Goal: Task Accomplishment & Management: Manage account settings

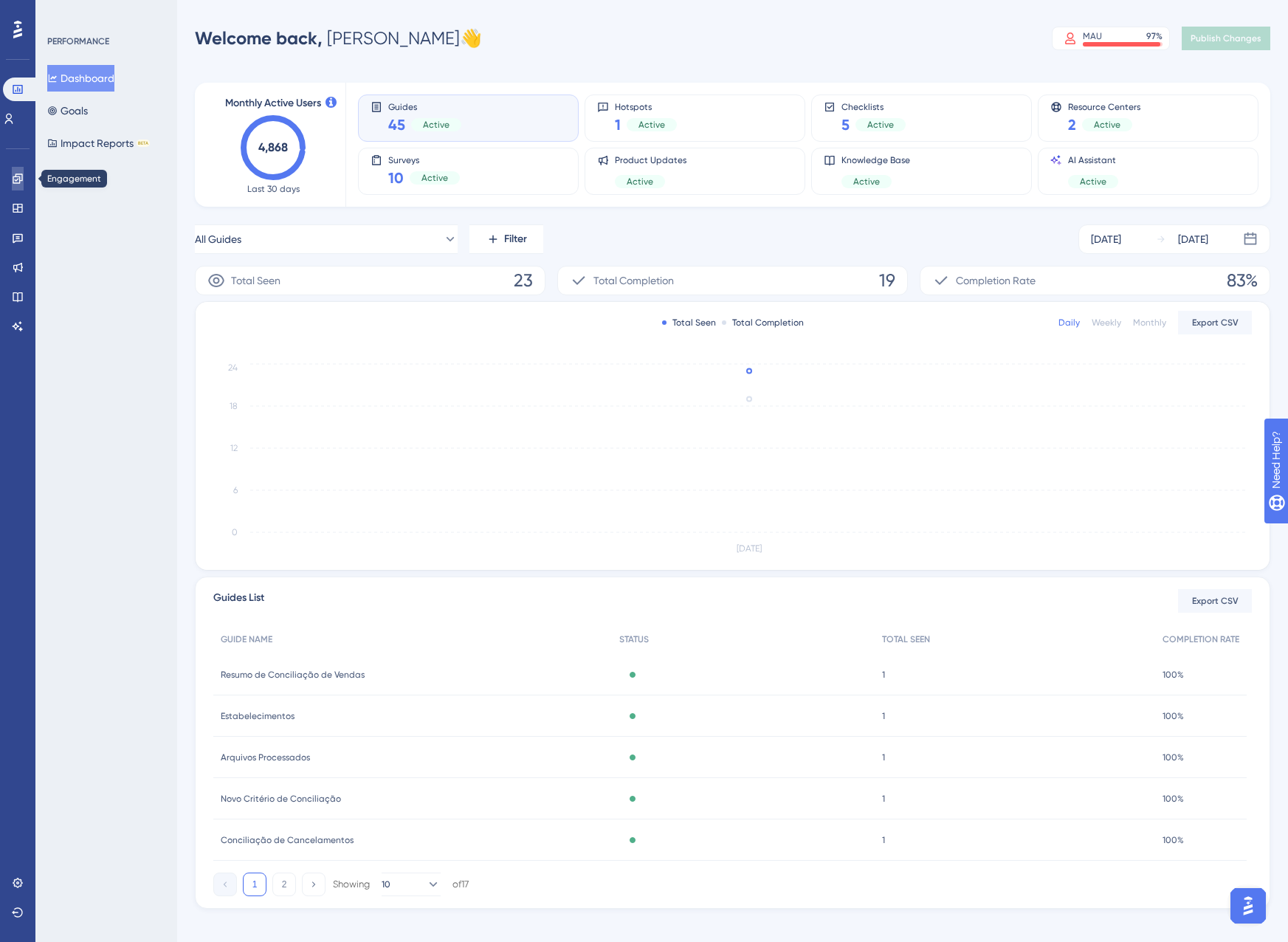
click at [24, 177] on link at bounding box center [17, 178] width 12 height 24
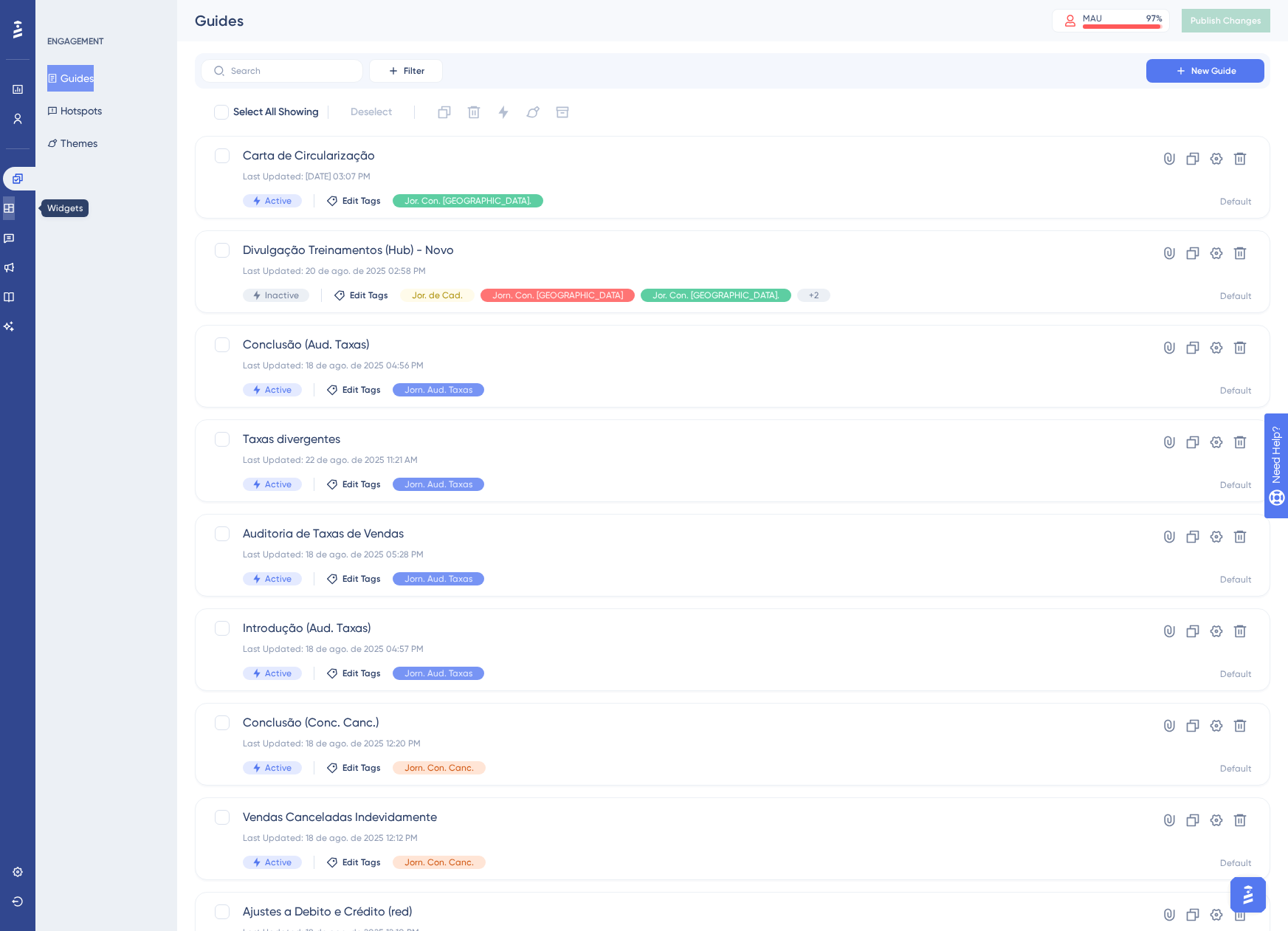
click at [15, 201] on link at bounding box center [8, 208] width 12 height 24
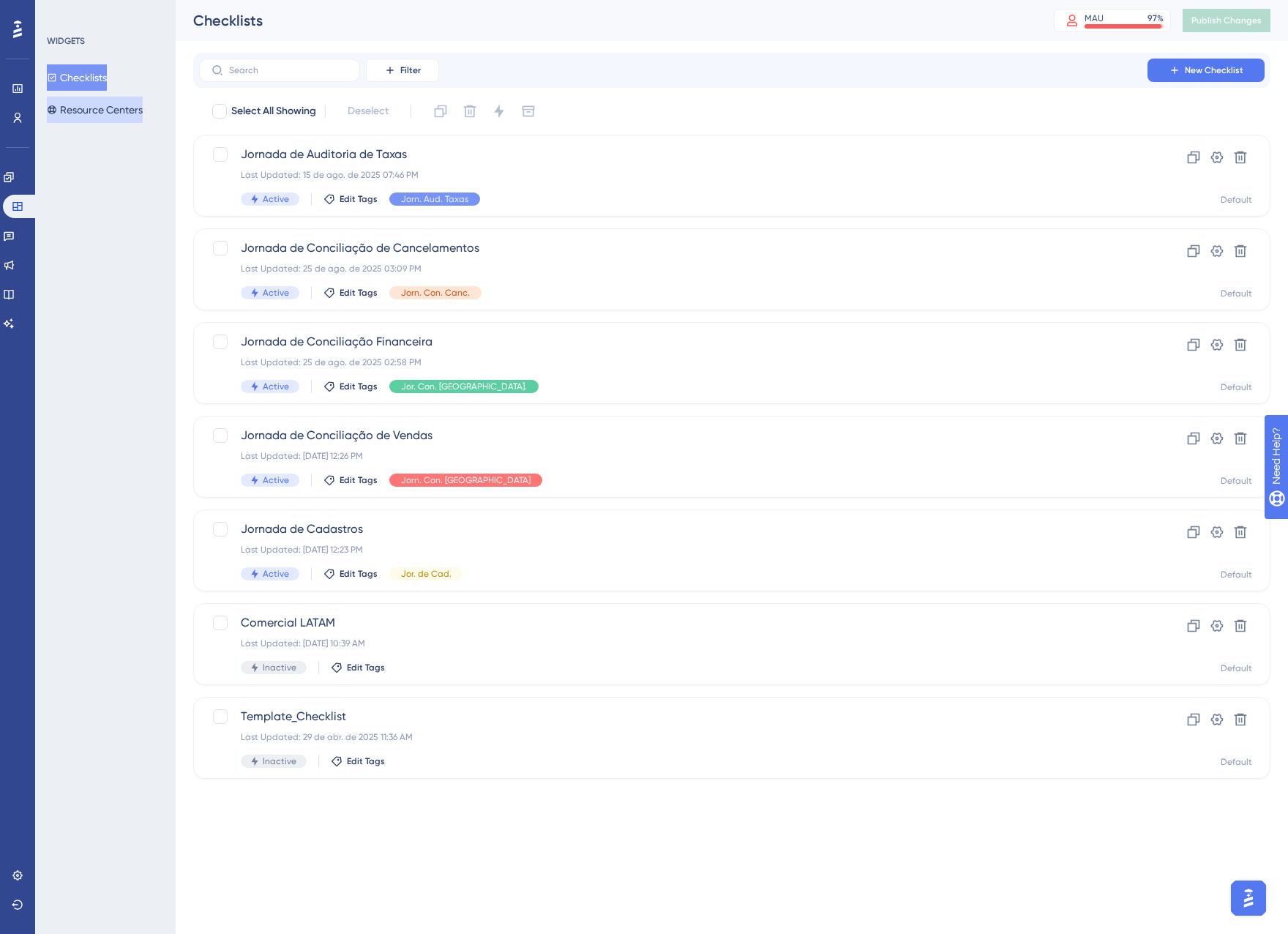
click at [105, 109] on button "Resource Centers" at bounding box center [95, 109] width 96 height 26
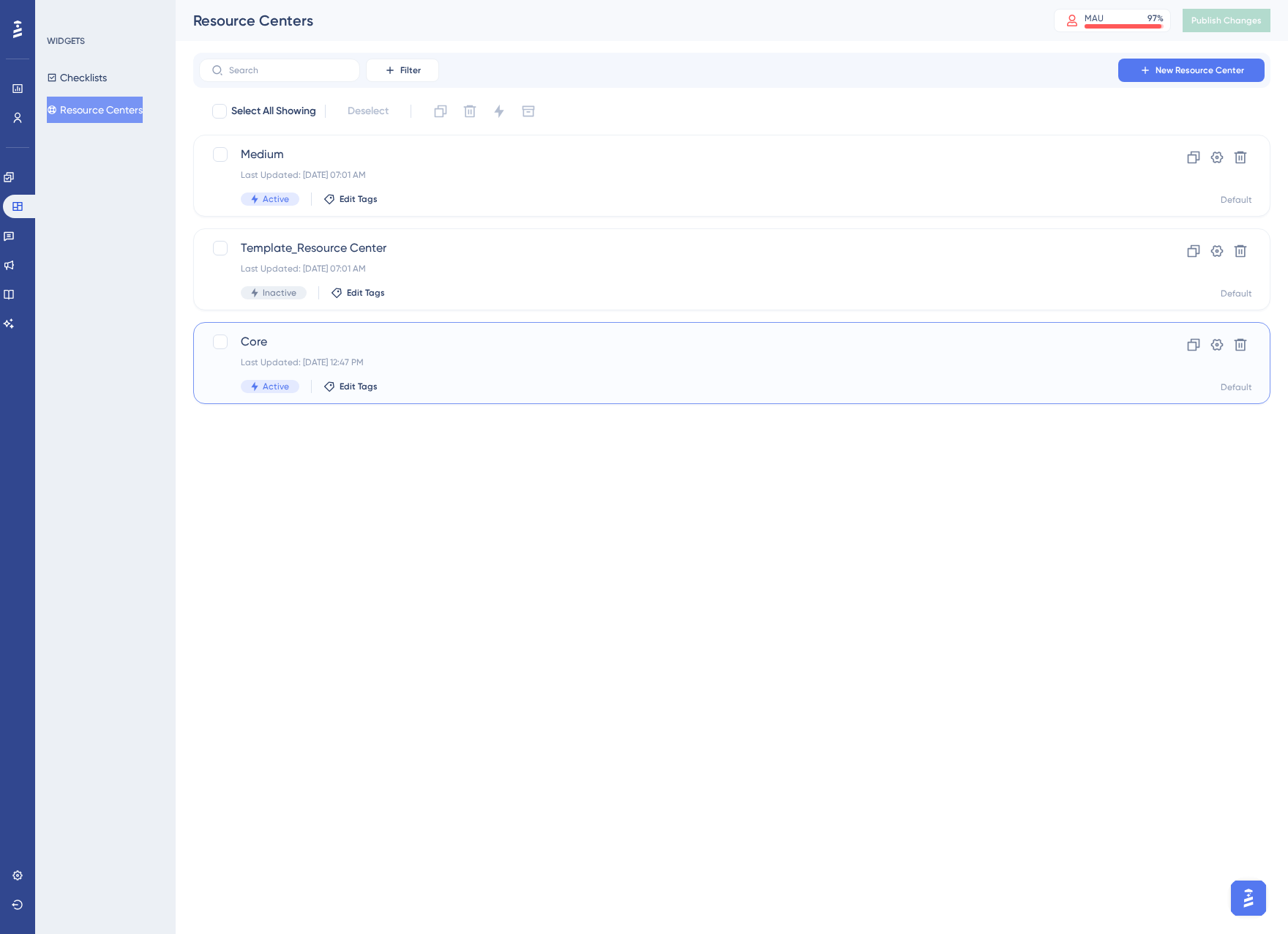
click at [399, 341] on span "Core" at bounding box center [673, 341] width 865 height 17
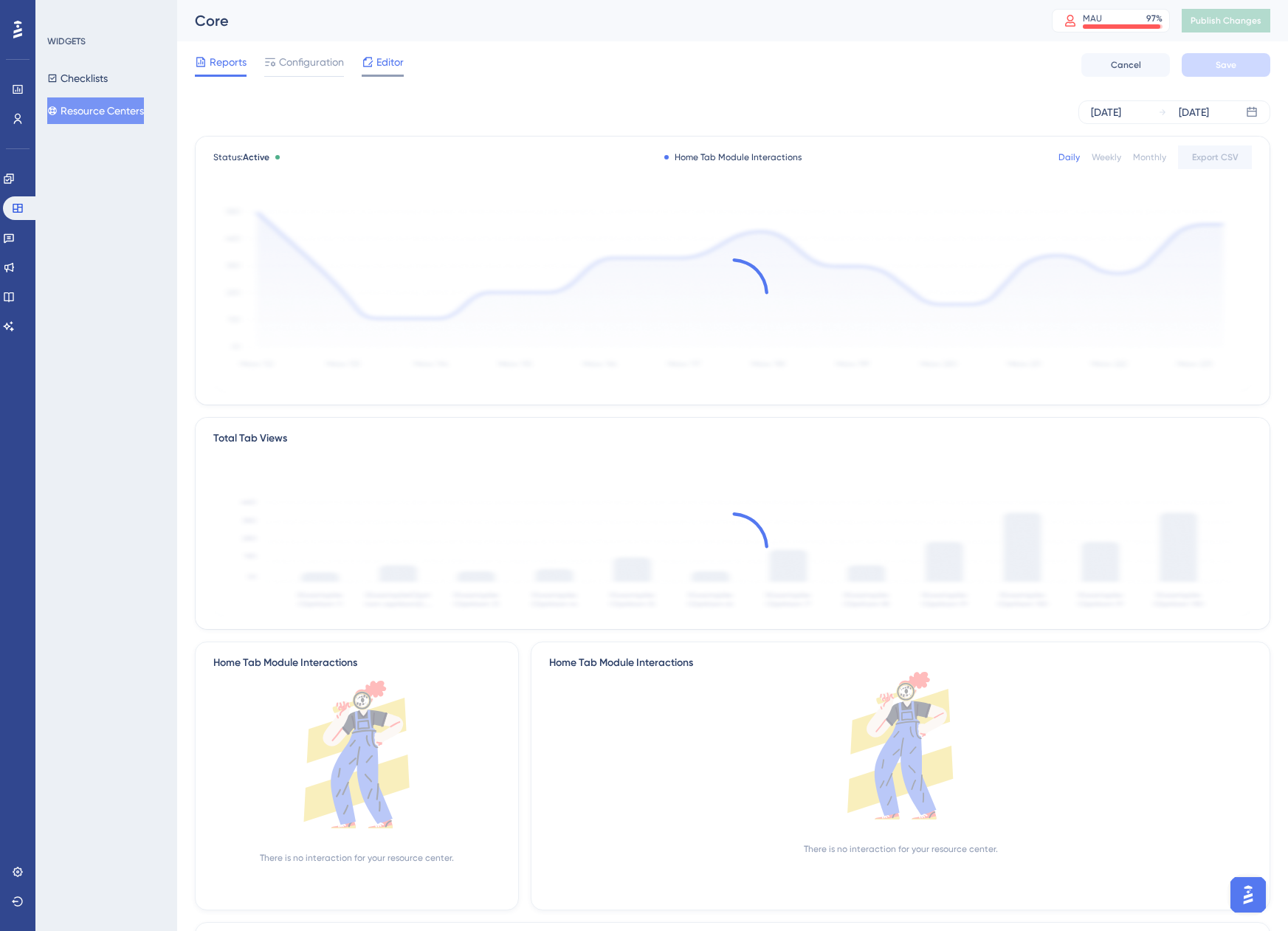
click at [398, 69] on span "Editor" at bounding box center [390, 61] width 27 height 17
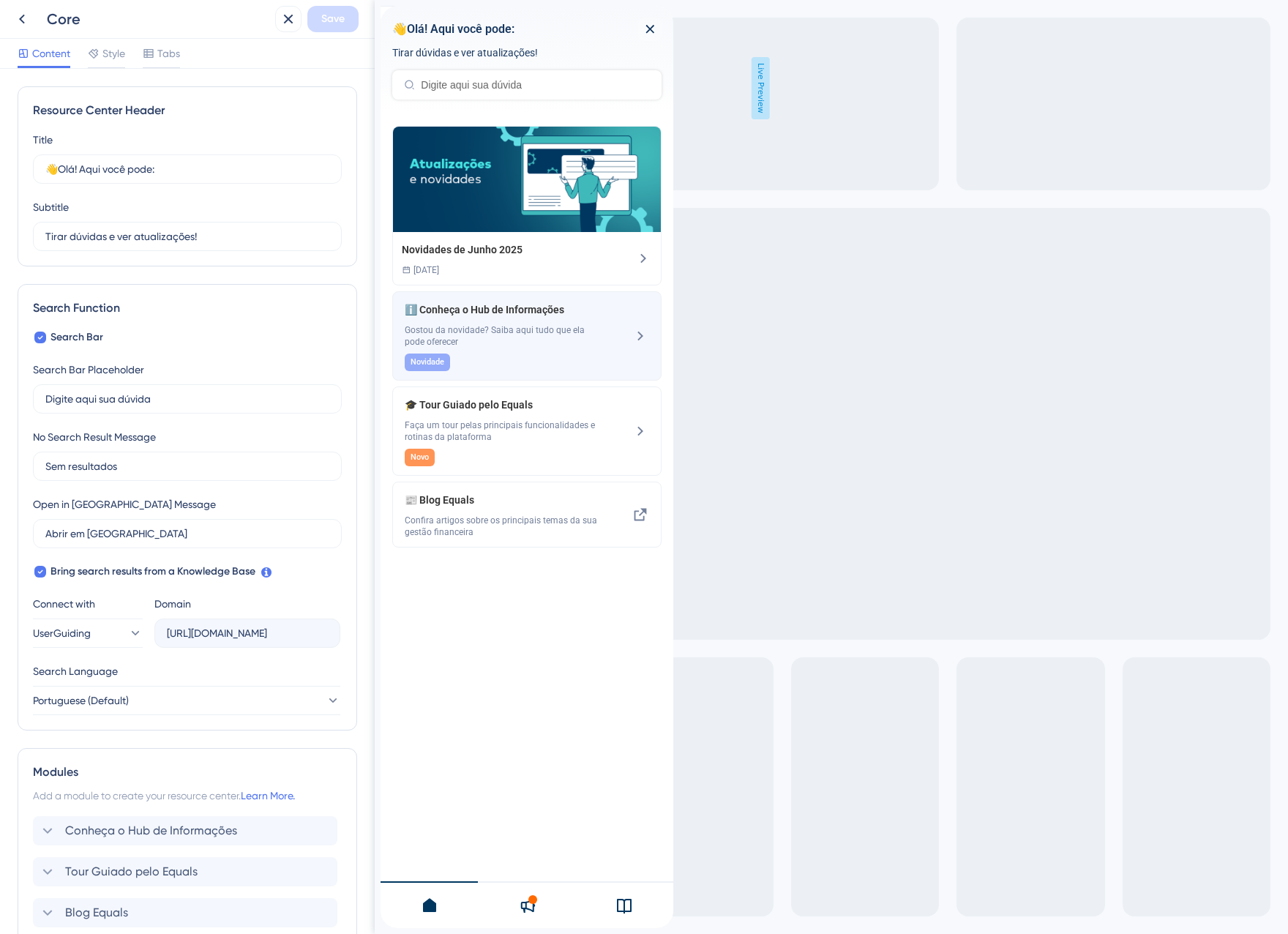
click at [466, 328] on span "Gostou da novidade? Saiba aqui tudo que ela pode oferecer" at bounding box center [502, 336] width 196 height 23
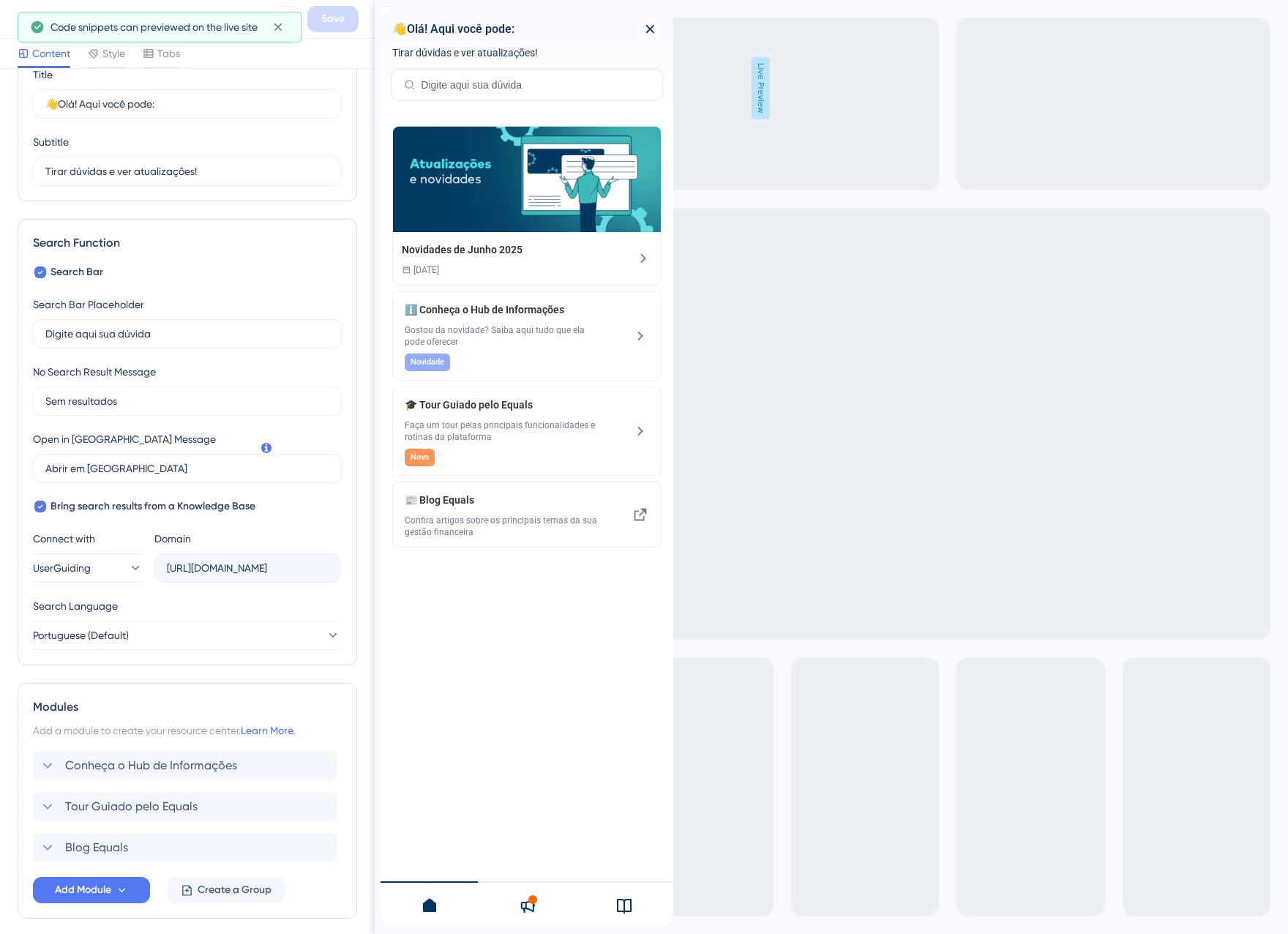
scroll to position [125, 0]
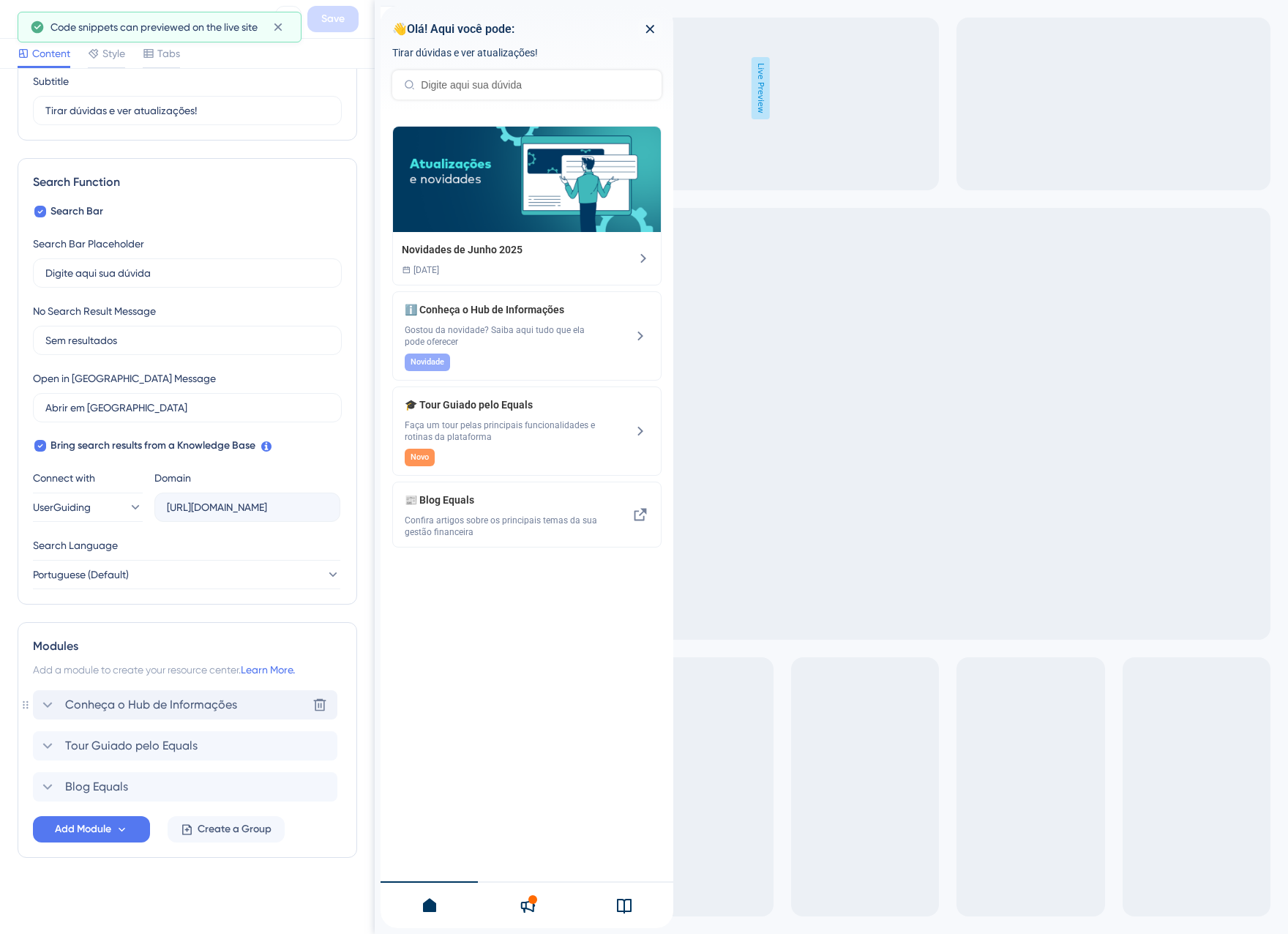
click at [132, 708] on span "Conheça o Hub de Informações" at bounding box center [151, 704] width 172 height 17
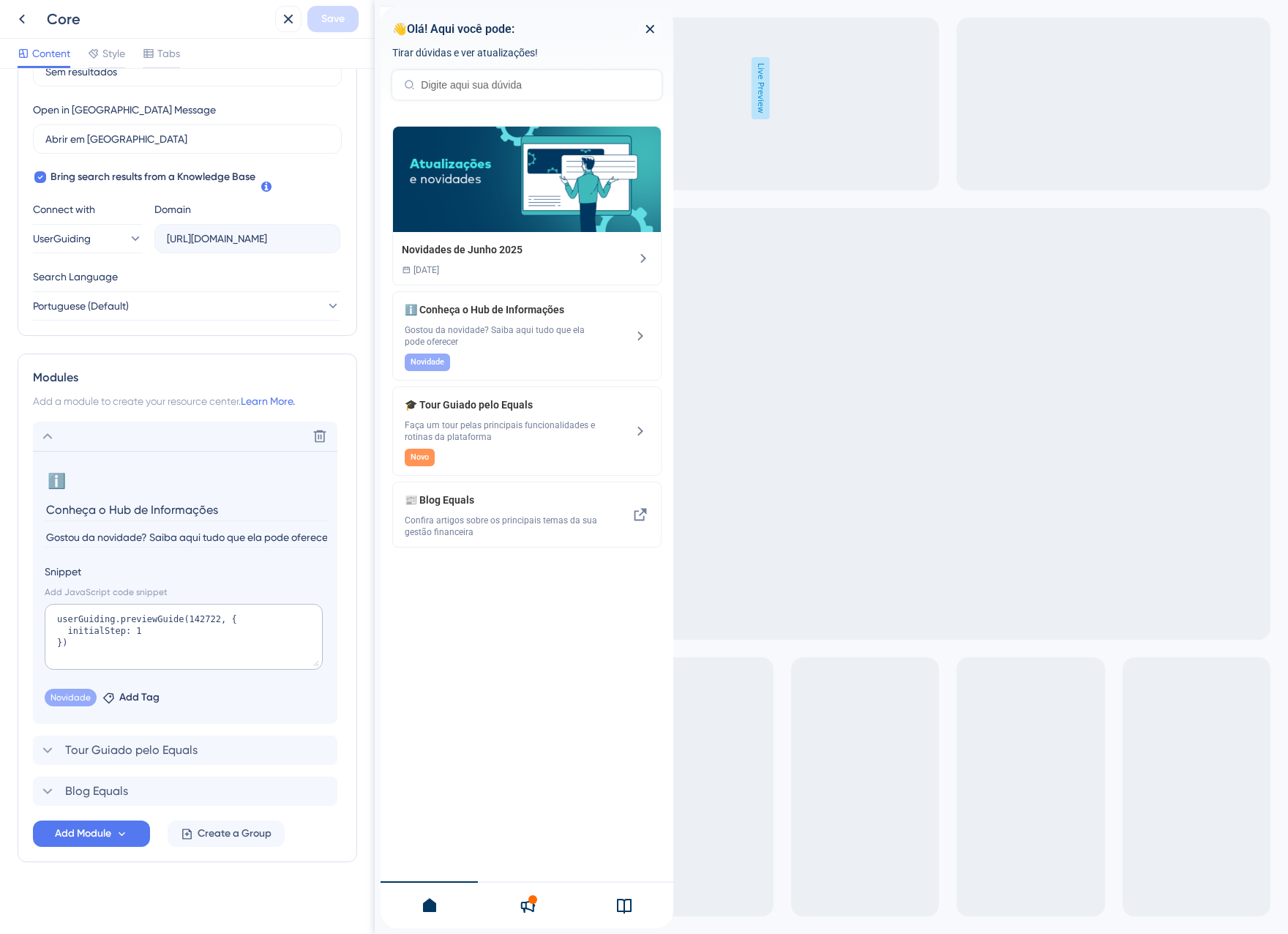
scroll to position [399, 0]
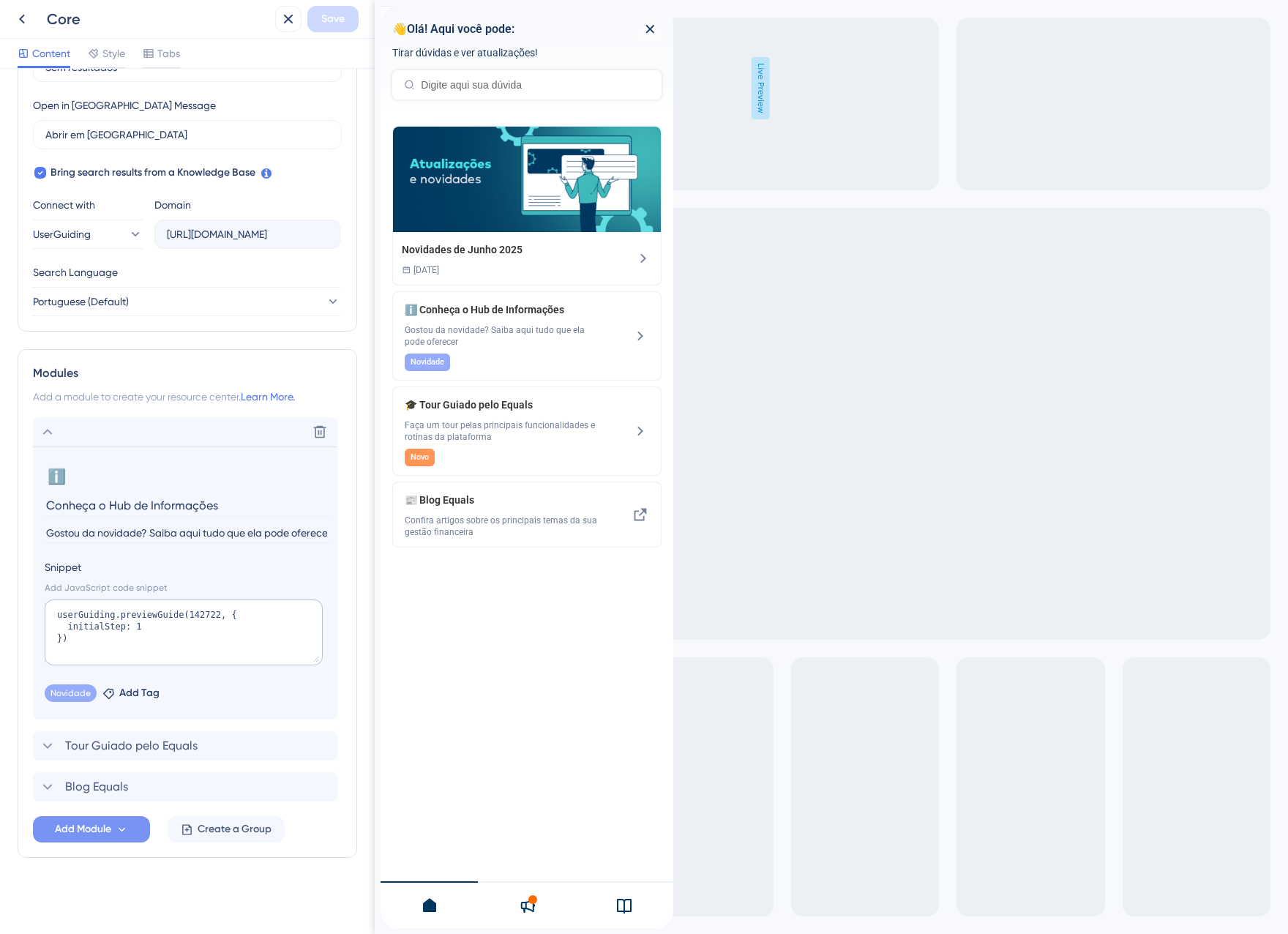
click at [81, 828] on span "Add Module" at bounding box center [83, 828] width 56 height 17
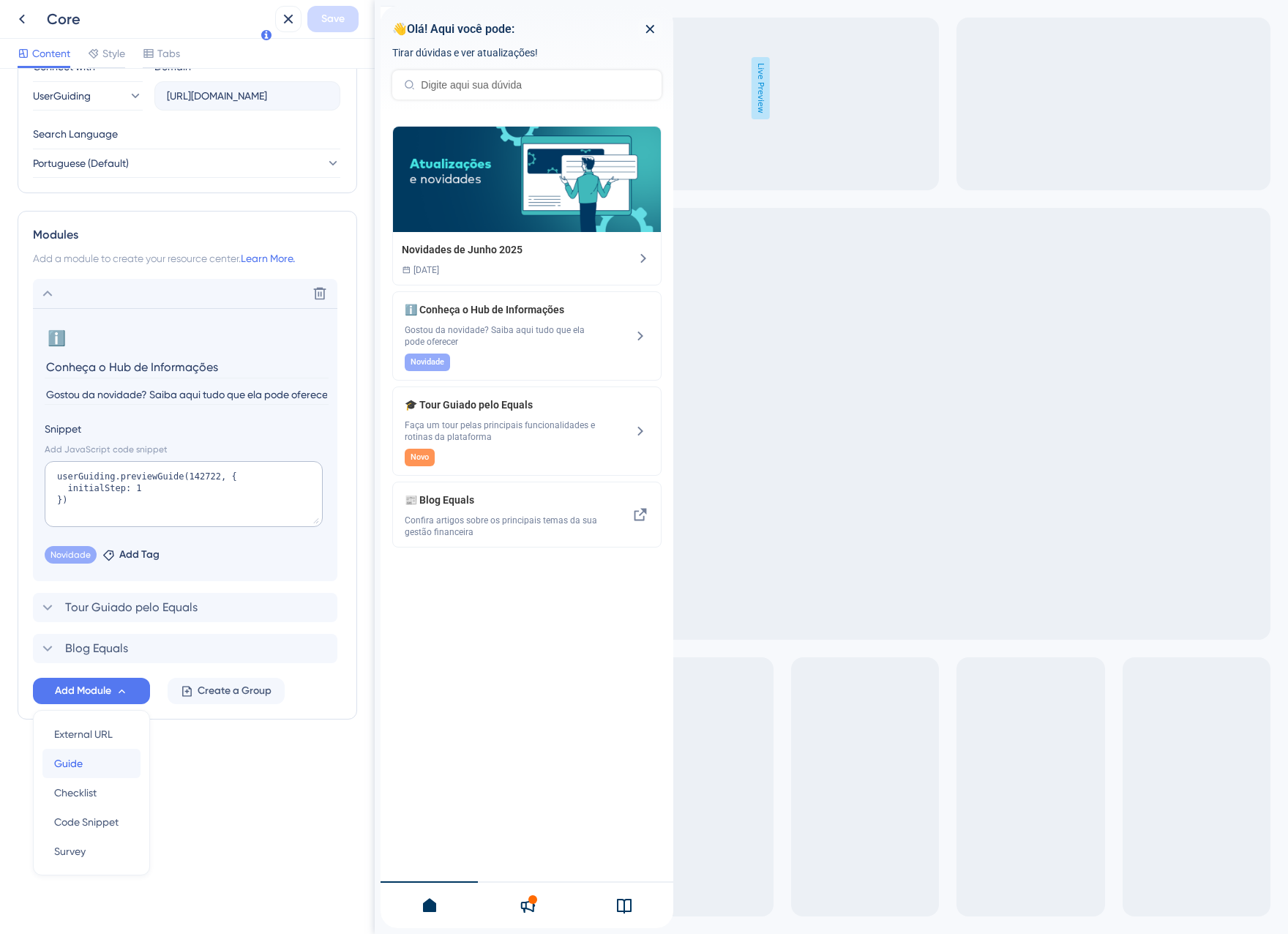
click at [68, 770] on span "Guide" at bounding box center [69, 763] width 29 height 17
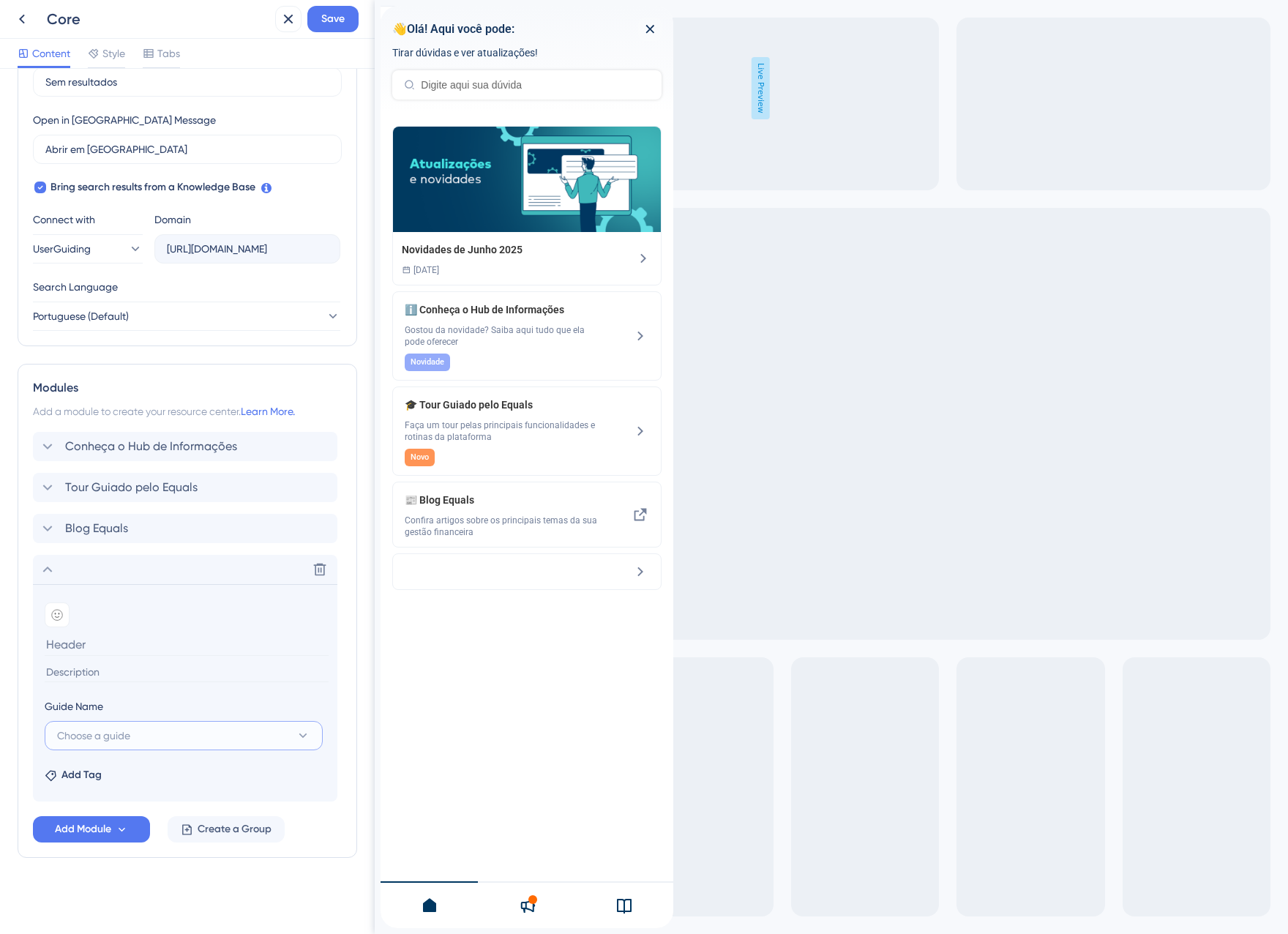
click at [148, 734] on button "Choose a guide" at bounding box center [183, 735] width 278 height 29
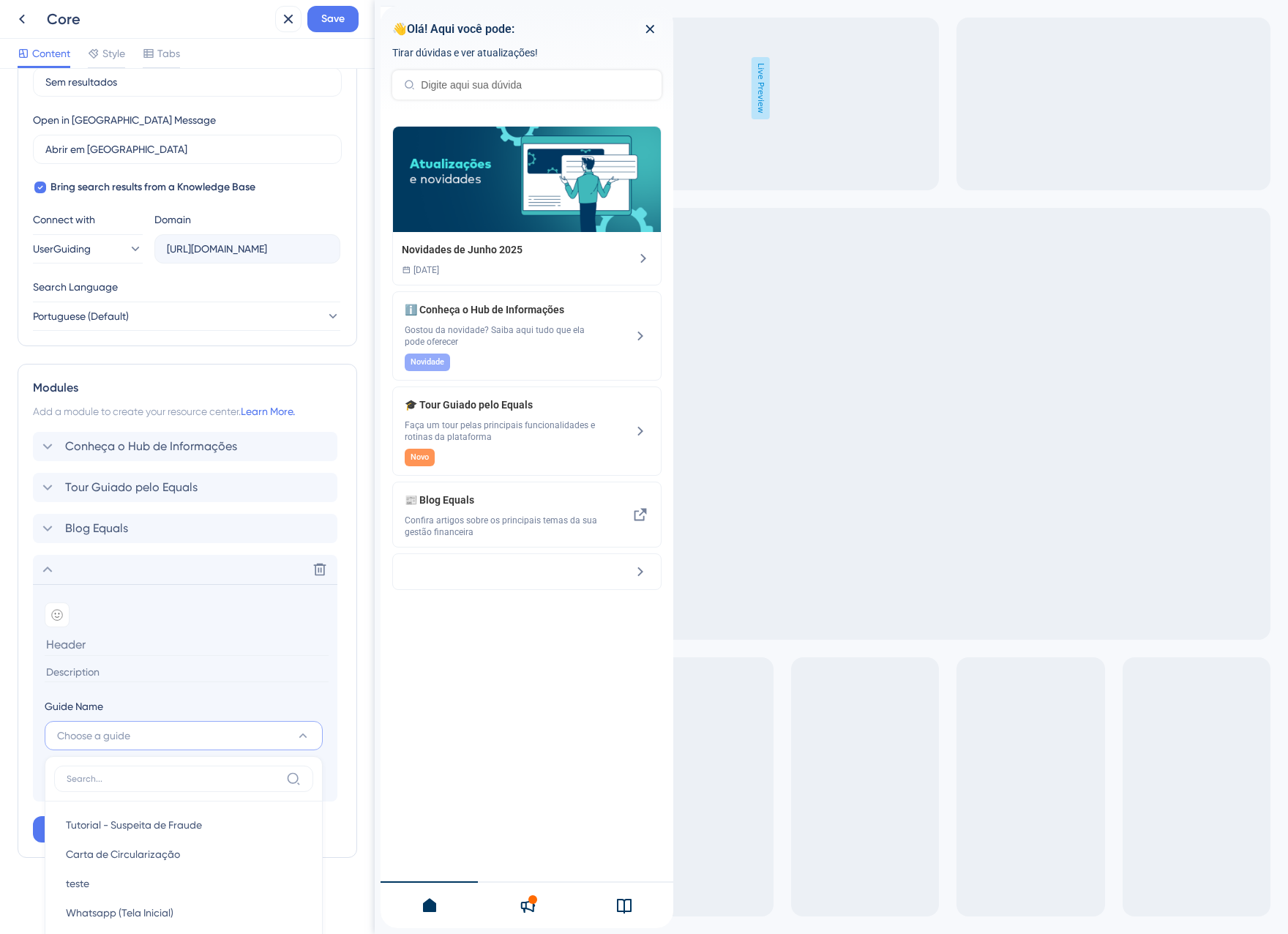
scroll to position [783, 0]
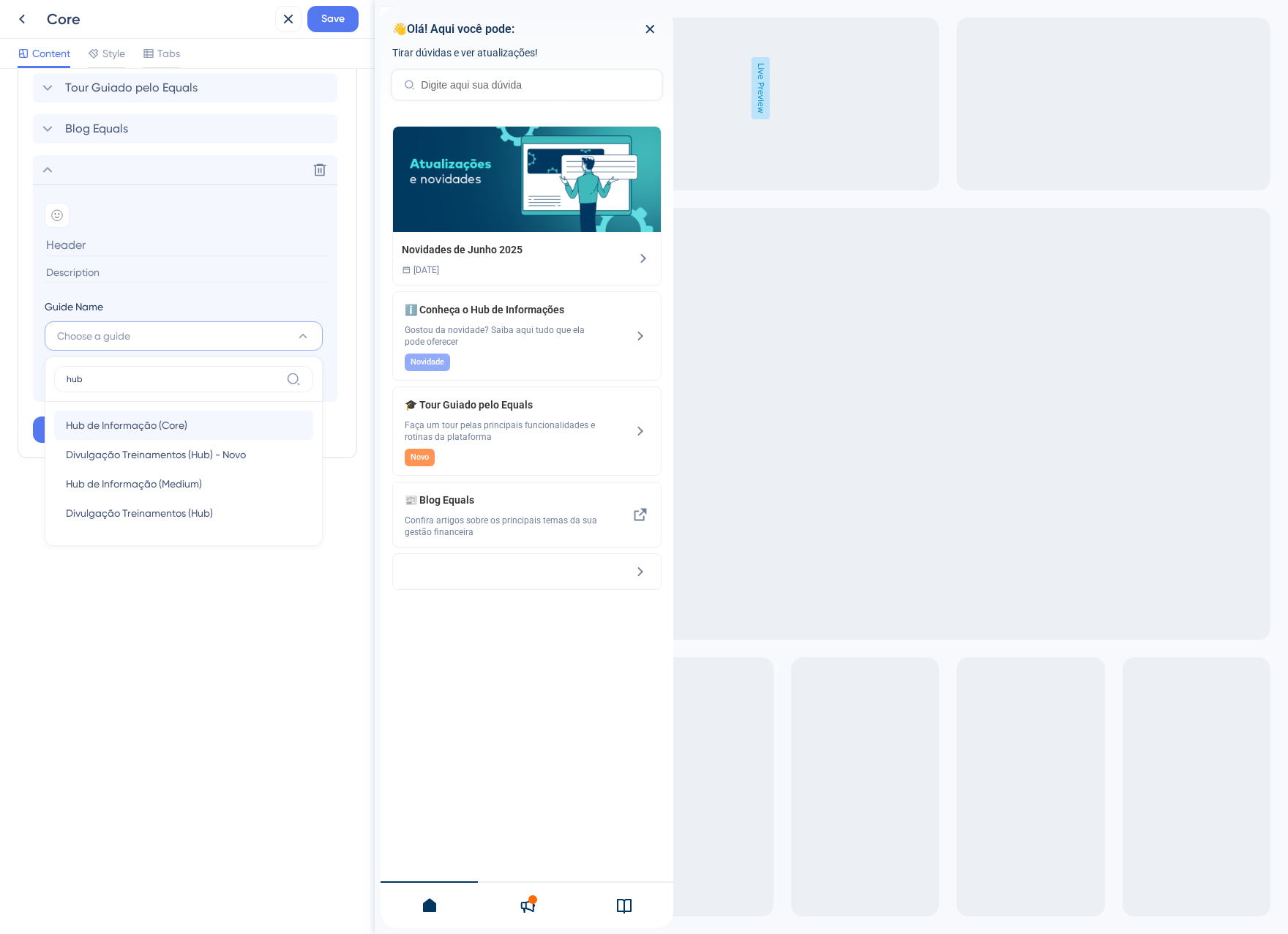
type input "hub"
click at [156, 426] on span "Hub de Informação (Core)" at bounding box center [126, 424] width 122 height 17
type input "Hub de Informação (Core)"
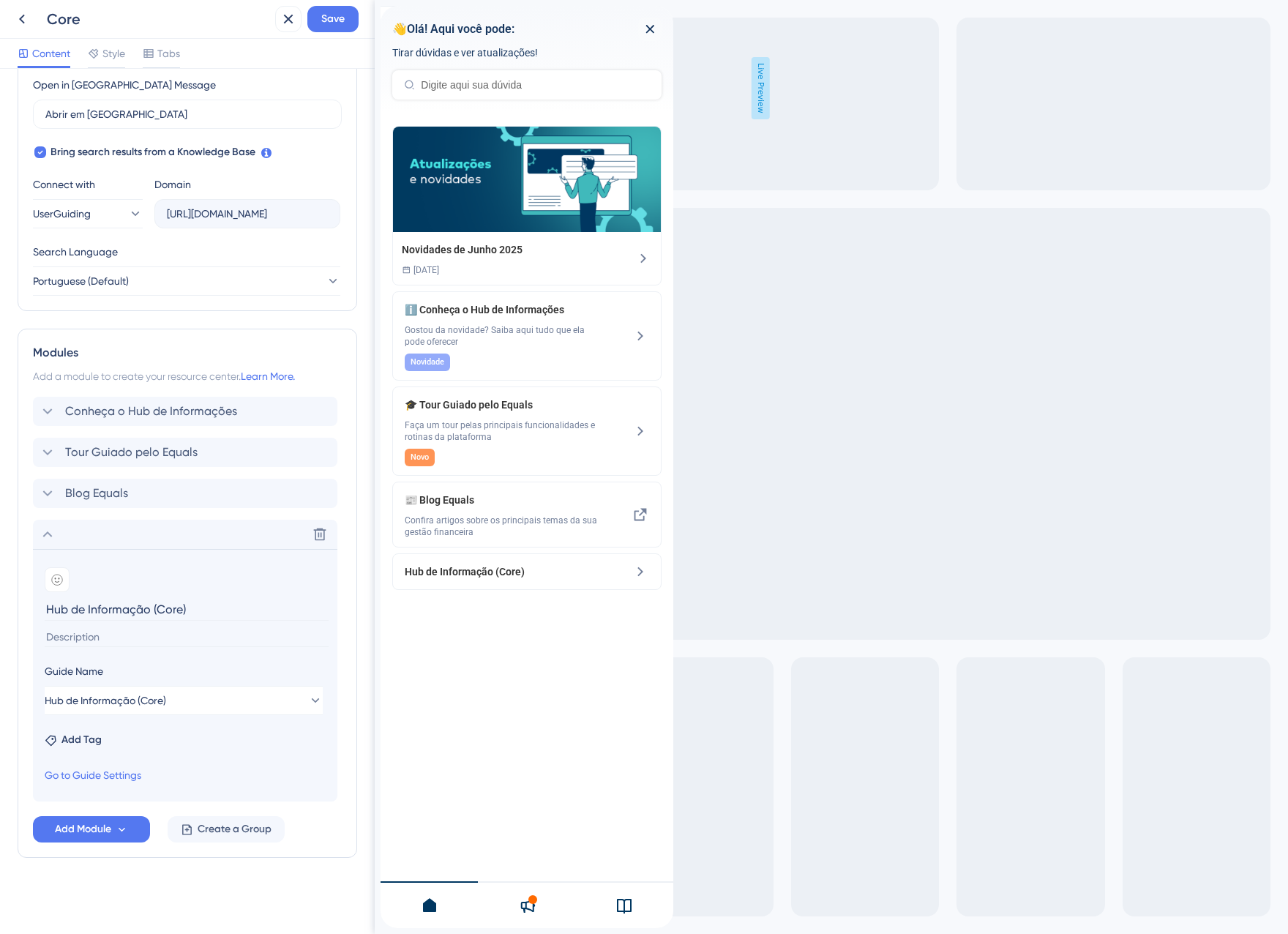
scroll to position [420, 0]
click at [107, 412] on span "Conheça o Hub de Informações" at bounding box center [151, 411] width 172 height 17
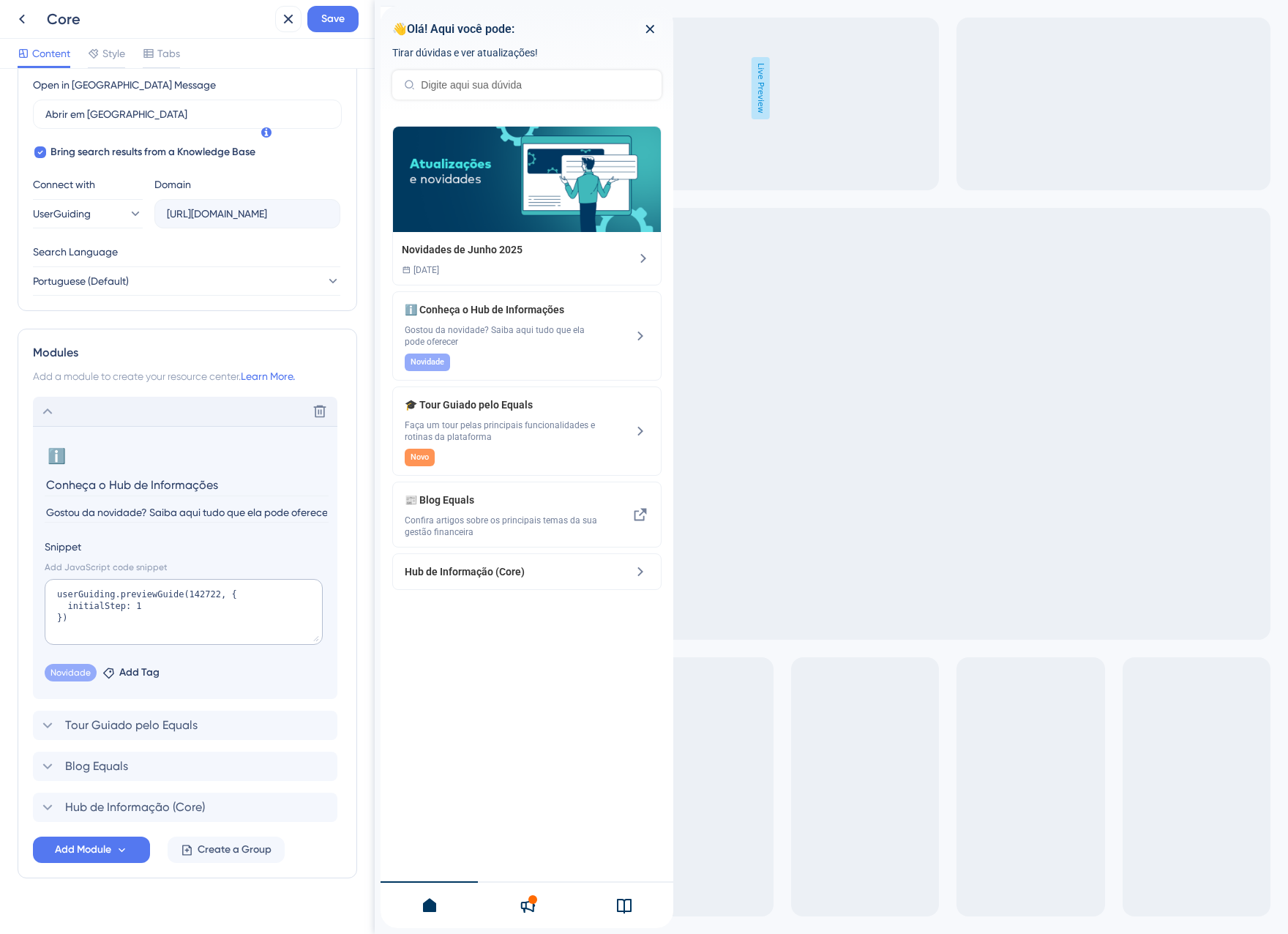
scroll to position [439, 0]
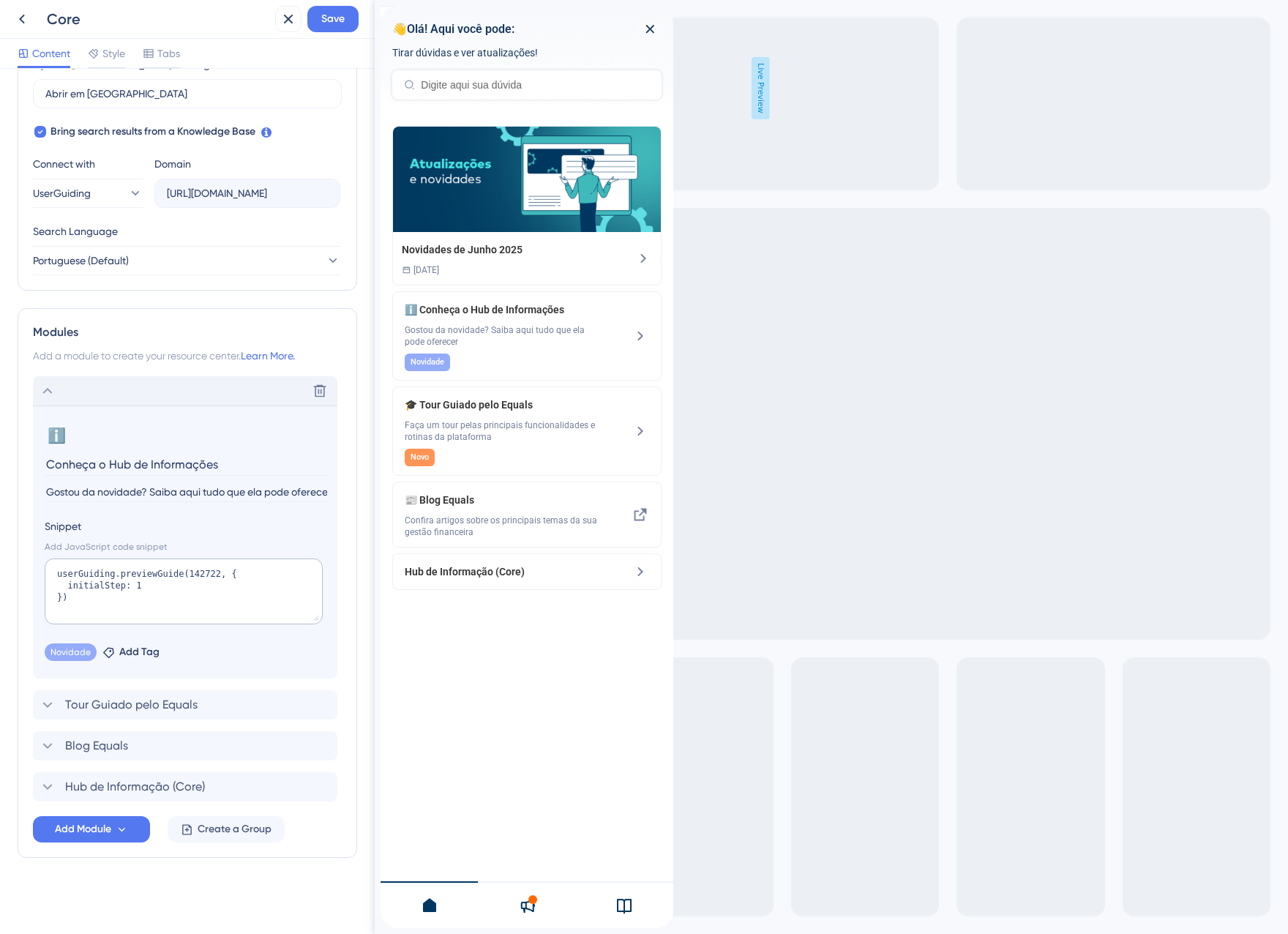
drag, startPoint x: 225, startPoint y: 467, endPoint x: -9, endPoint y: 458, distance: 234.2
click at [0, 0] on html "Core Save Content Style Tabs Resource Center Header Title 👋Olá! Aqui você pode:…" at bounding box center [644, 0] width 1288 height 0
click at [146, 781] on span "Hub de Informação (Core)" at bounding box center [134, 786] width 140 height 17
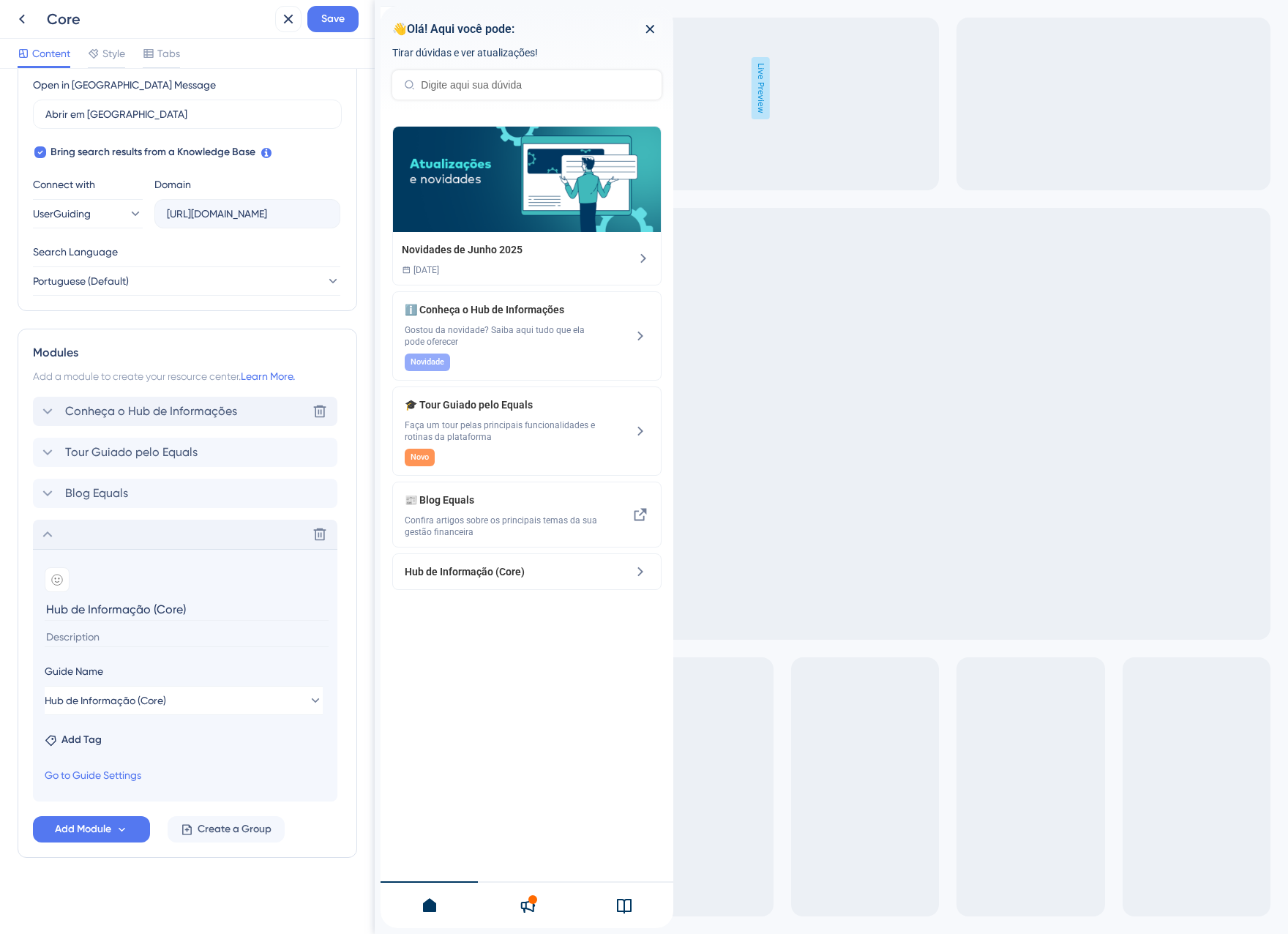
scroll to position [420, 0]
drag, startPoint x: 199, startPoint y: 609, endPoint x: -9, endPoint y: 609, distance: 208.0
click at [0, 0] on html "Core Save Content Style Tabs Resource Center Header Title 👋Olá! Aqui você pode:…" at bounding box center [644, 0] width 1288 height 0
type input "Conheça o Hub de Informações"
click at [175, 417] on span "Conheça o Hub de Informações" at bounding box center [151, 411] width 172 height 17
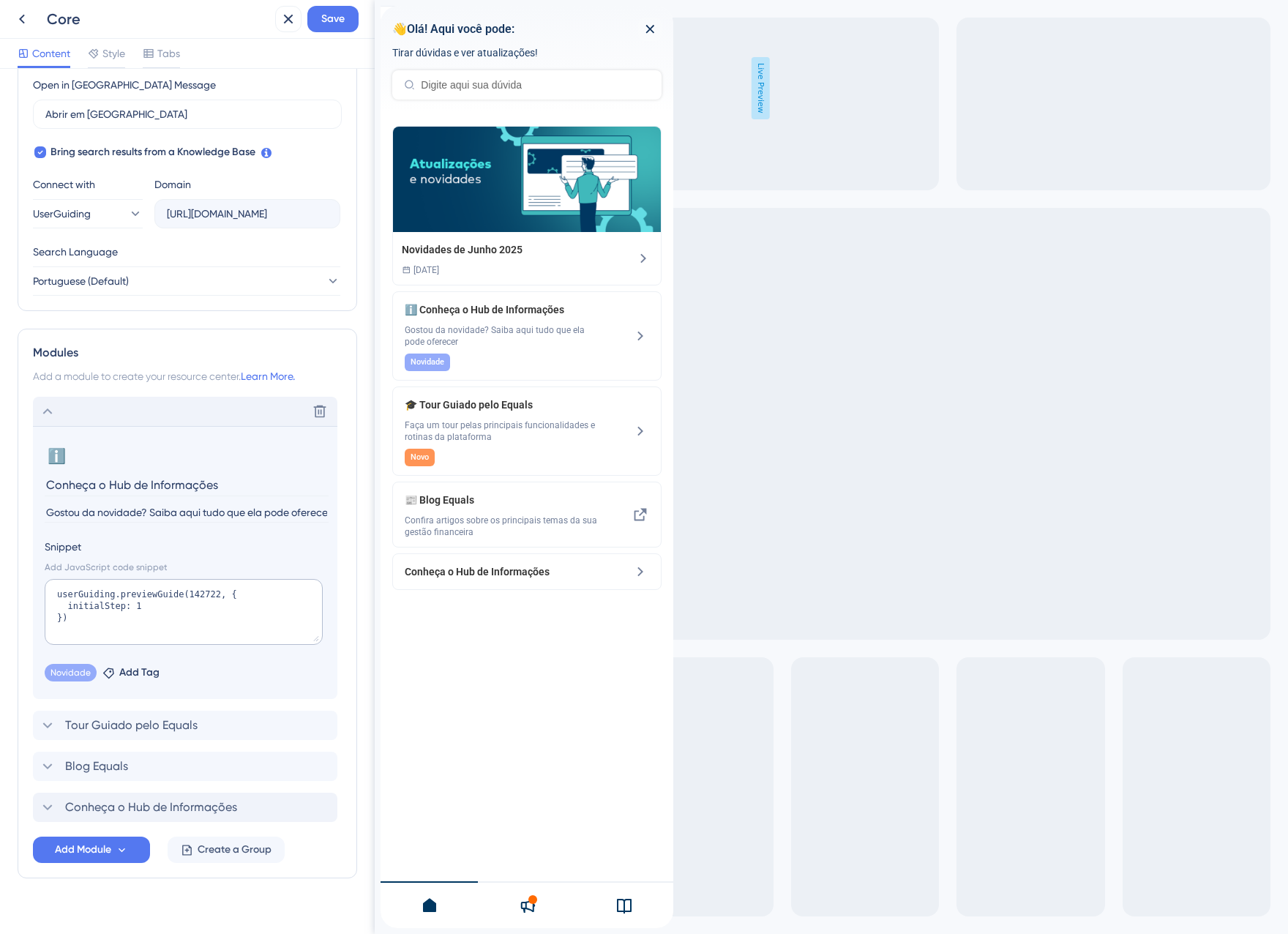
click at [148, 515] on input "Gostou da novidade? Saiba aqui tudo que ela pode oferecer" at bounding box center [186, 513] width 284 height 20
click at [81, 417] on div "Delete" at bounding box center [184, 412] width 304 height 29
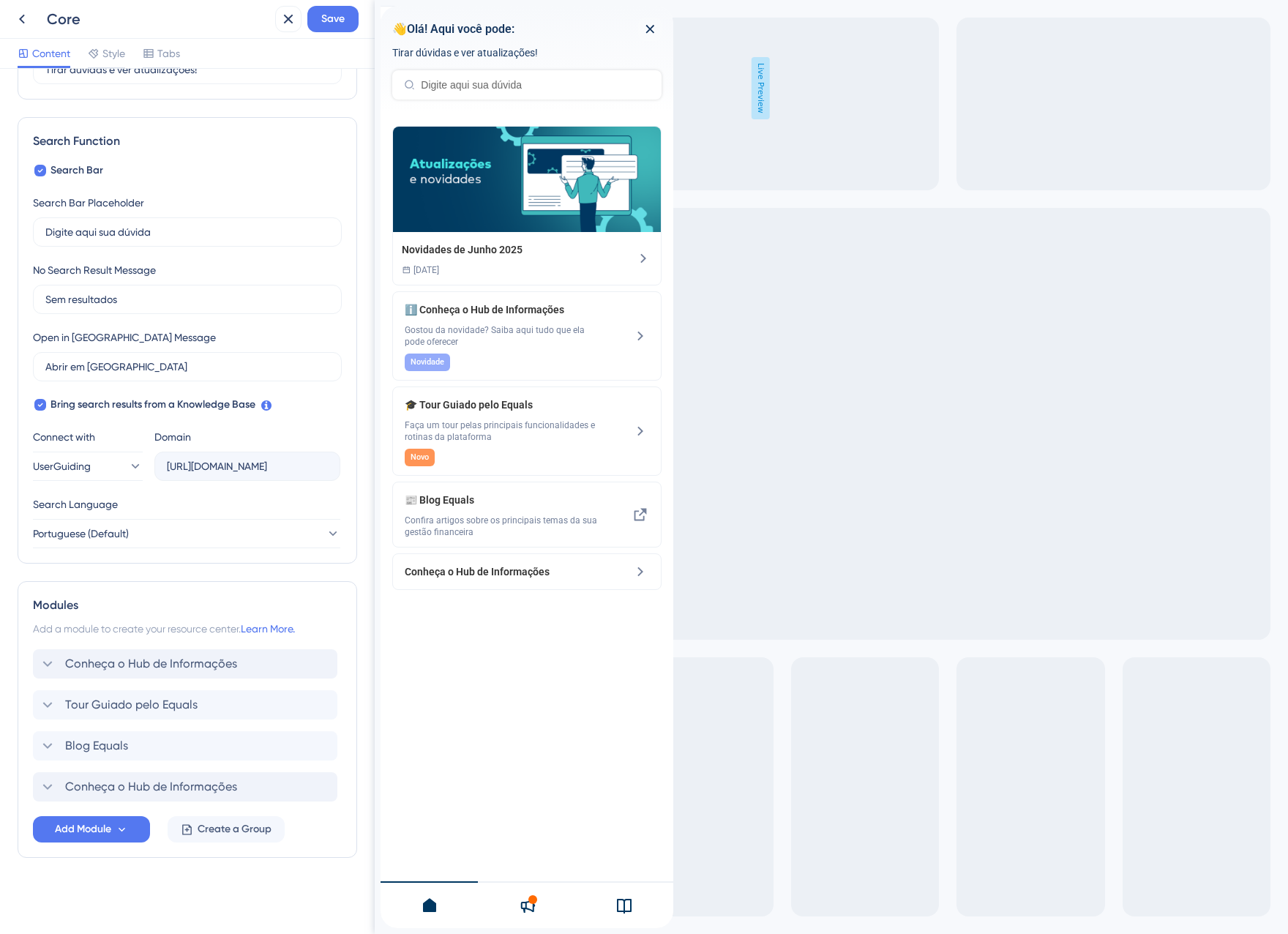
scroll to position [167, 0]
click at [142, 793] on span "Conheça o Hub de Informações" at bounding box center [151, 786] width 172 height 17
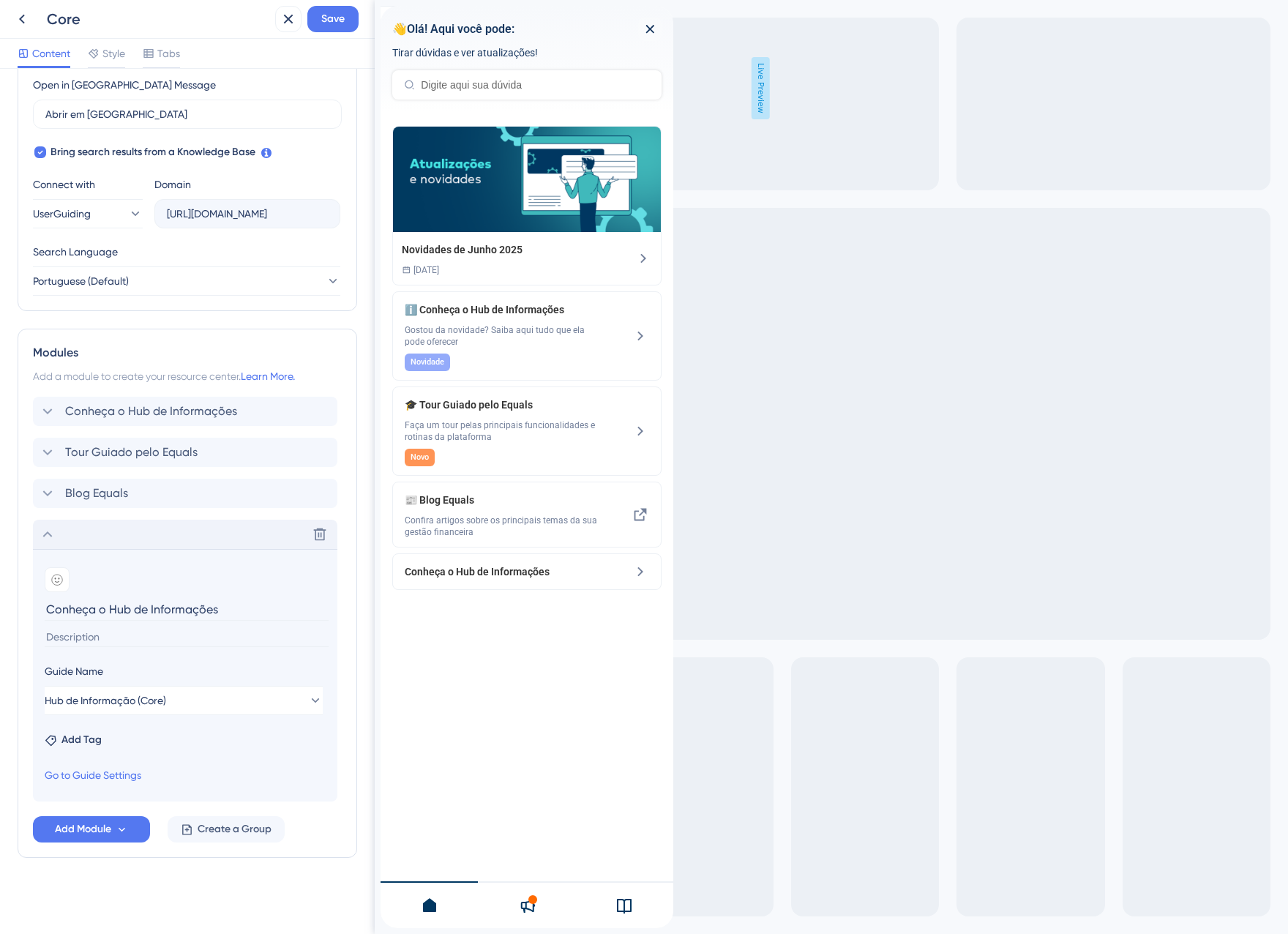
click at [110, 636] on input at bounding box center [186, 637] width 284 height 20
paste input "Gostou da novidade? Saiba aqui tudo que ela pode oferecer"
type input "Gostou da novidade? Saiba aqui tudo que ela pode oferecer"
click at [318, 24] on button "Save" at bounding box center [333, 18] width 51 height 26
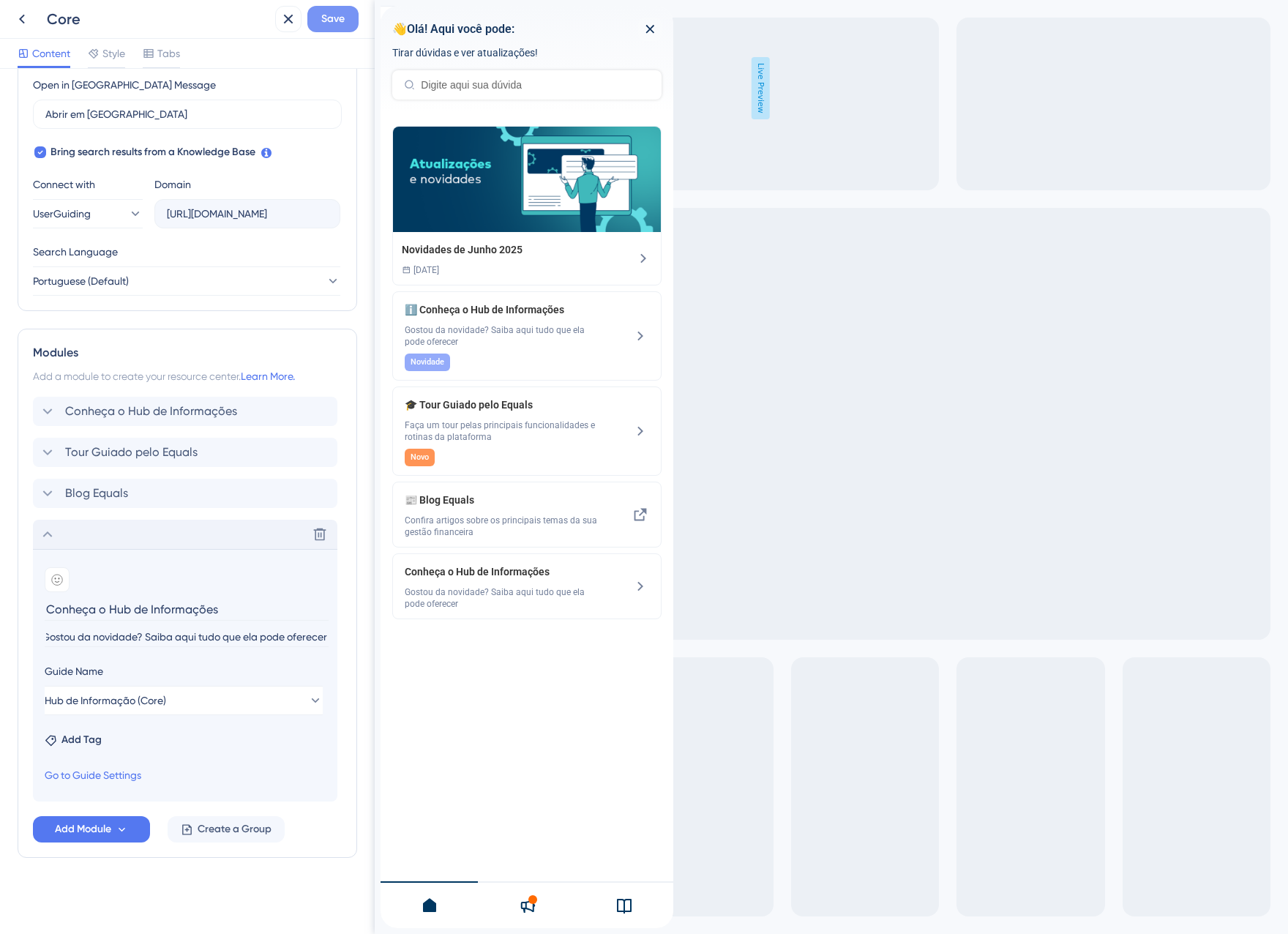
scroll to position [0, 0]
click at [103, 420] on div "Conheça o Hub de Informações Delete" at bounding box center [184, 412] width 304 height 29
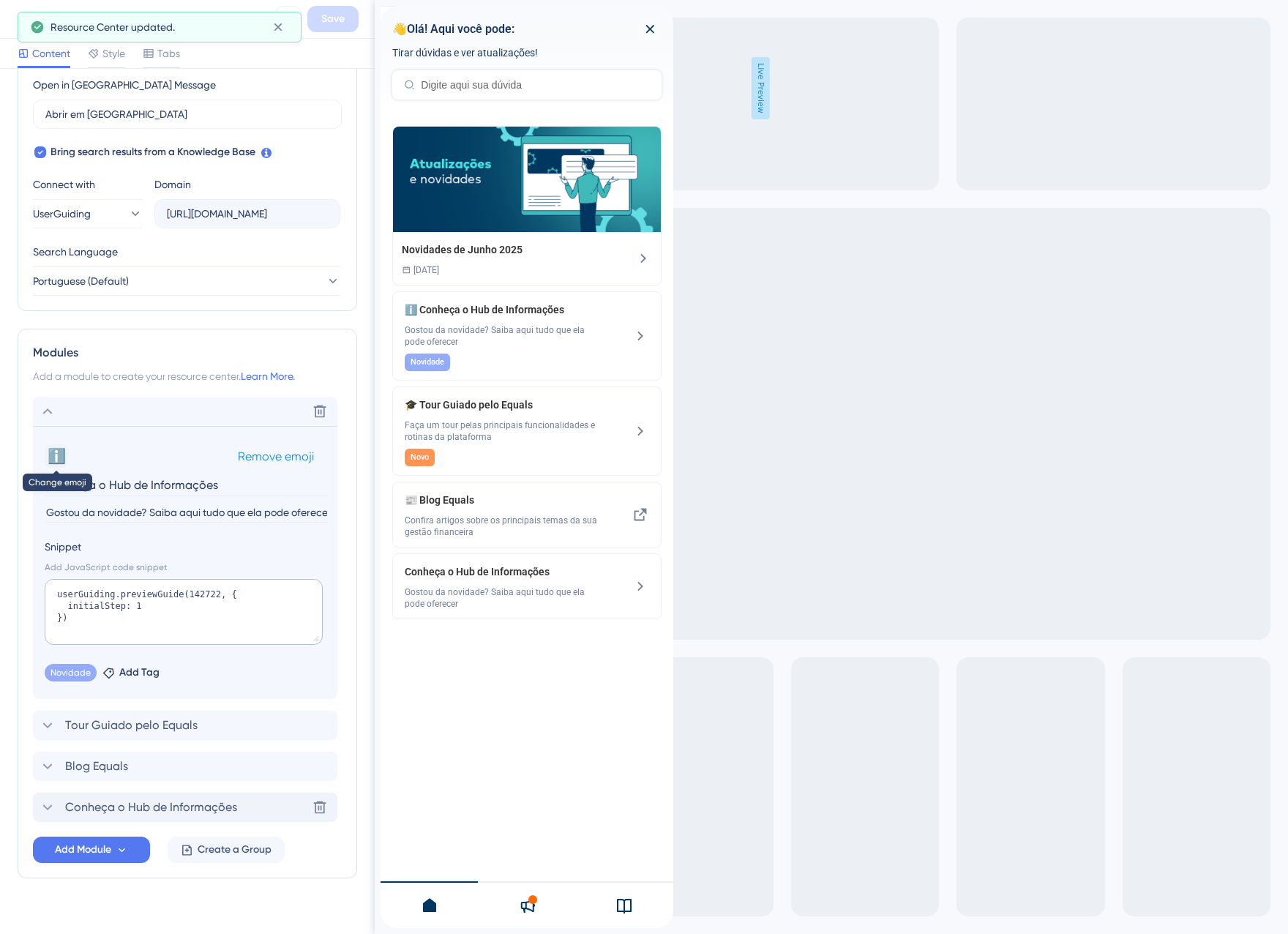
click at [60, 455] on button "ℹ️" at bounding box center [56, 456] width 23 height 23
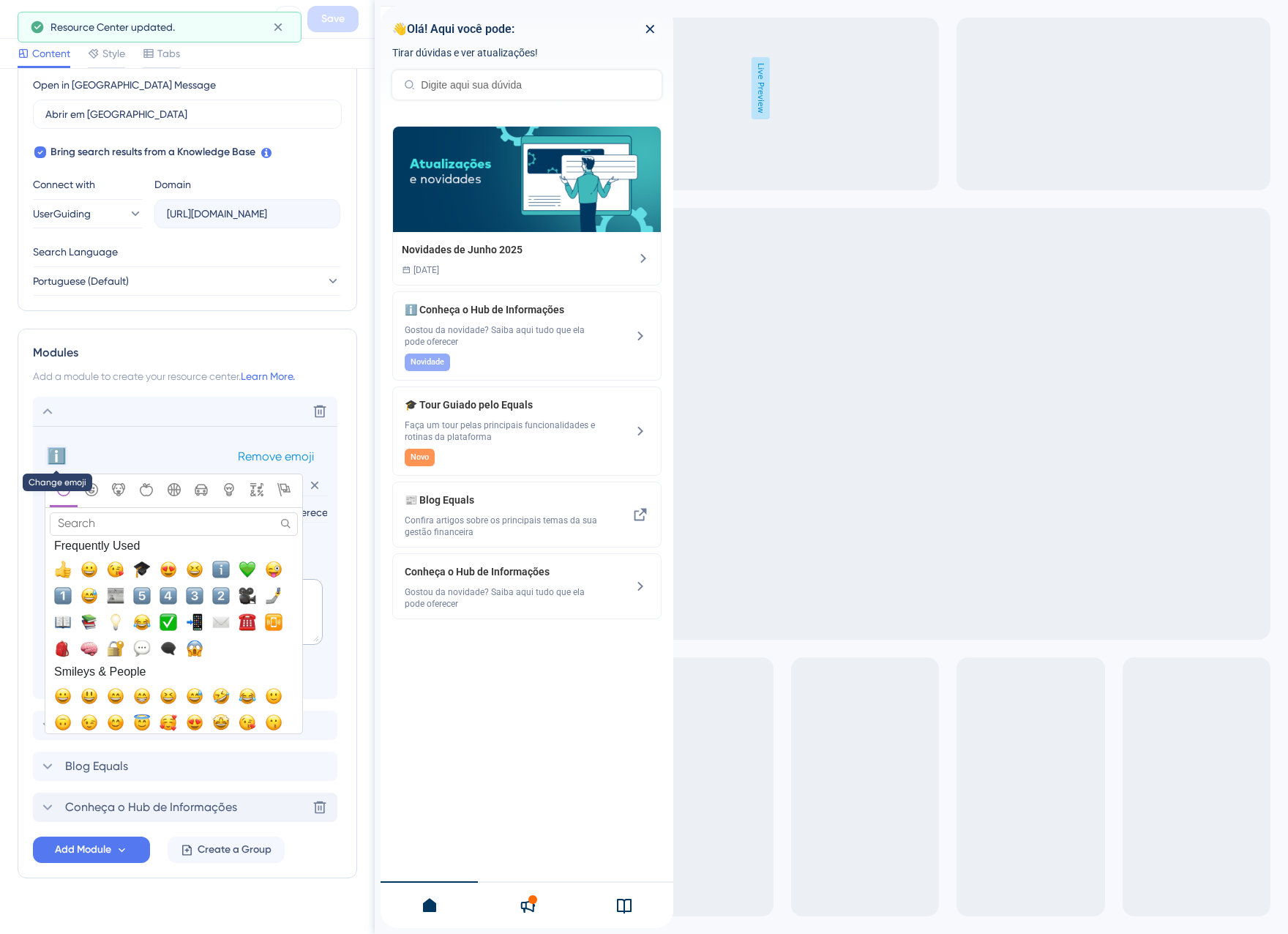
drag, startPoint x: 82, startPoint y: 447, endPoint x: 49, endPoint y: 454, distance: 33.7
click at [49, 454] on div "ℹ️ Change emoji Remove emoji" at bounding box center [184, 456] width 281 height 23
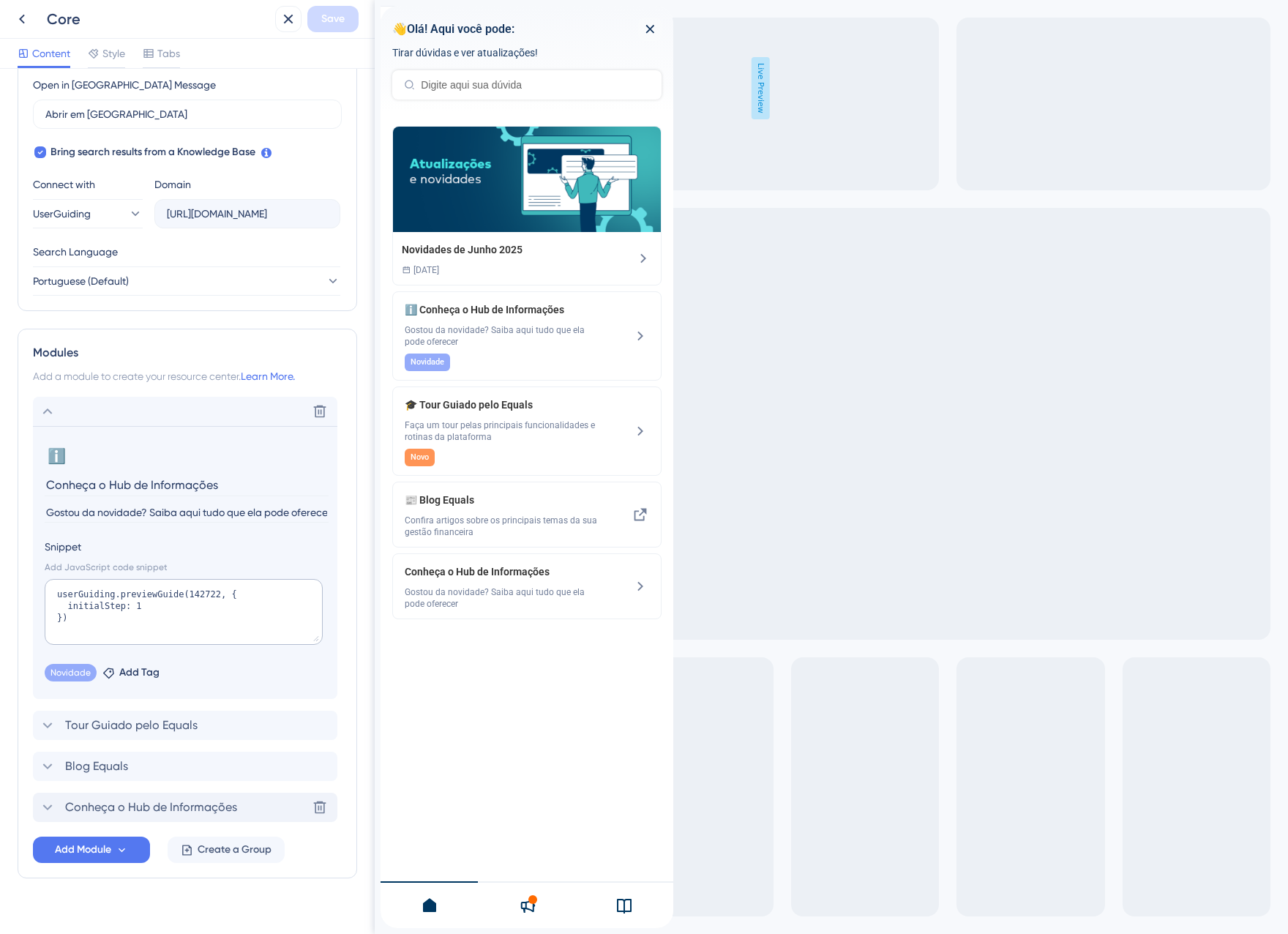
copy button "ℹ️"
click at [121, 811] on span "Conheça o Hub de Informações" at bounding box center [151, 807] width 172 height 17
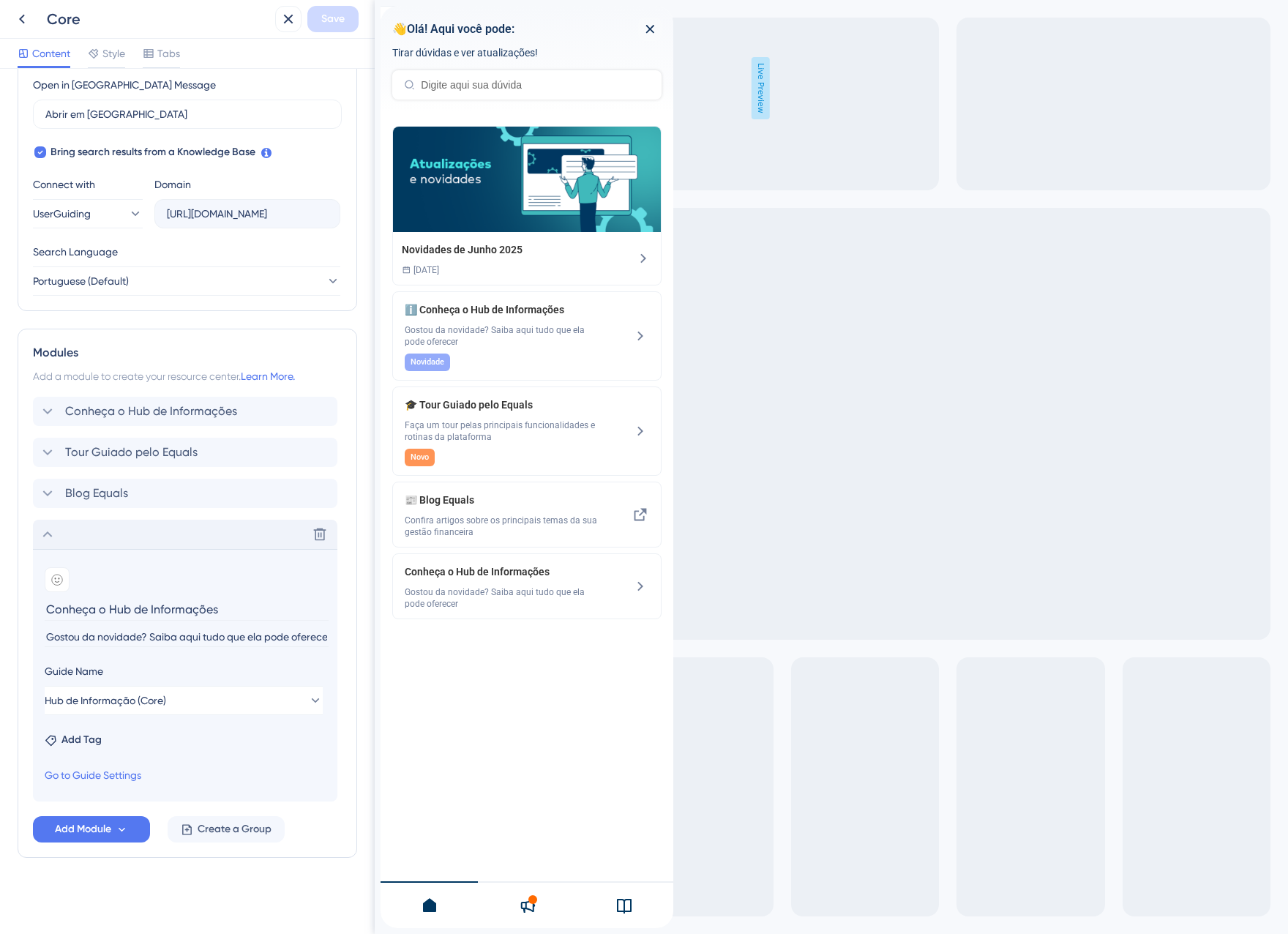
click at [44, 608] on input "Conheça o Hub de Informações" at bounding box center [186, 609] width 284 height 23
type input "Conheça o Hub de Informações"
click at [54, 583] on icon at bounding box center [57, 579] width 12 height 12
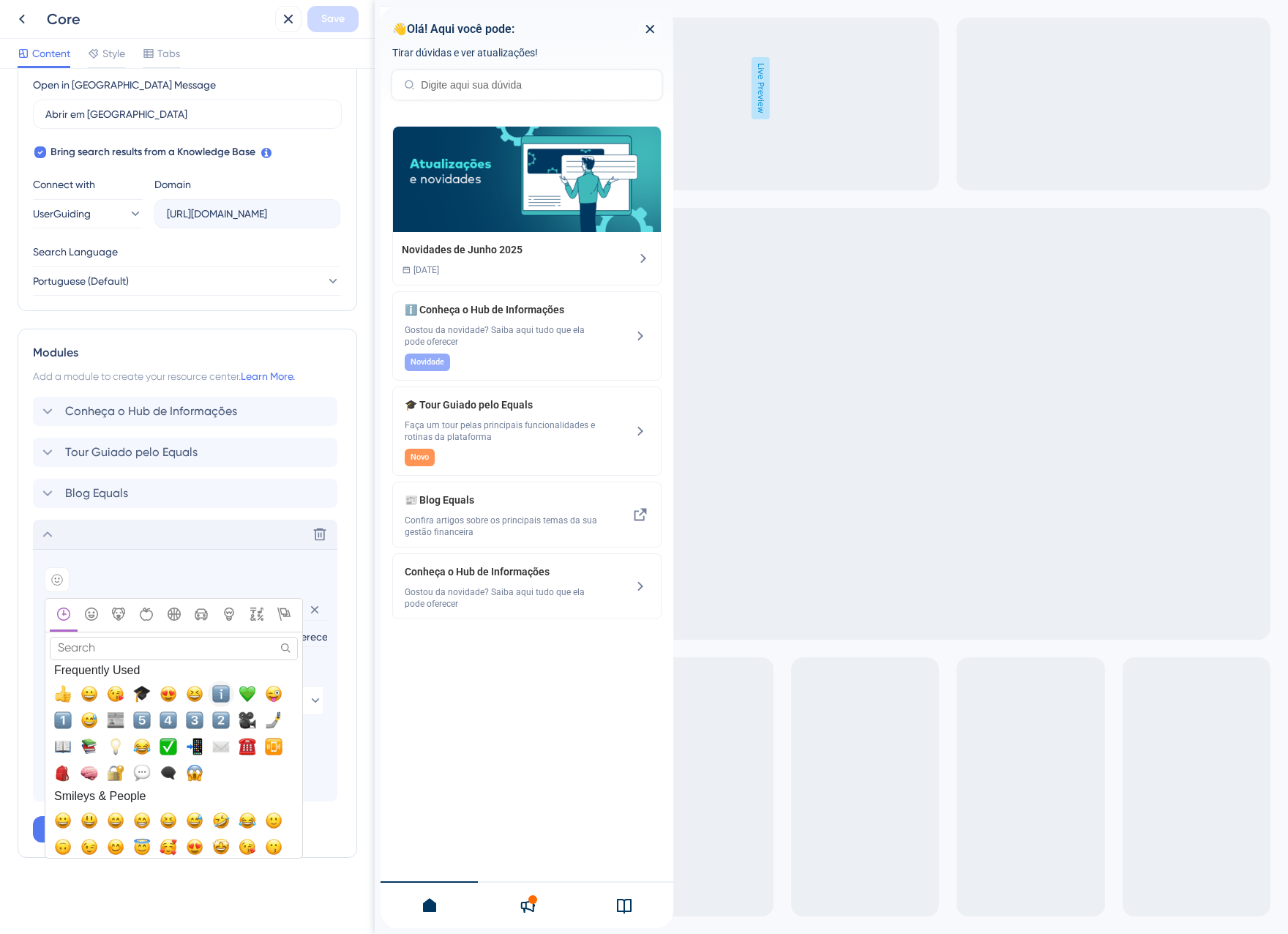
click at [216, 694] on span "ℹ️, information_source" at bounding box center [220, 693] width 17 height 17
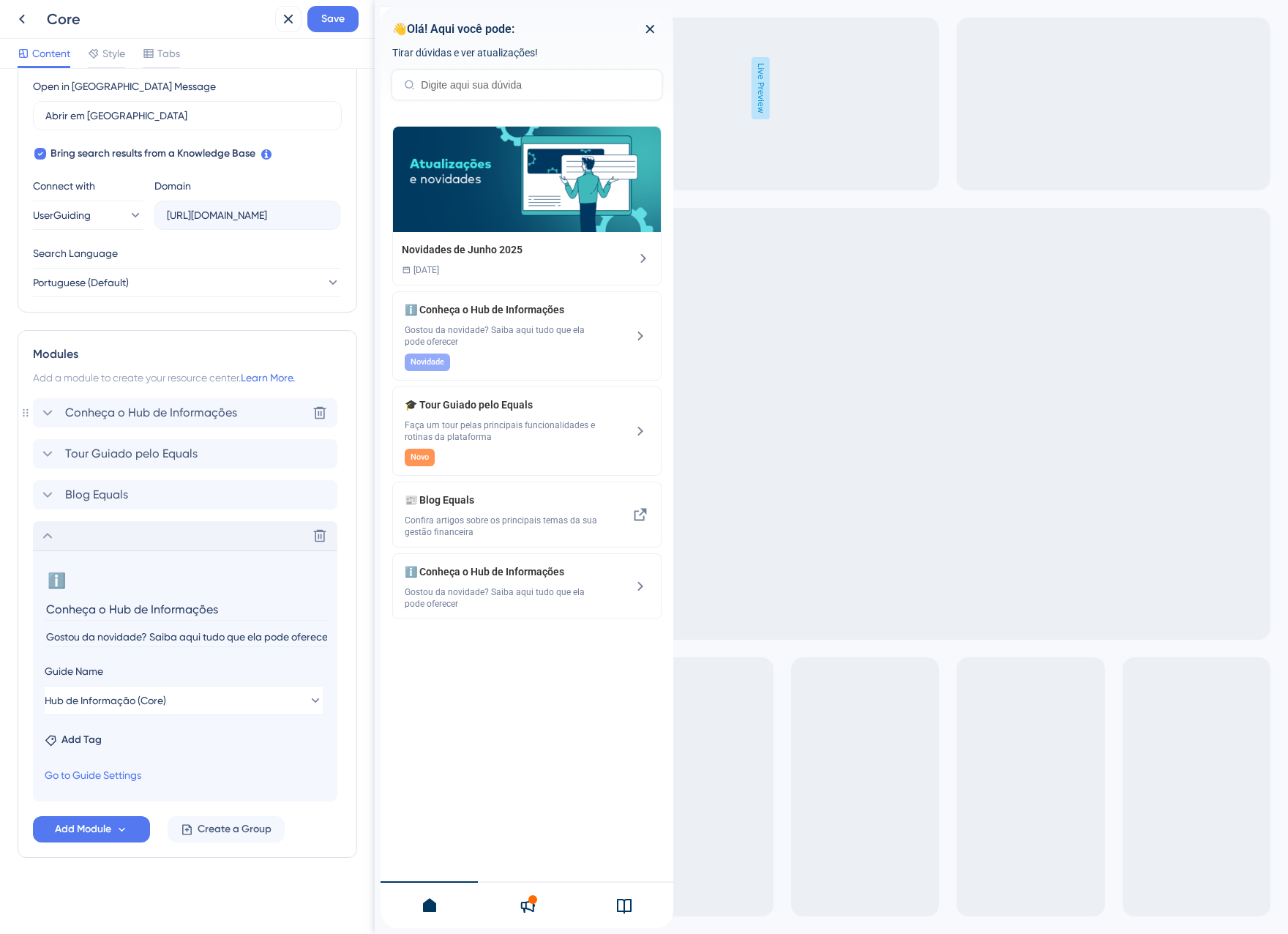
click at [147, 412] on span "Conheça o Hub de Informações" at bounding box center [151, 412] width 172 height 17
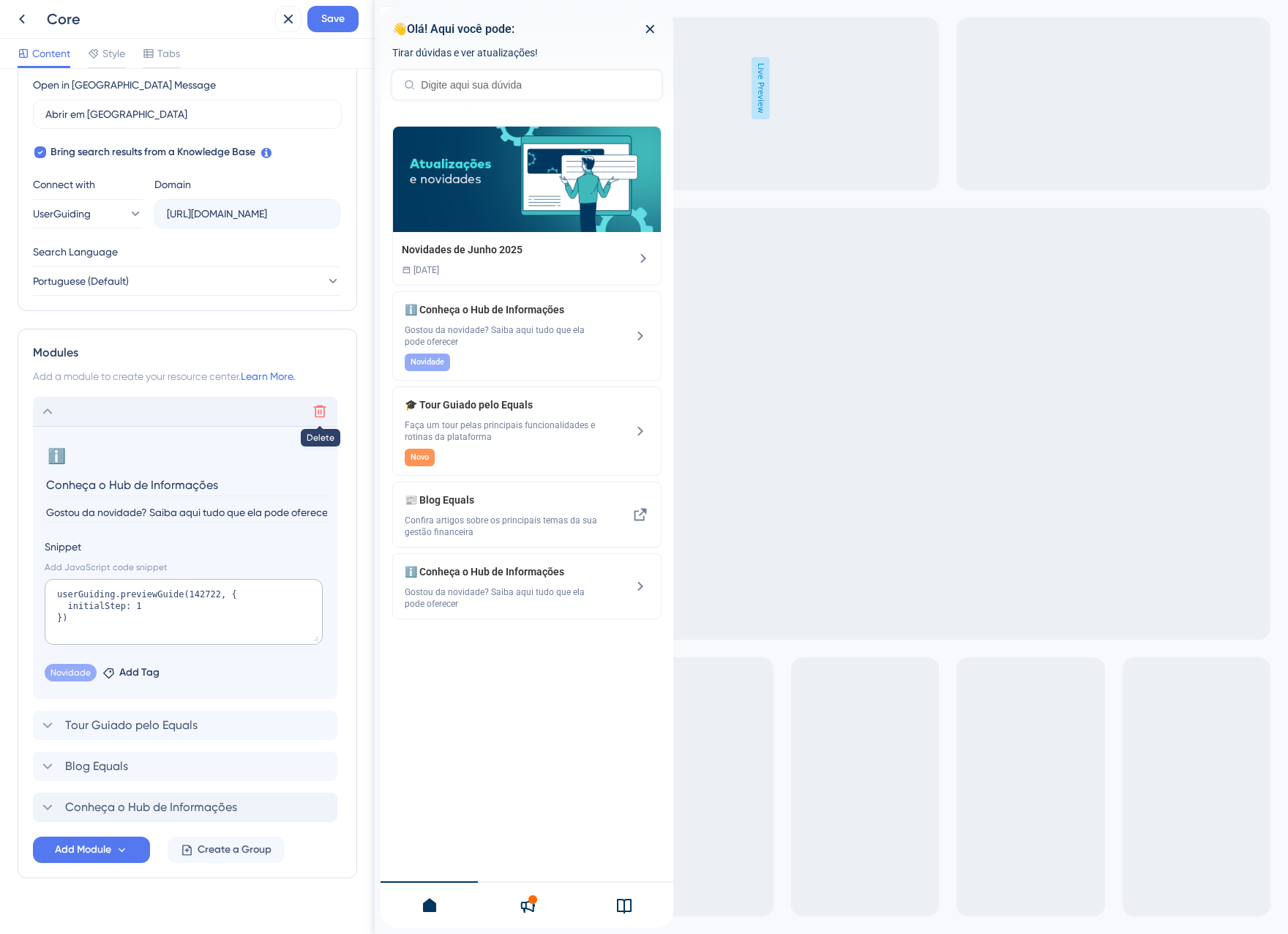
click at [321, 412] on icon at bounding box center [320, 412] width 14 height 14
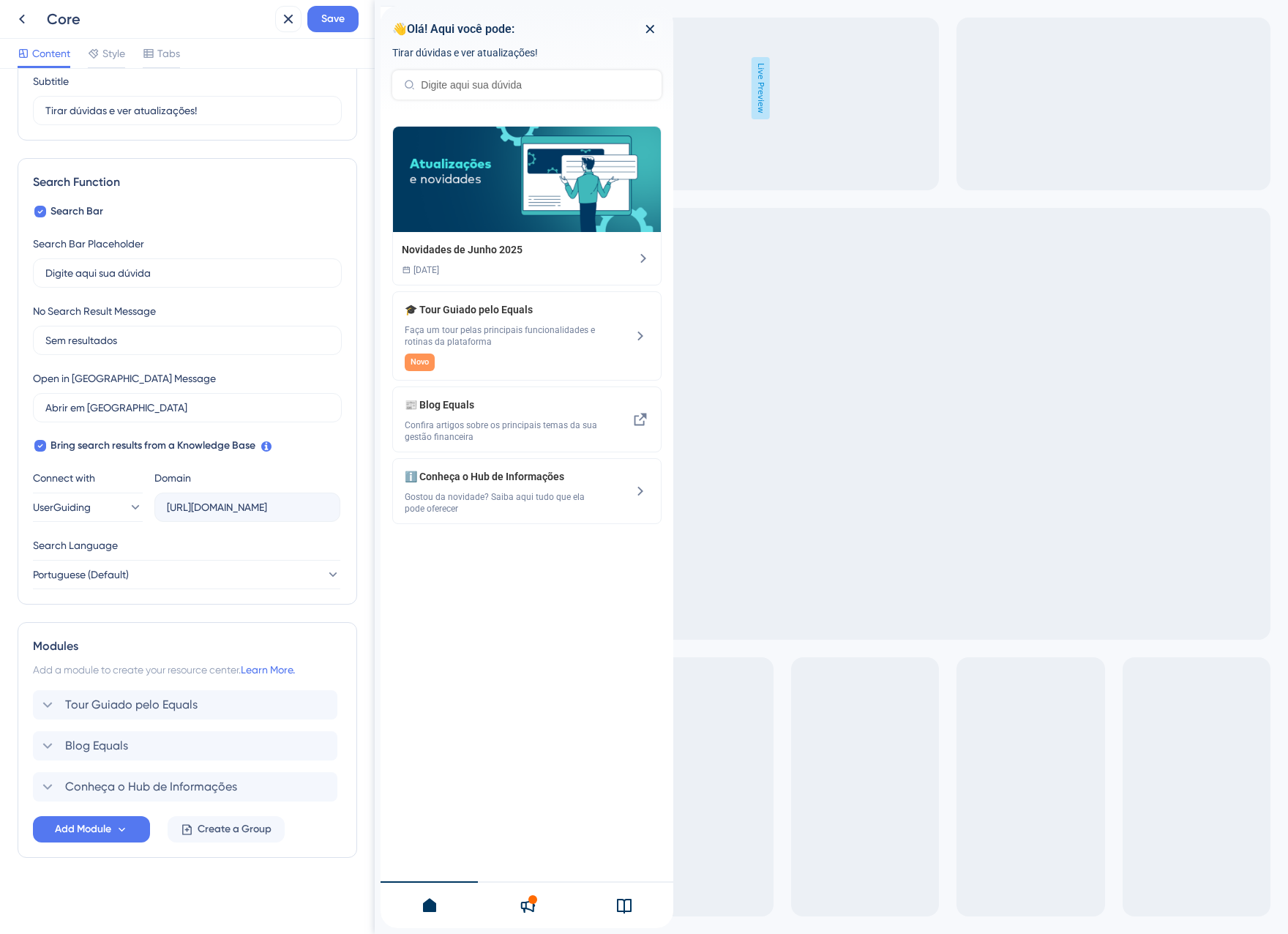
scroll to position [125, 0]
drag, startPoint x: 134, startPoint y: 799, endPoint x: 137, endPoint y: 710, distance: 89.1
click at [137, 710] on div "Tour Guiado pelo Equals Blog Equals Conheça o Hub de Informações" at bounding box center [187, 745] width 309 height 111
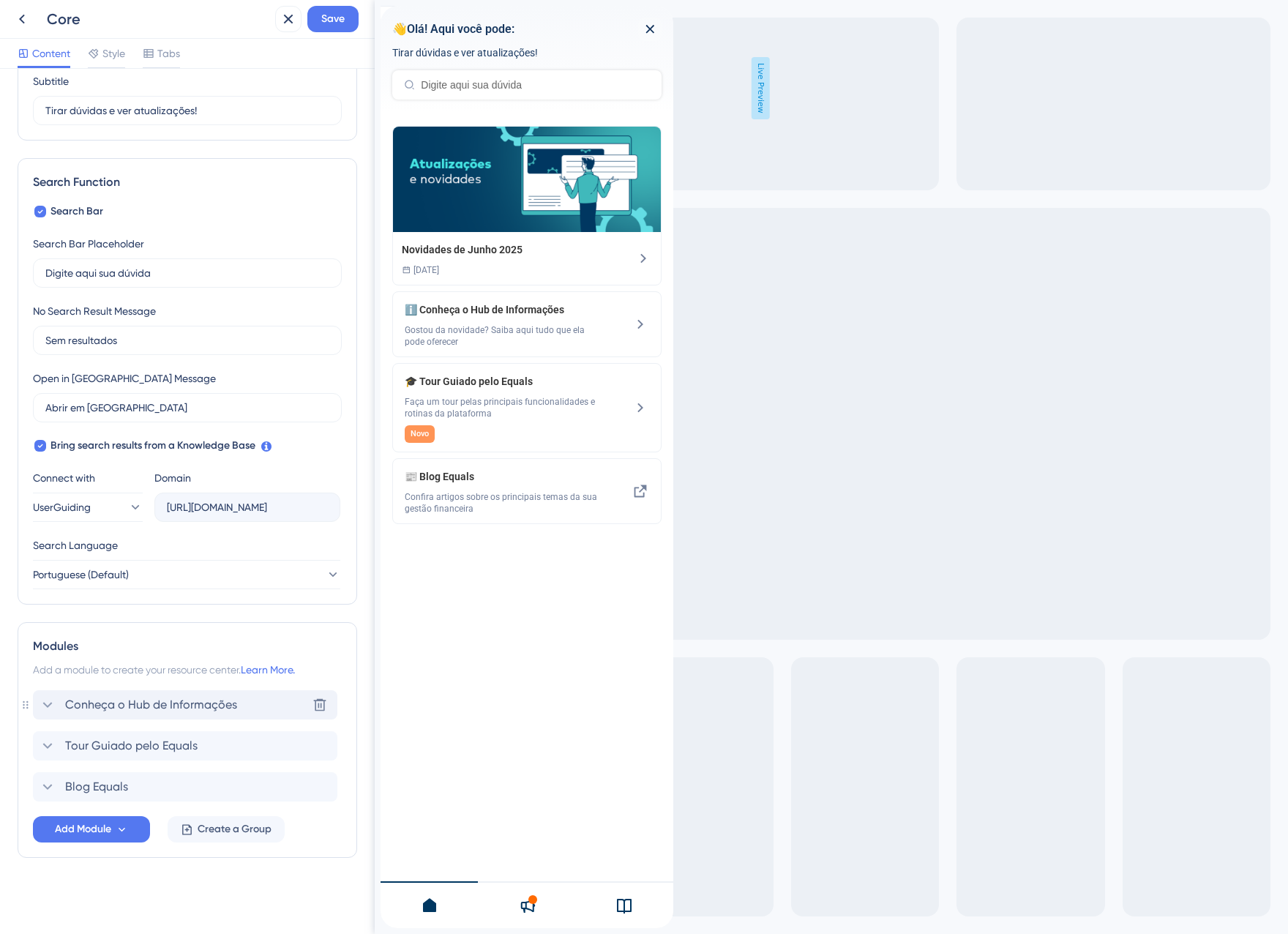
click at [147, 713] on span "Conheça o Hub de Informações" at bounding box center [151, 704] width 172 height 17
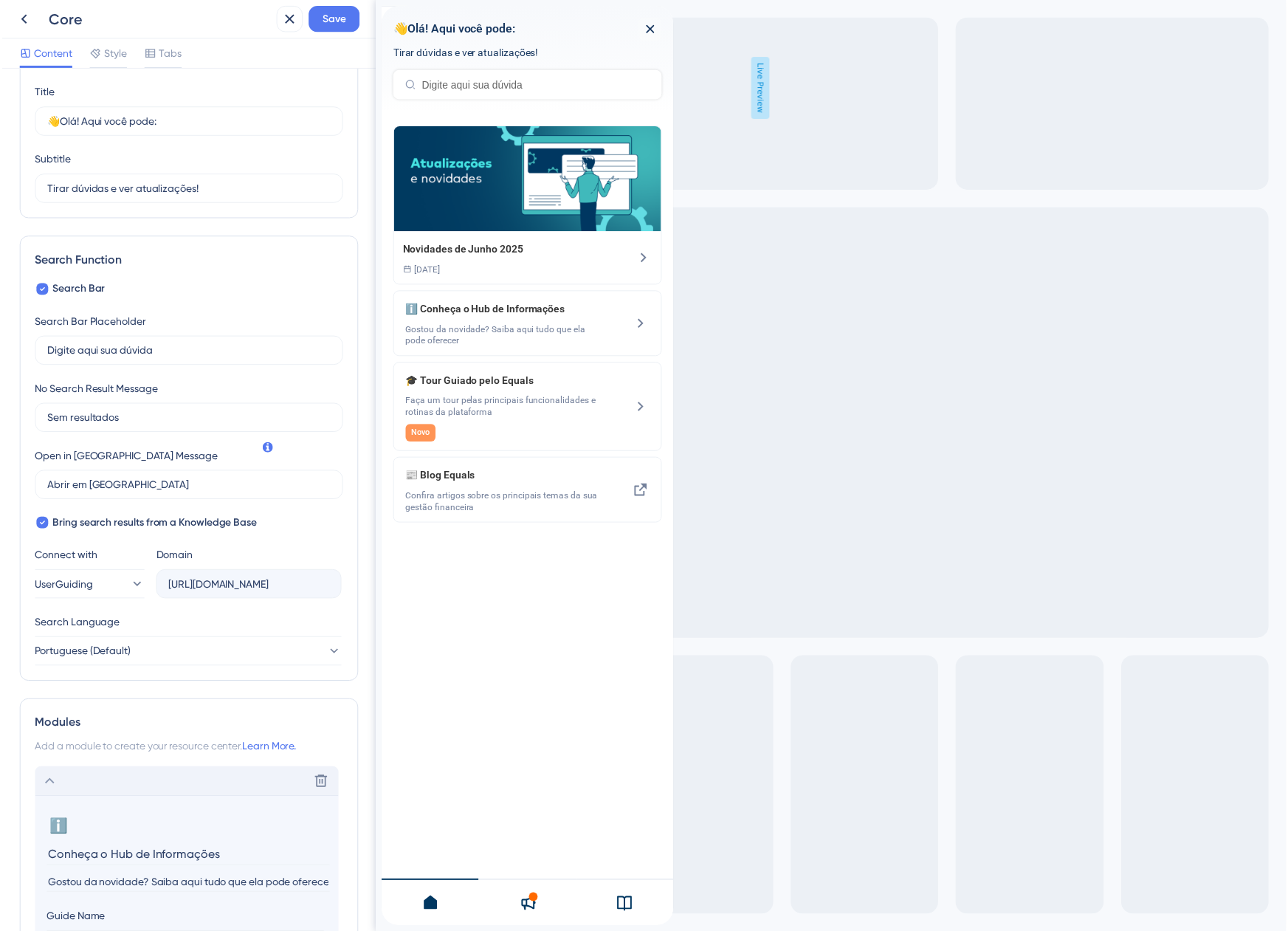
scroll to position [0, 0]
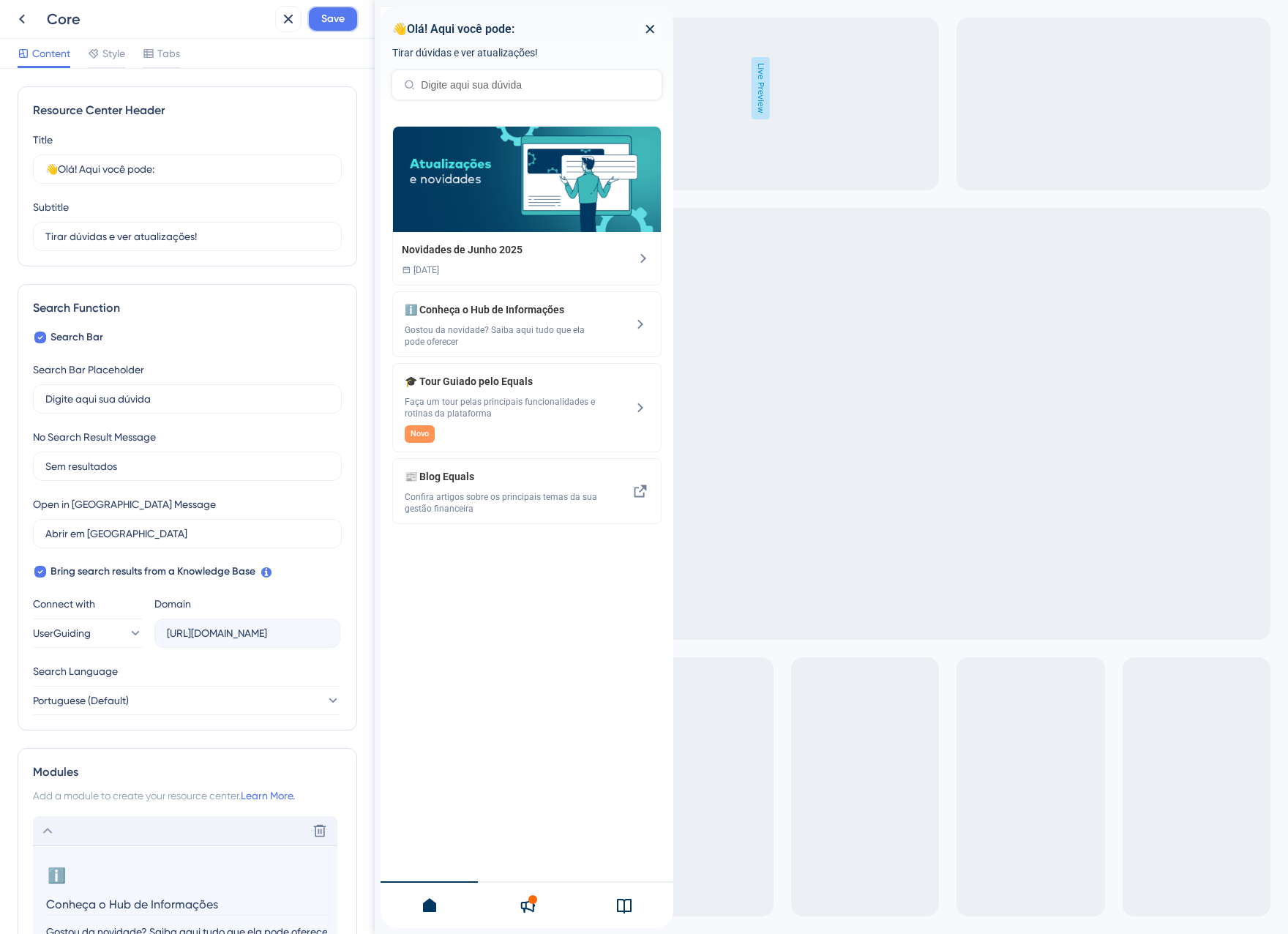
click at [324, 20] on span "Save" at bounding box center [333, 18] width 23 height 17
click at [277, 24] on icon at bounding box center [278, 27] width 14 height 14
click at [281, 26] on icon at bounding box center [288, 18] width 17 height 17
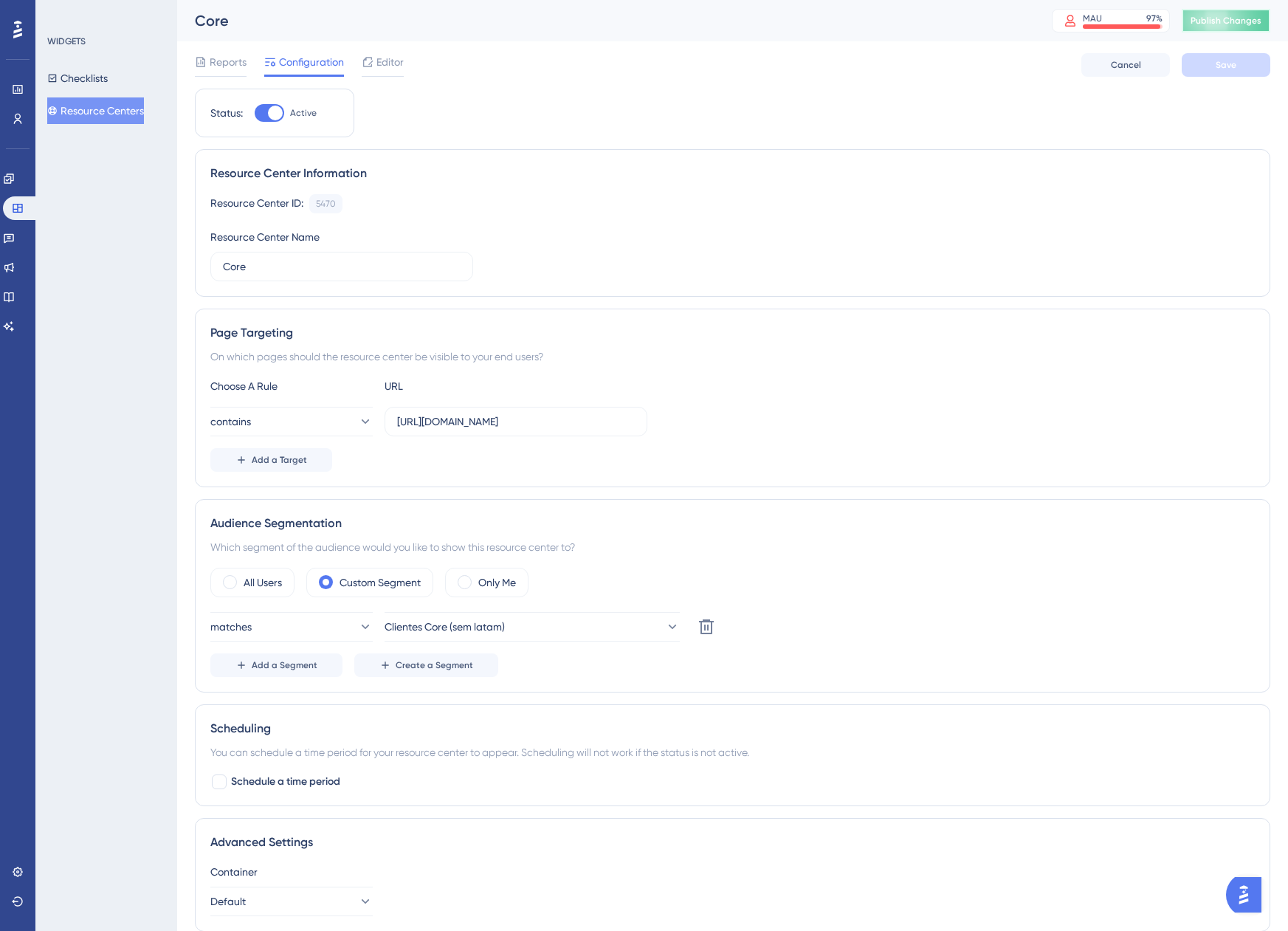
click at [1222, 17] on span "Publish Changes" at bounding box center [1226, 20] width 71 height 12
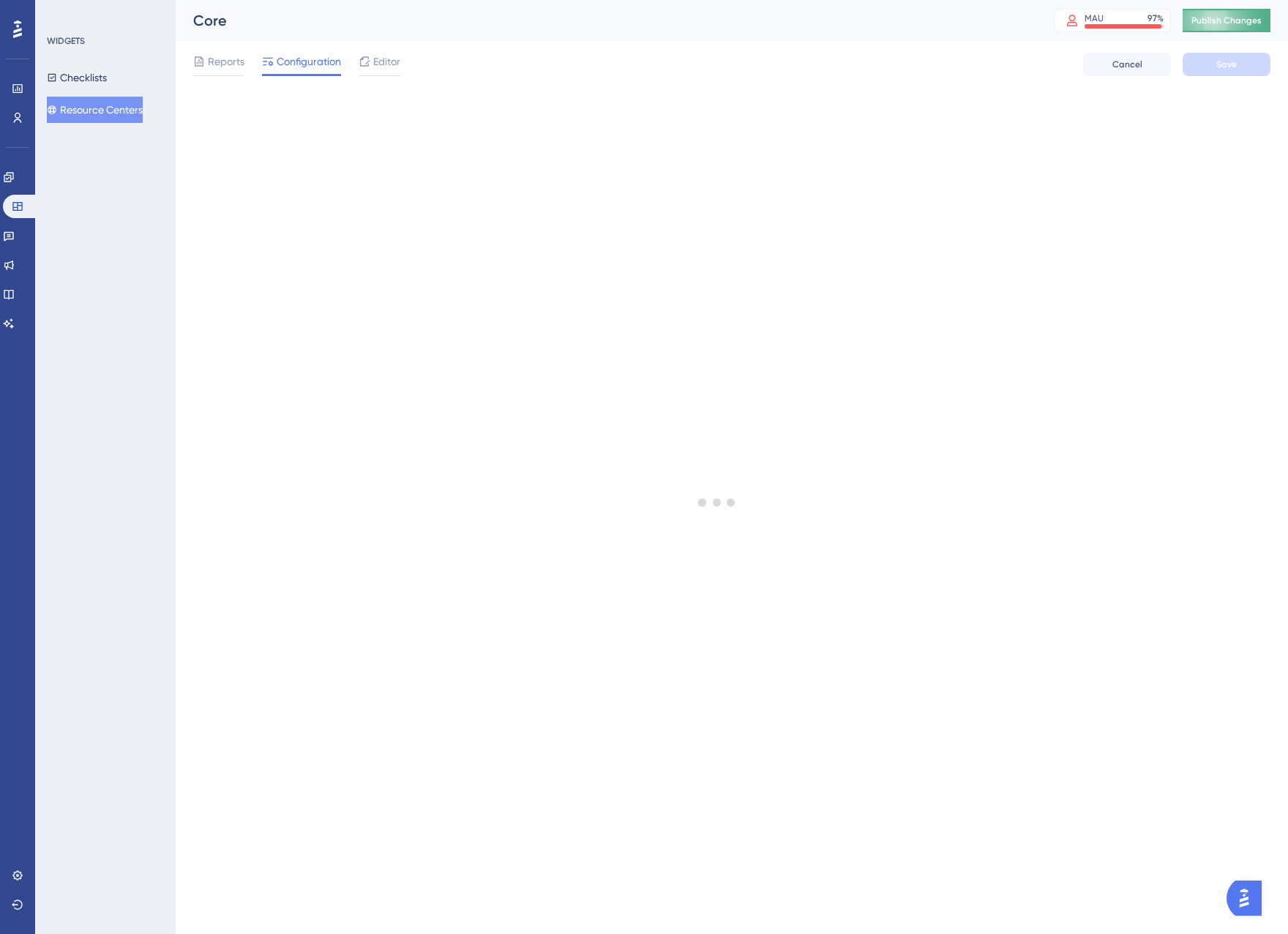
click at [1247, 30] on button "Publish Changes" at bounding box center [1226, 21] width 88 height 23
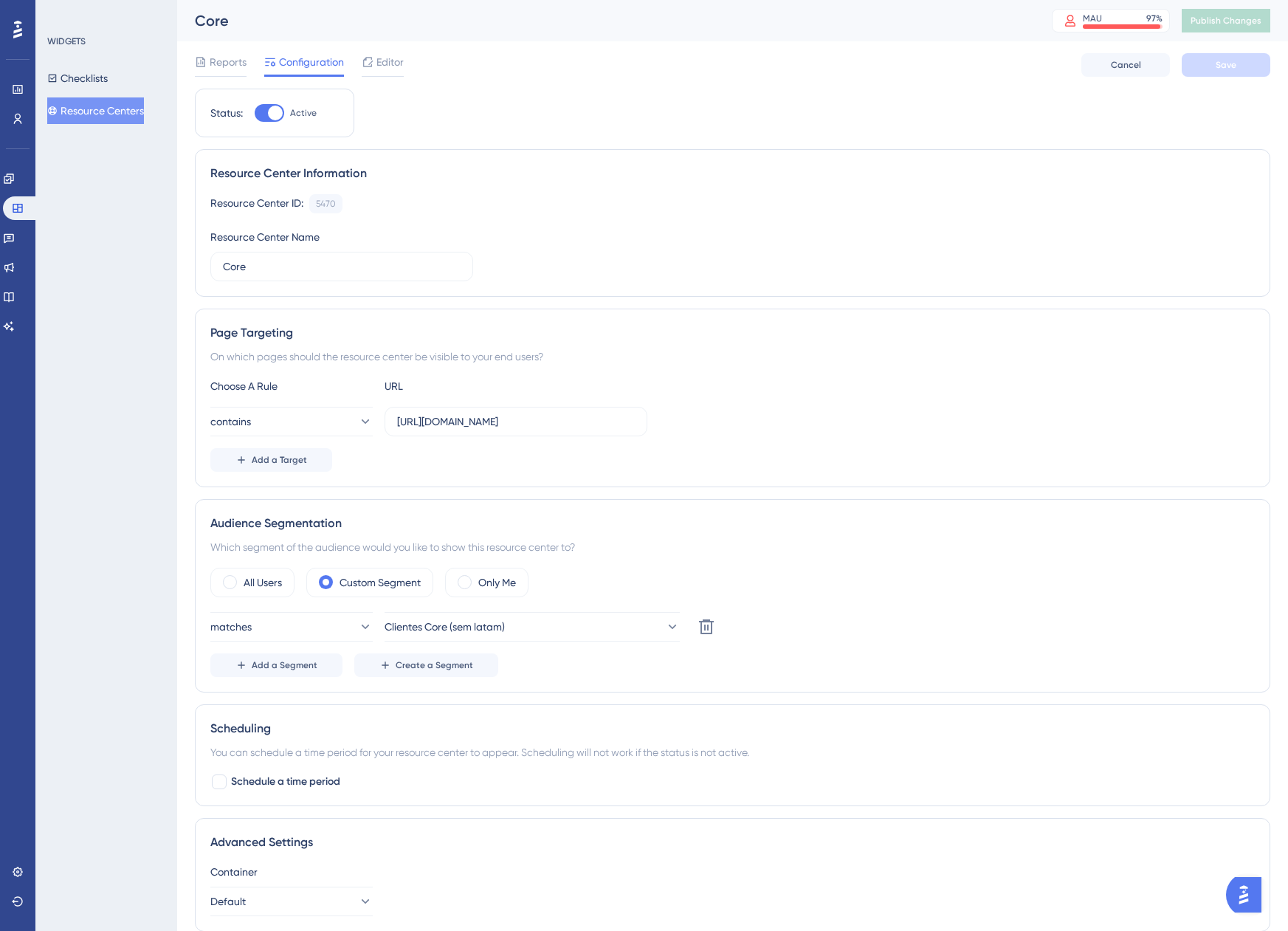
click at [115, 115] on button "Resource Centers" at bounding box center [96, 110] width 96 height 26
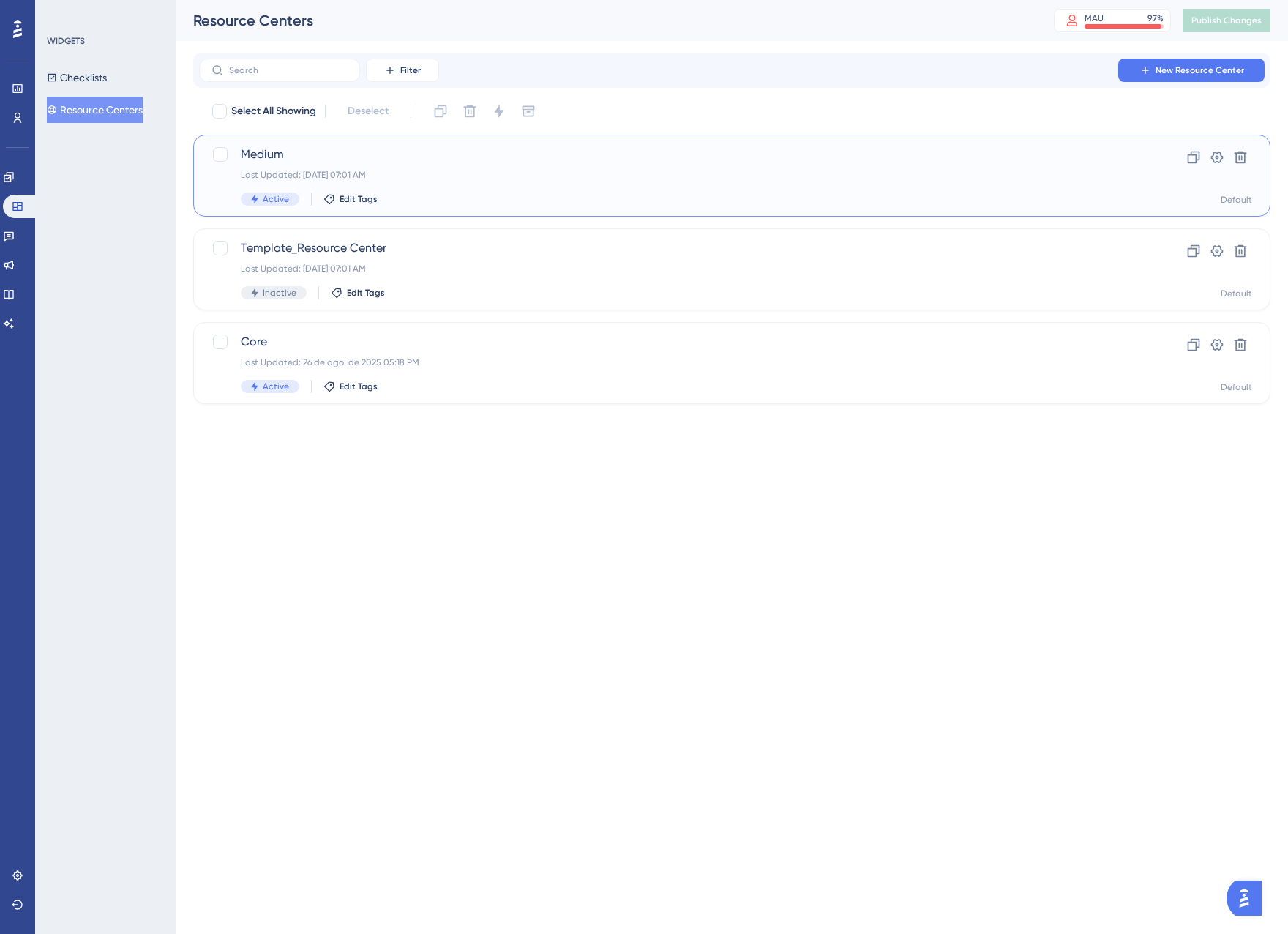
click at [587, 178] on div "Last Updated: [DATE] 07:01 AM" at bounding box center [673, 174] width 865 height 12
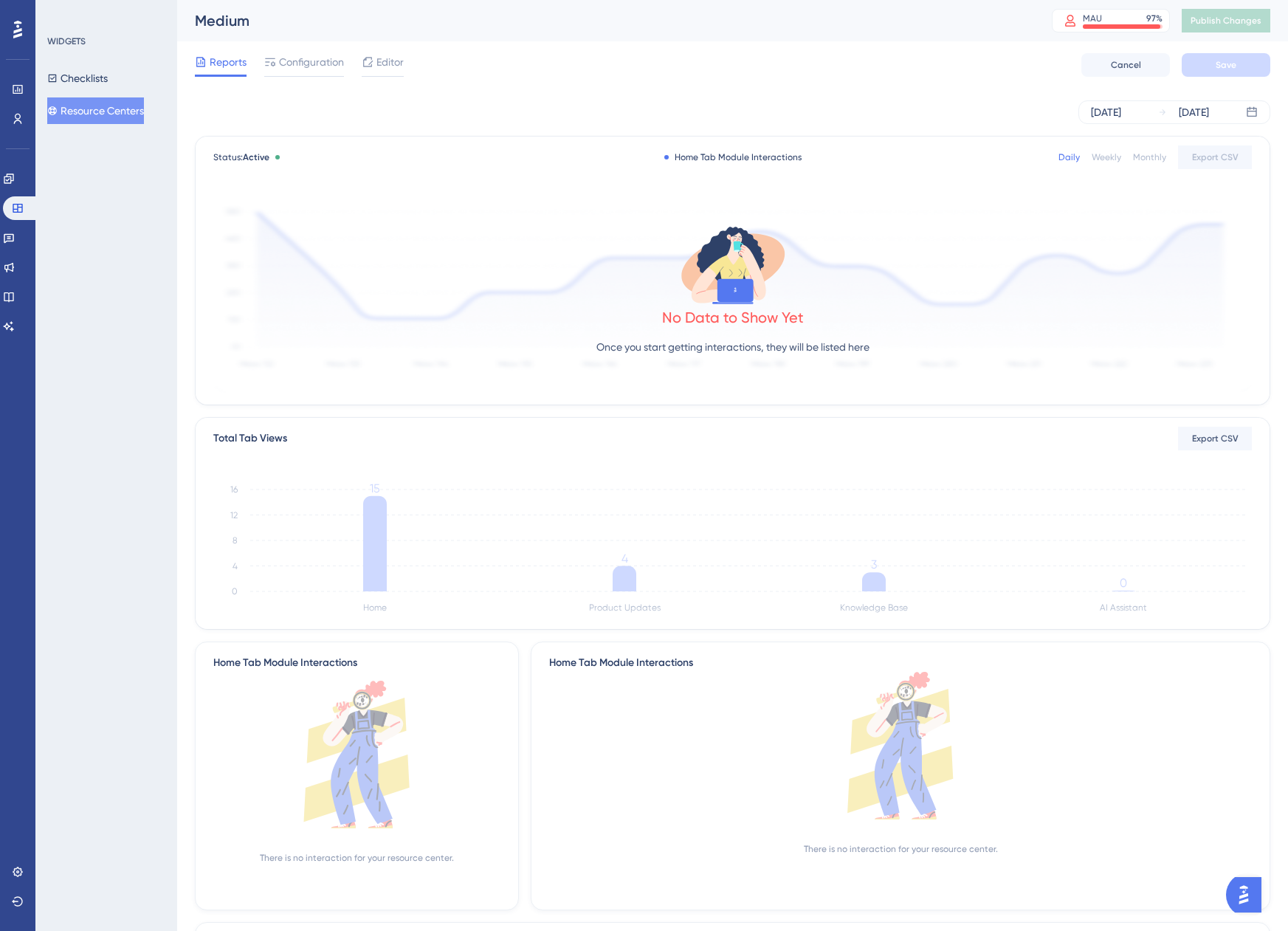
click at [105, 117] on button "Resource Centers" at bounding box center [96, 110] width 96 height 26
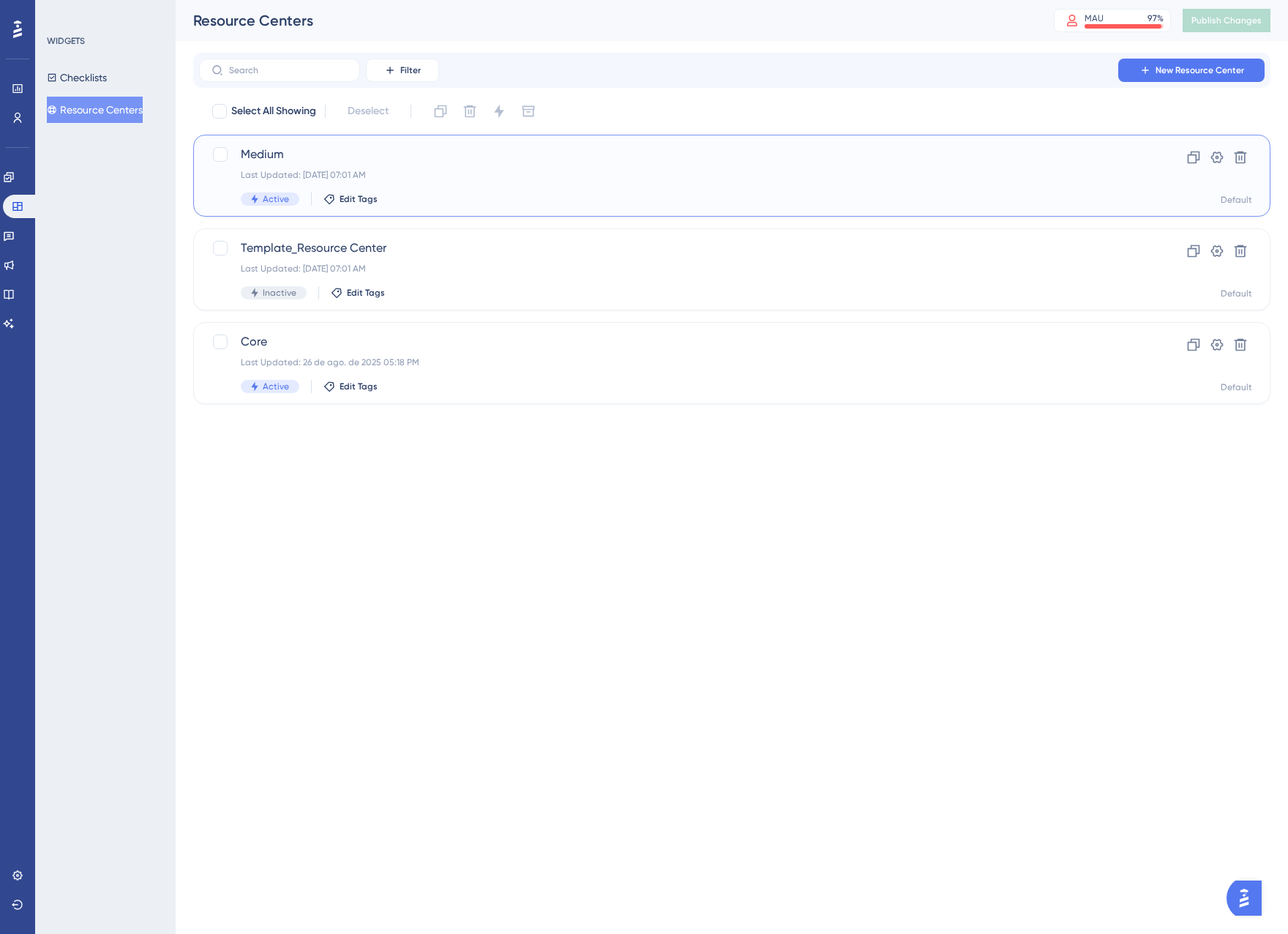
click at [424, 180] on div "Last Updated: [DATE] 07:01 AM" at bounding box center [673, 174] width 865 height 12
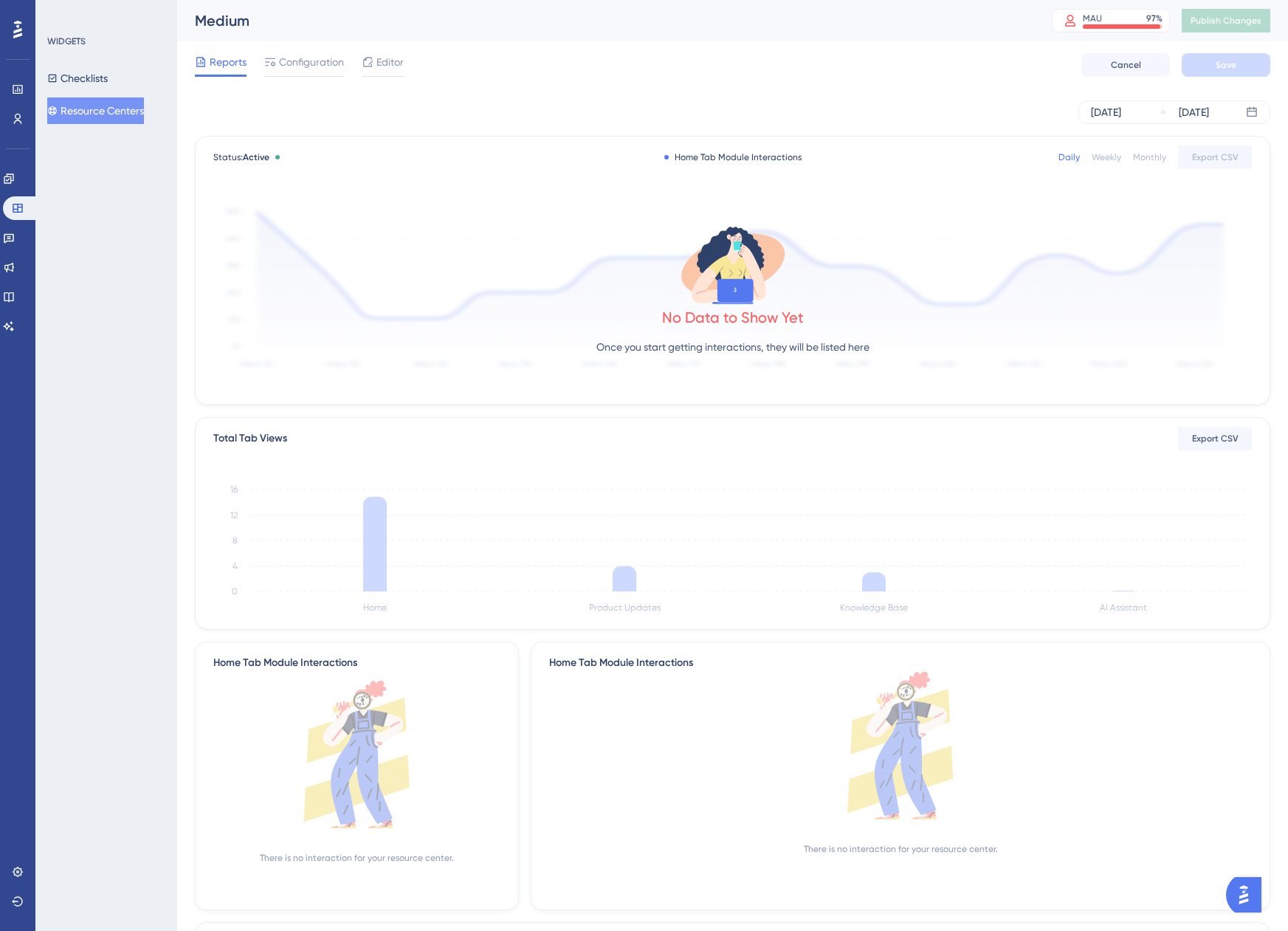
click at [298, 49] on div "Reports Configuration Editor Cancel Save" at bounding box center [732, 65] width 1075 height 47
click at [299, 57] on span "Configuration" at bounding box center [311, 61] width 65 height 17
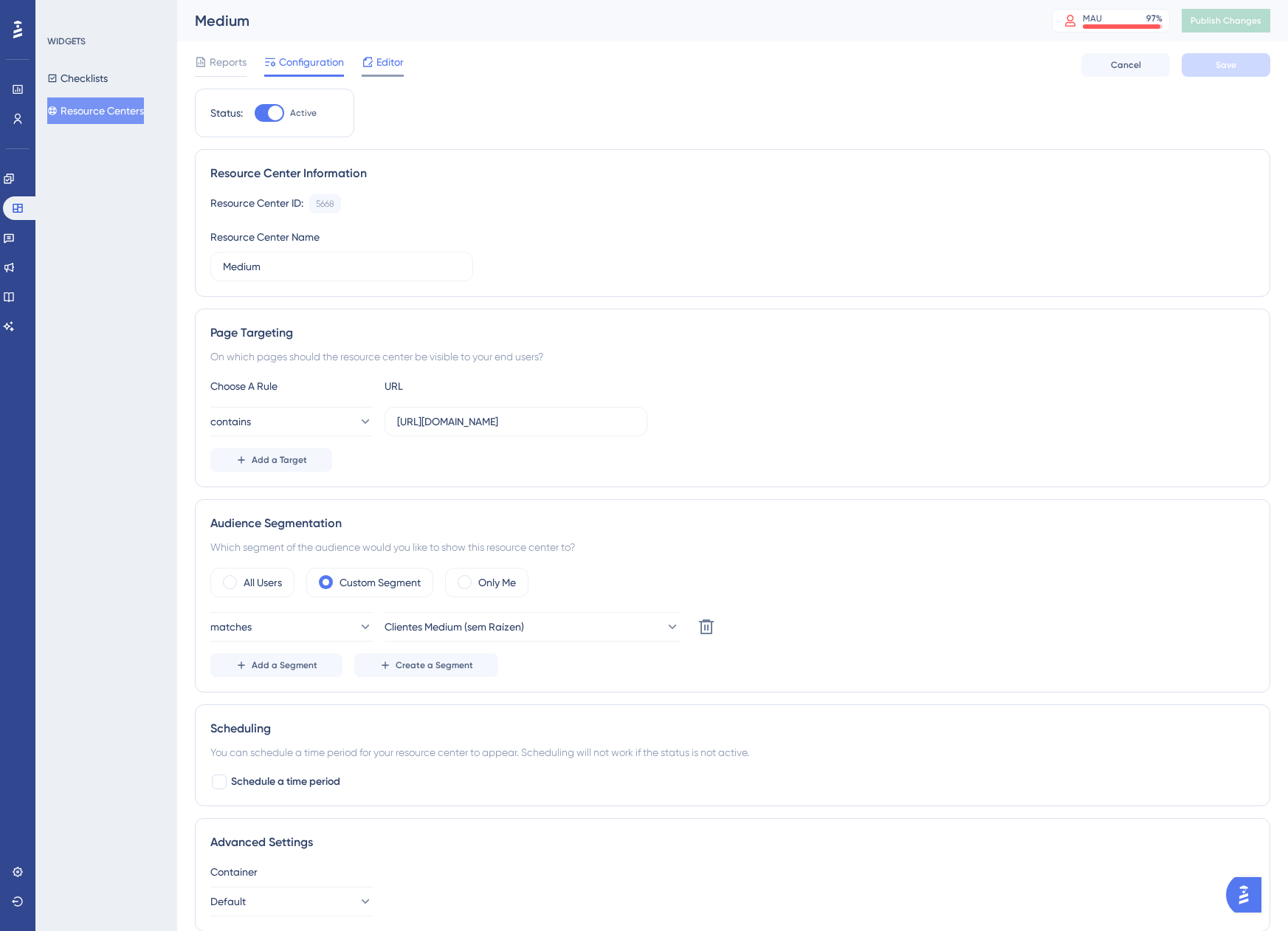
click at [384, 54] on span "Editor" at bounding box center [390, 61] width 27 height 17
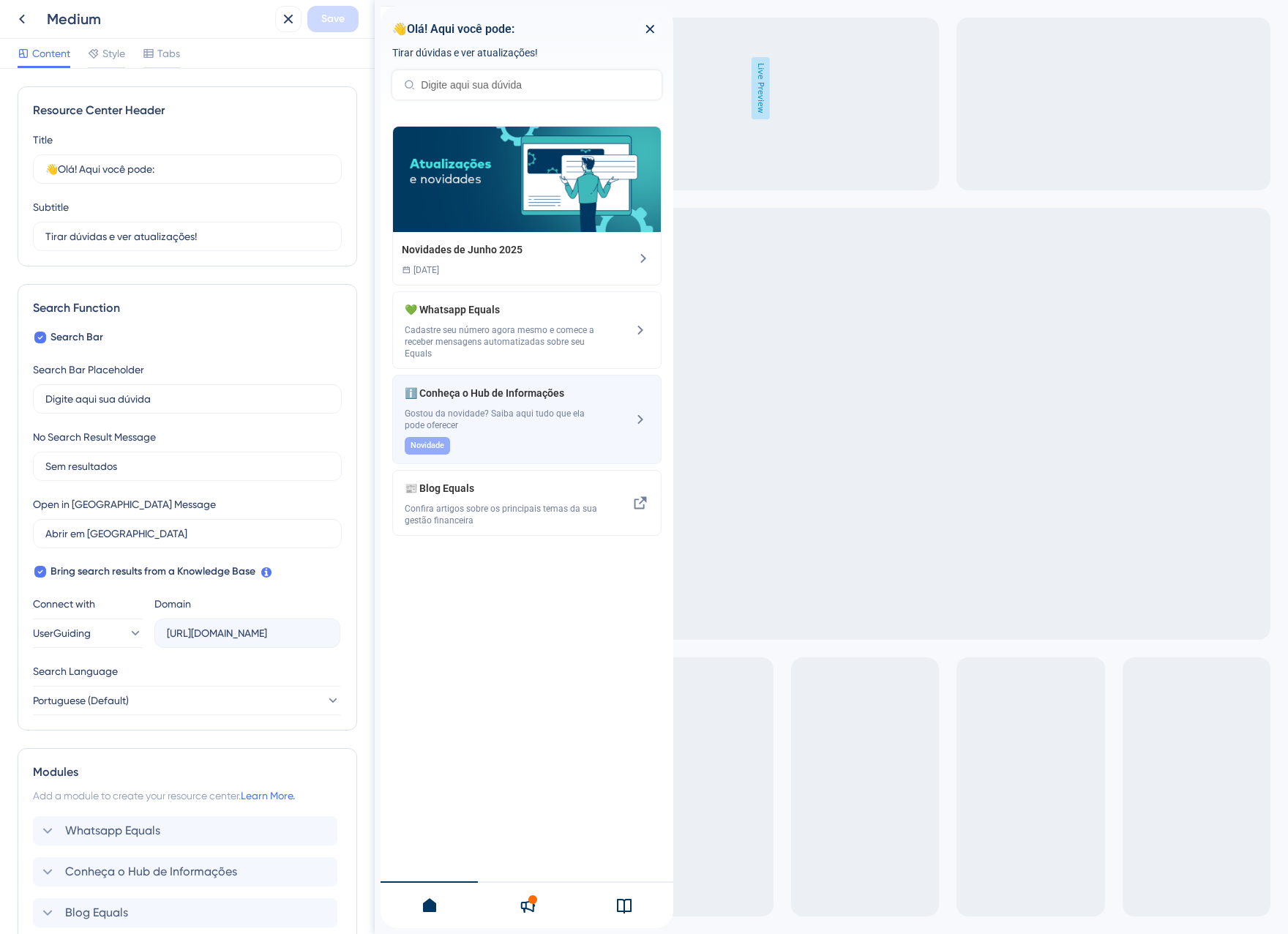
click at [488, 417] on span "Gostou da novidade? Saiba aqui tudo que ela pode oferecer" at bounding box center [502, 420] width 196 height 23
click at [489, 413] on span "Gostou da novidade? Saiba aqui tudo que ela pode oferecer" at bounding box center [502, 420] width 196 height 23
click at [25, 19] on icon at bounding box center [22, 18] width 17 height 17
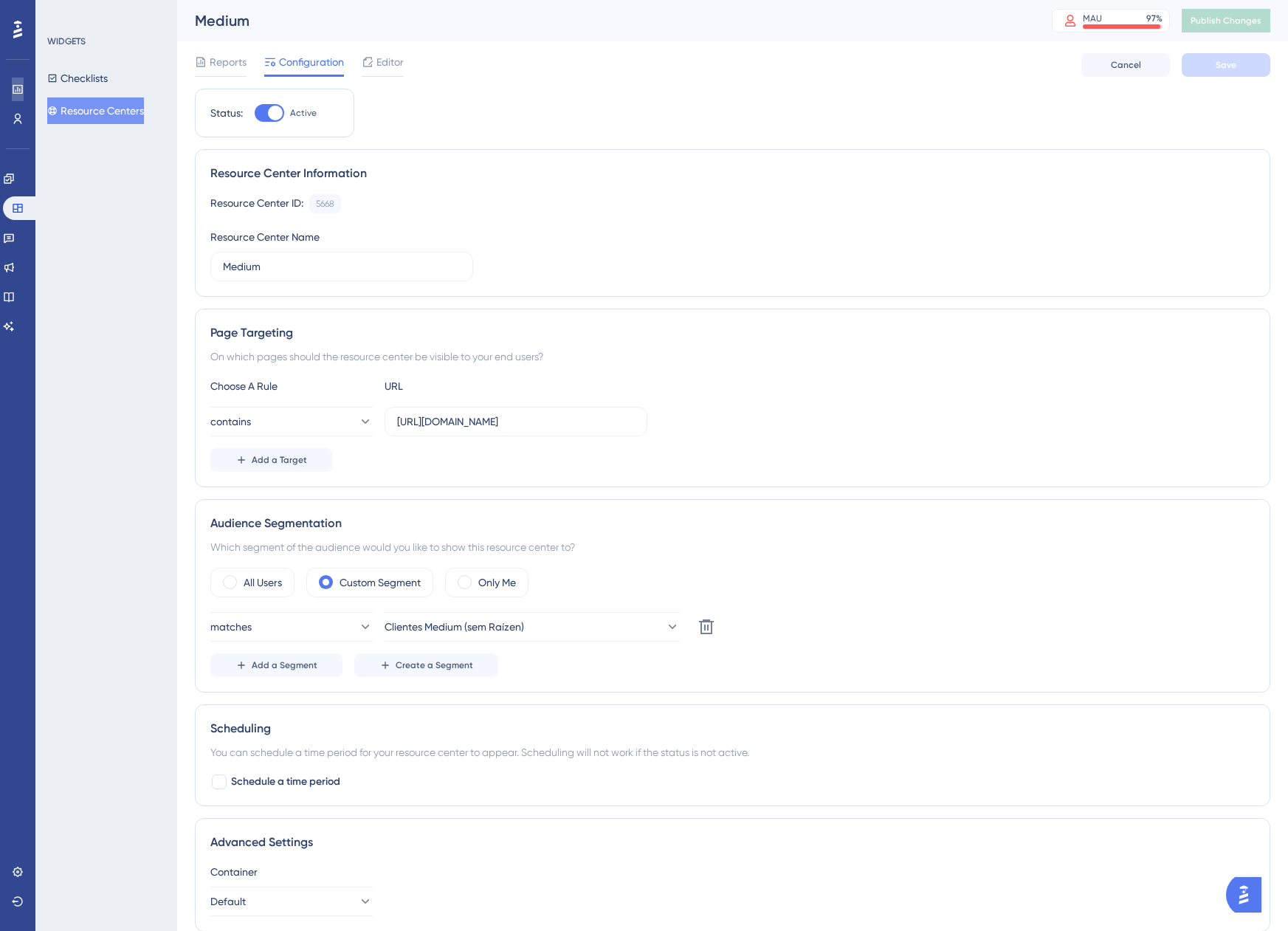
click at [15, 89] on icon at bounding box center [17, 89] width 12 height 12
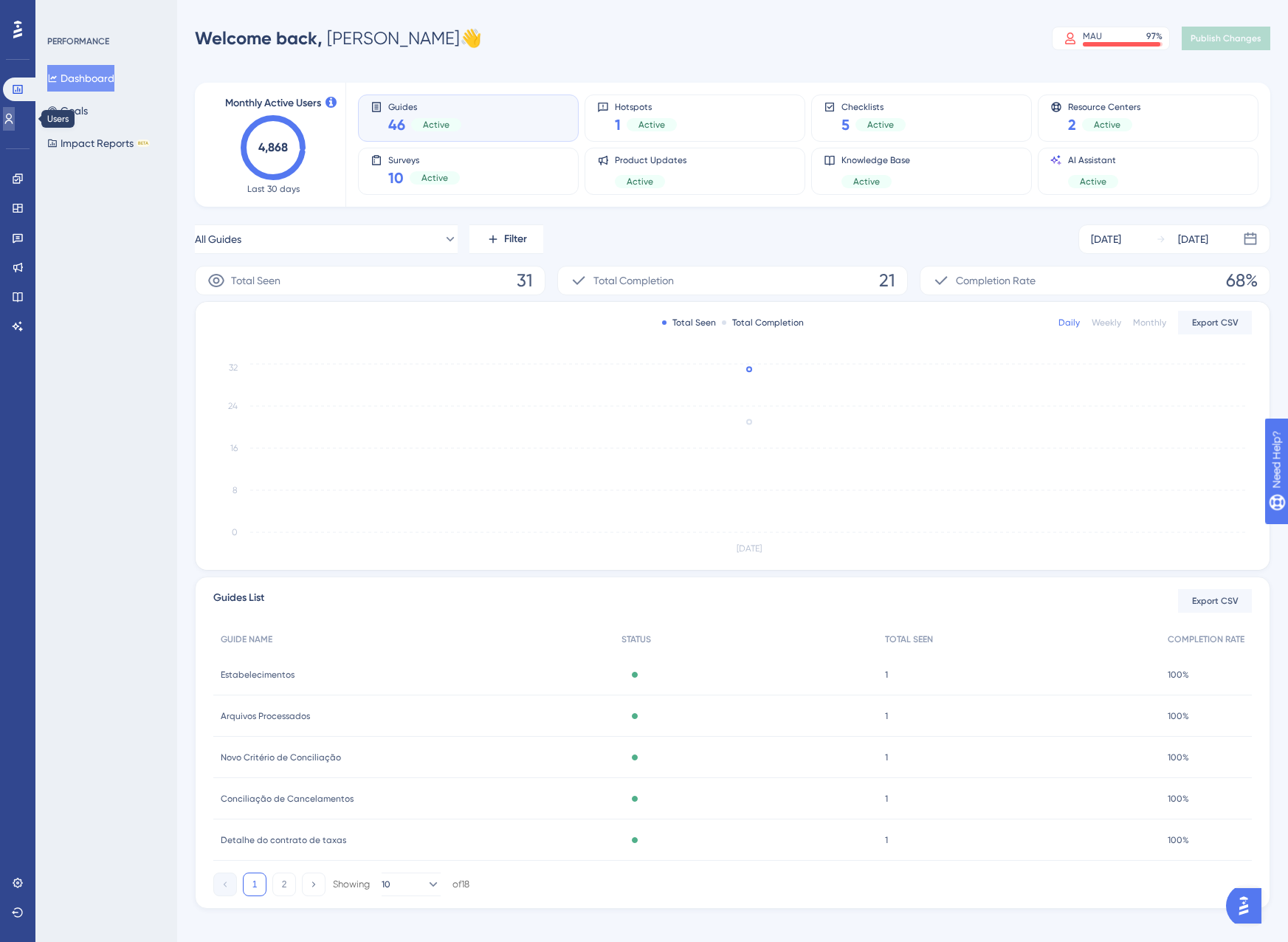
click at [15, 120] on icon at bounding box center [8, 118] width 12 height 12
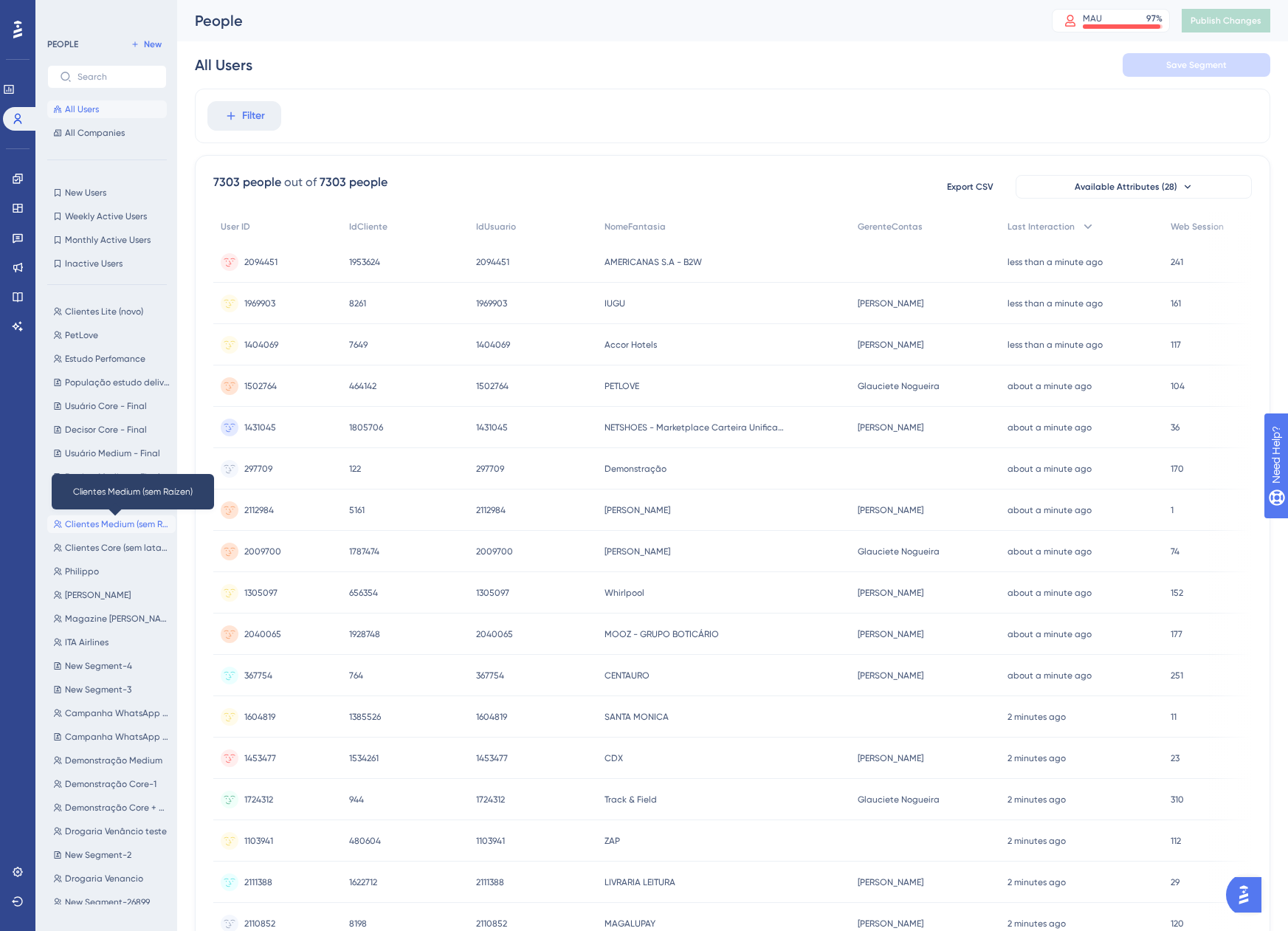
click at [114, 522] on span "Clientes Medium (sem Raízen)" at bounding box center [117, 523] width 105 height 12
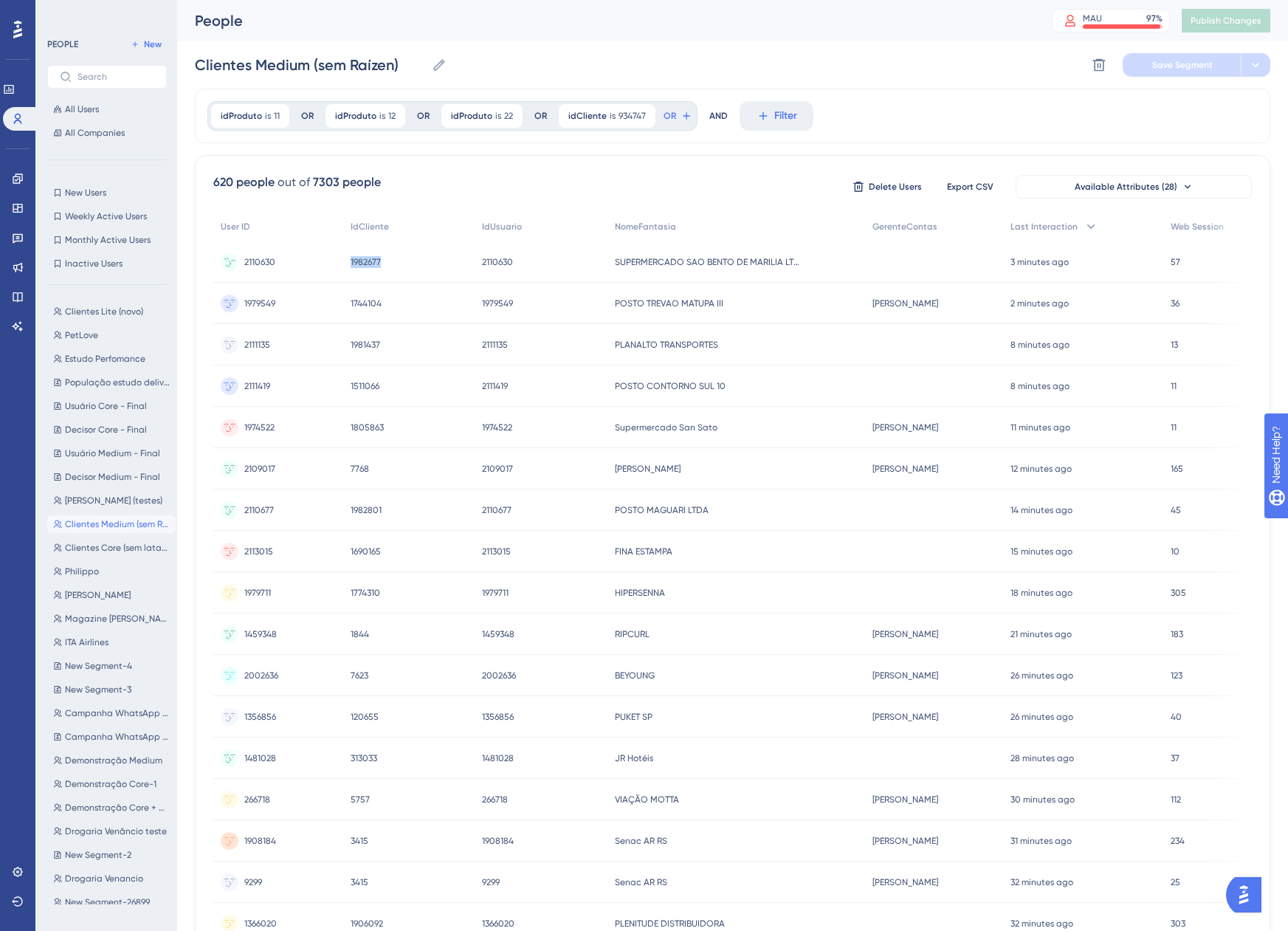
drag, startPoint x: 399, startPoint y: 259, endPoint x: 350, endPoint y: 268, distance: 49.8
click at [350, 268] on div "1982677 1982677" at bounding box center [409, 261] width 131 height 41
copy span "1982677"
click at [12, 177] on link at bounding box center [17, 178] width 12 height 24
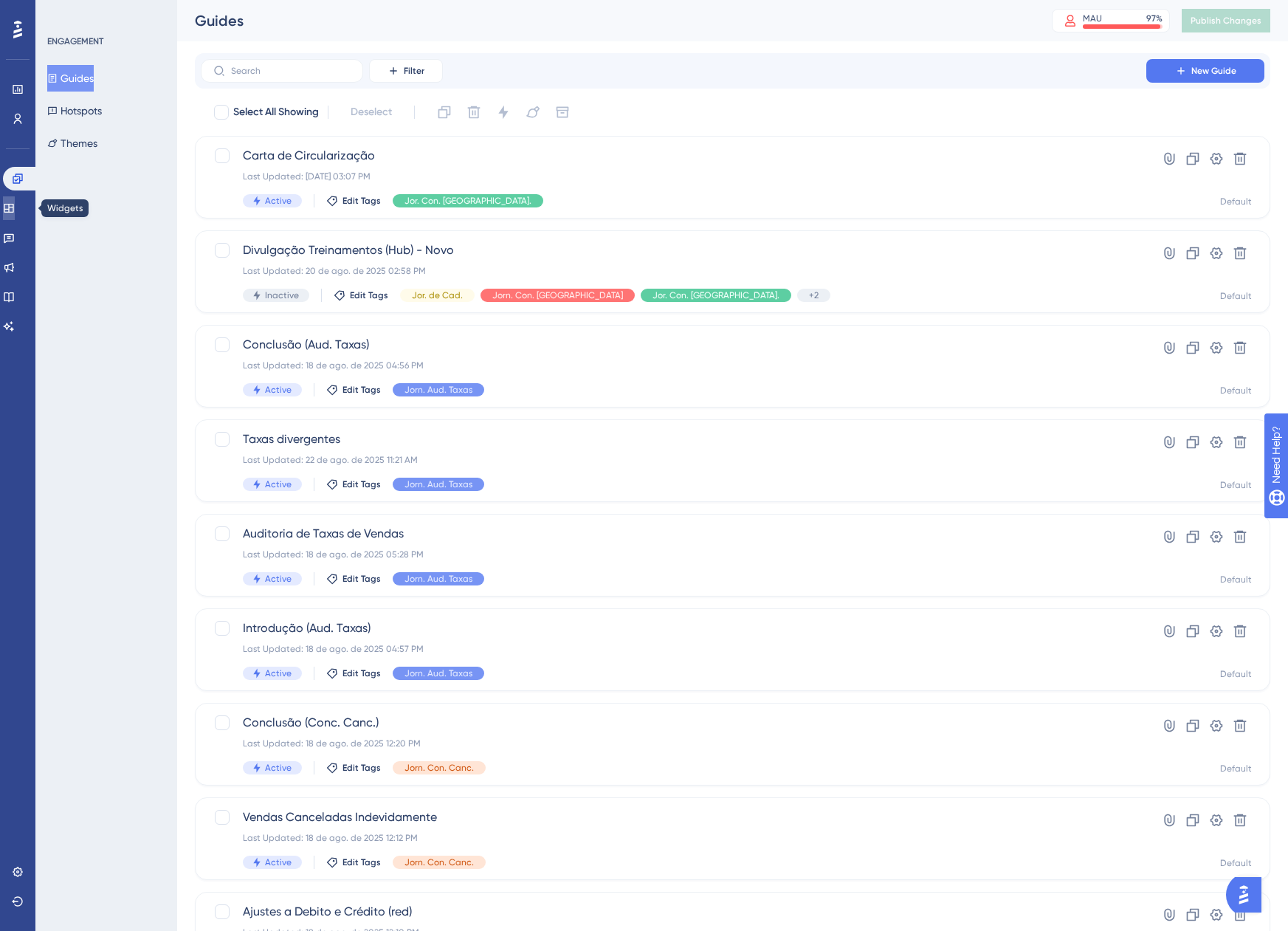
click at [9, 202] on link at bounding box center [8, 208] width 12 height 24
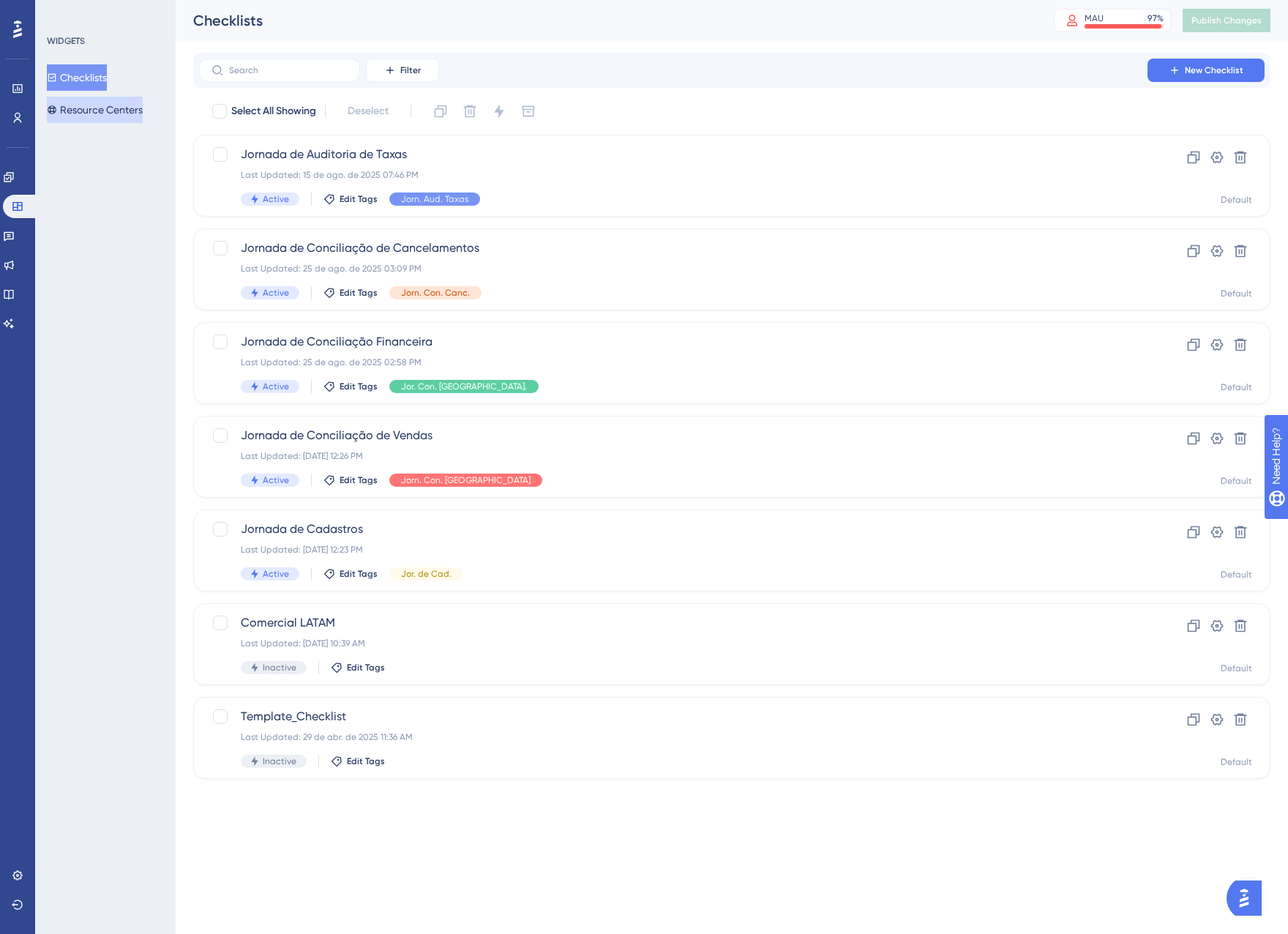
click at [118, 104] on button "Resource Centers" at bounding box center [95, 109] width 96 height 26
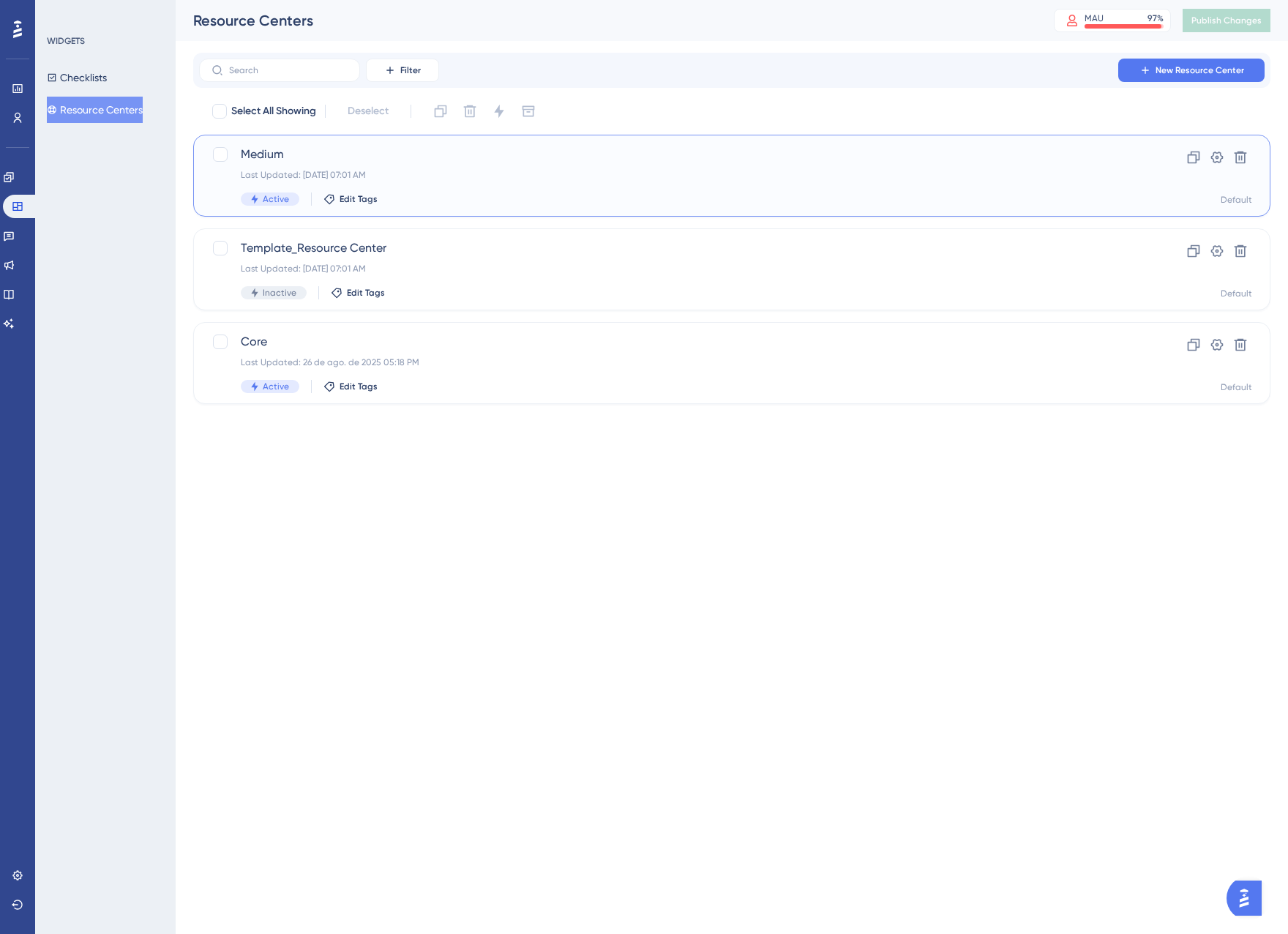
click at [435, 188] on div "Medium Last Updated: [DATE] 07:01 AM Active Edit Tags" at bounding box center [673, 175] width 865 height 60
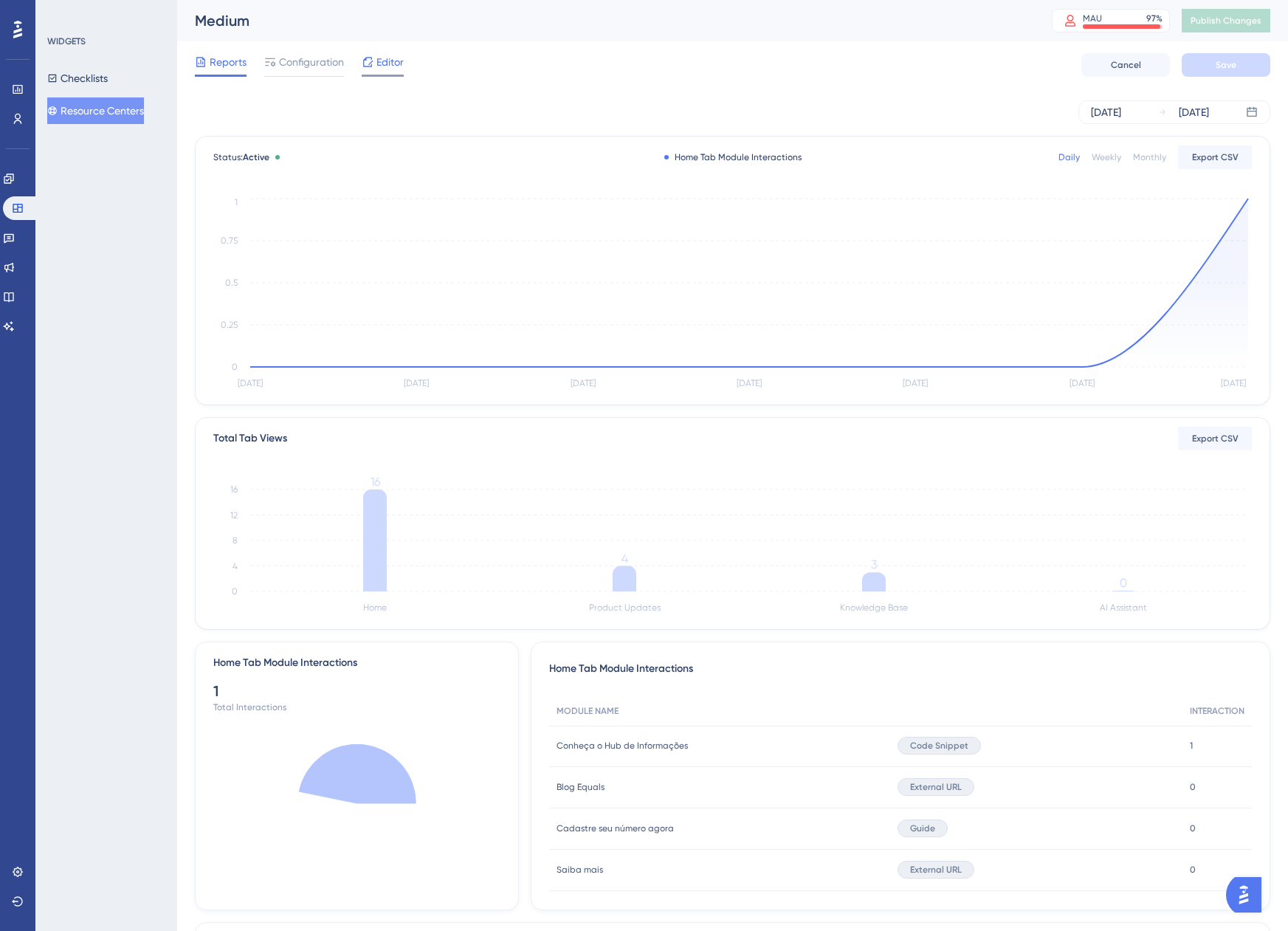
click at [385, 66] on span "Editor" at bounding box center [390, 61] width 27 height 17
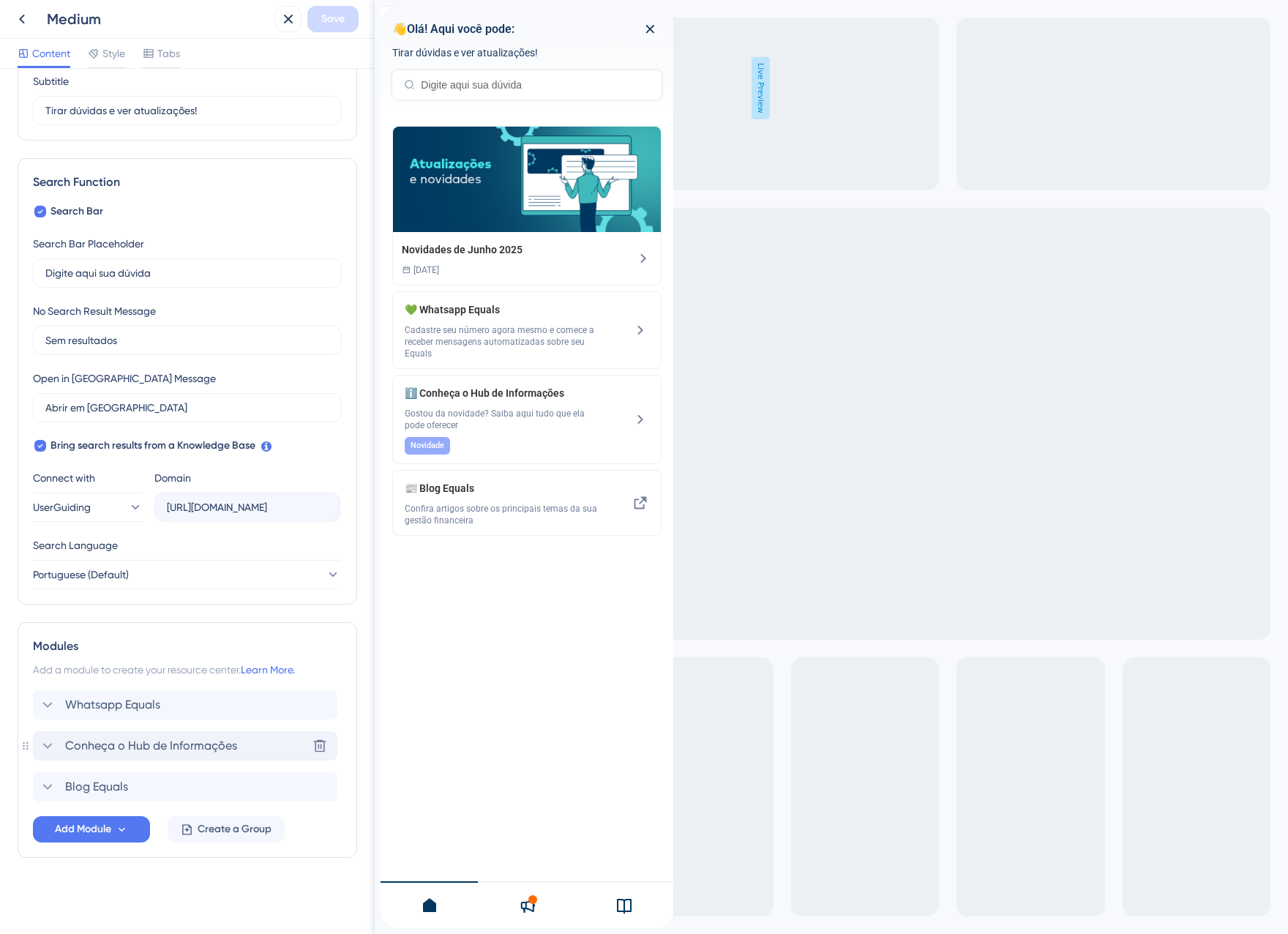
click at [119, 744] on span "Conheça o Hub de Informações" at bounding box center [151, 745] width 172 height 17
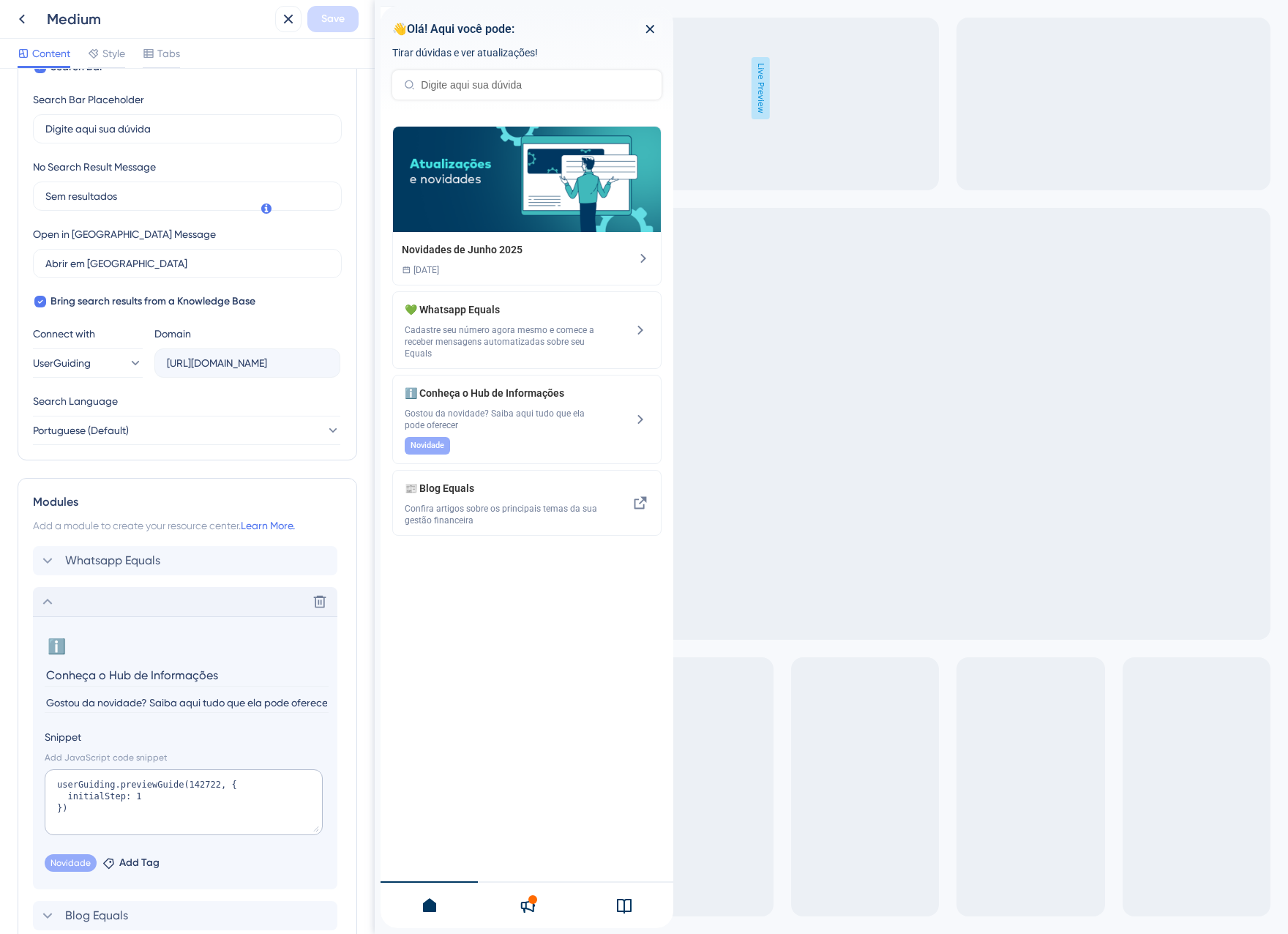
scroll to position [399, 0]
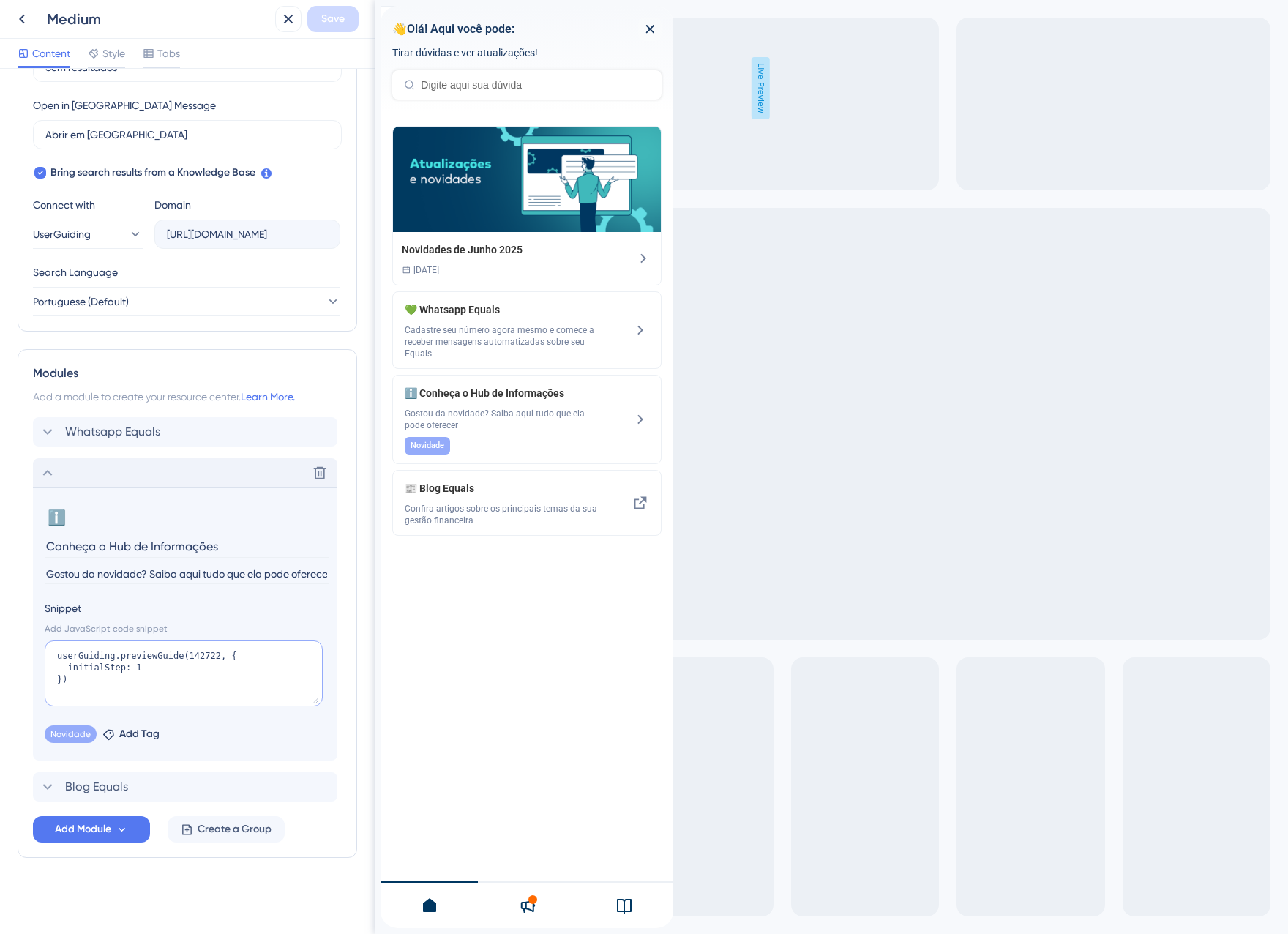
click at [133, 670] on textarea "userGuiding.previewGuide(142722, { initialStep: 1 })" at bounding box center [183, 673] width 278 height 66
type textarea "userGuiding.previewGuide(142722, { initialStep: 0 })"
click at [319, 21] on button "Save" at bounding box center [333, 18] width 51 height 26
click at [286, 32] on button at bounding box center [277, 27] width 23 height 23
click at [283, 28] on button at bounding box center [288, 18] width 26 height 26
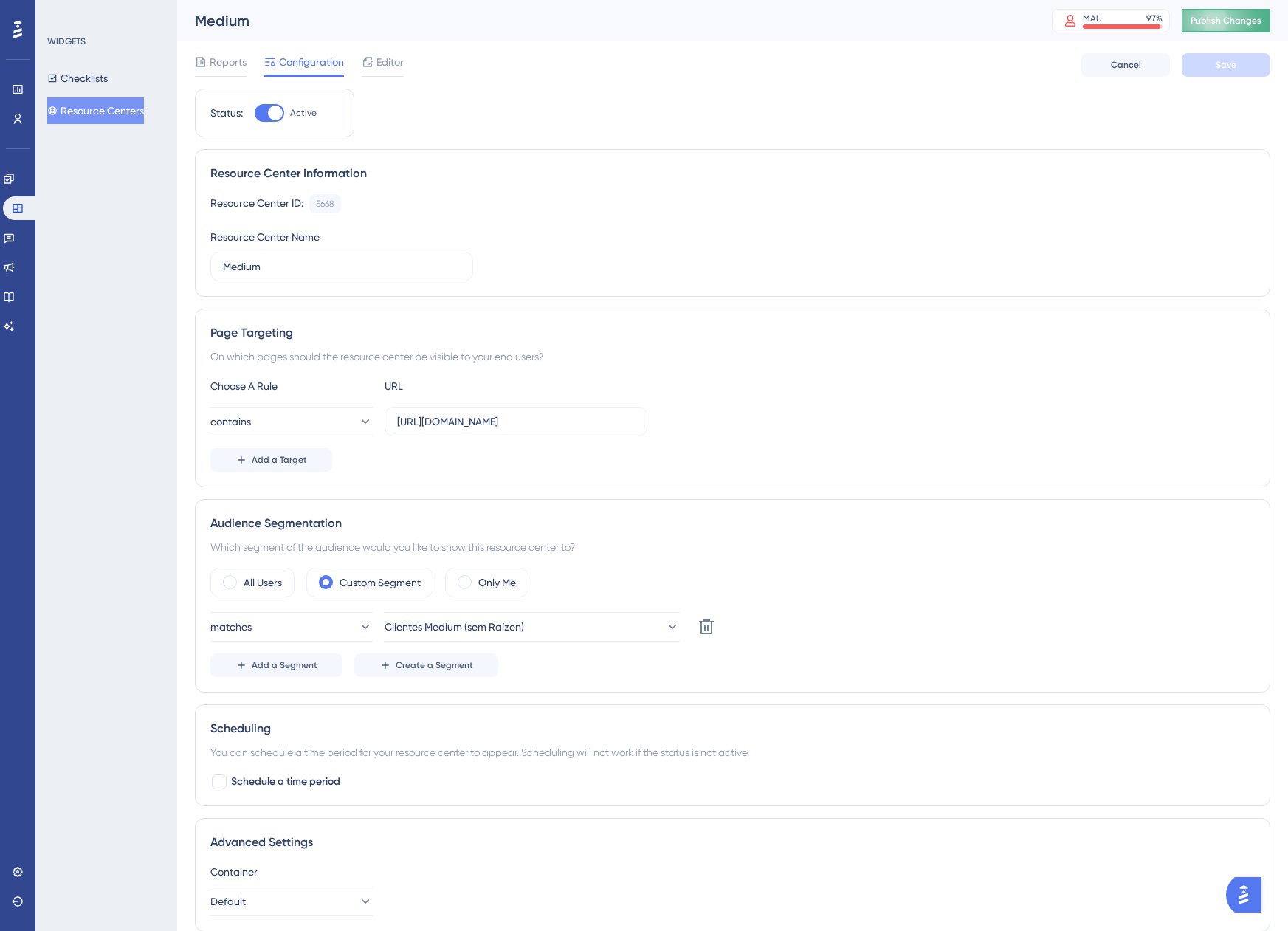
click at [1228, 16] on span "Publish Changes" at bounding box center [1226, 20] width 71 height 12
click at [16, 217] on link at bounding box center [20, 208] width 35 height 24
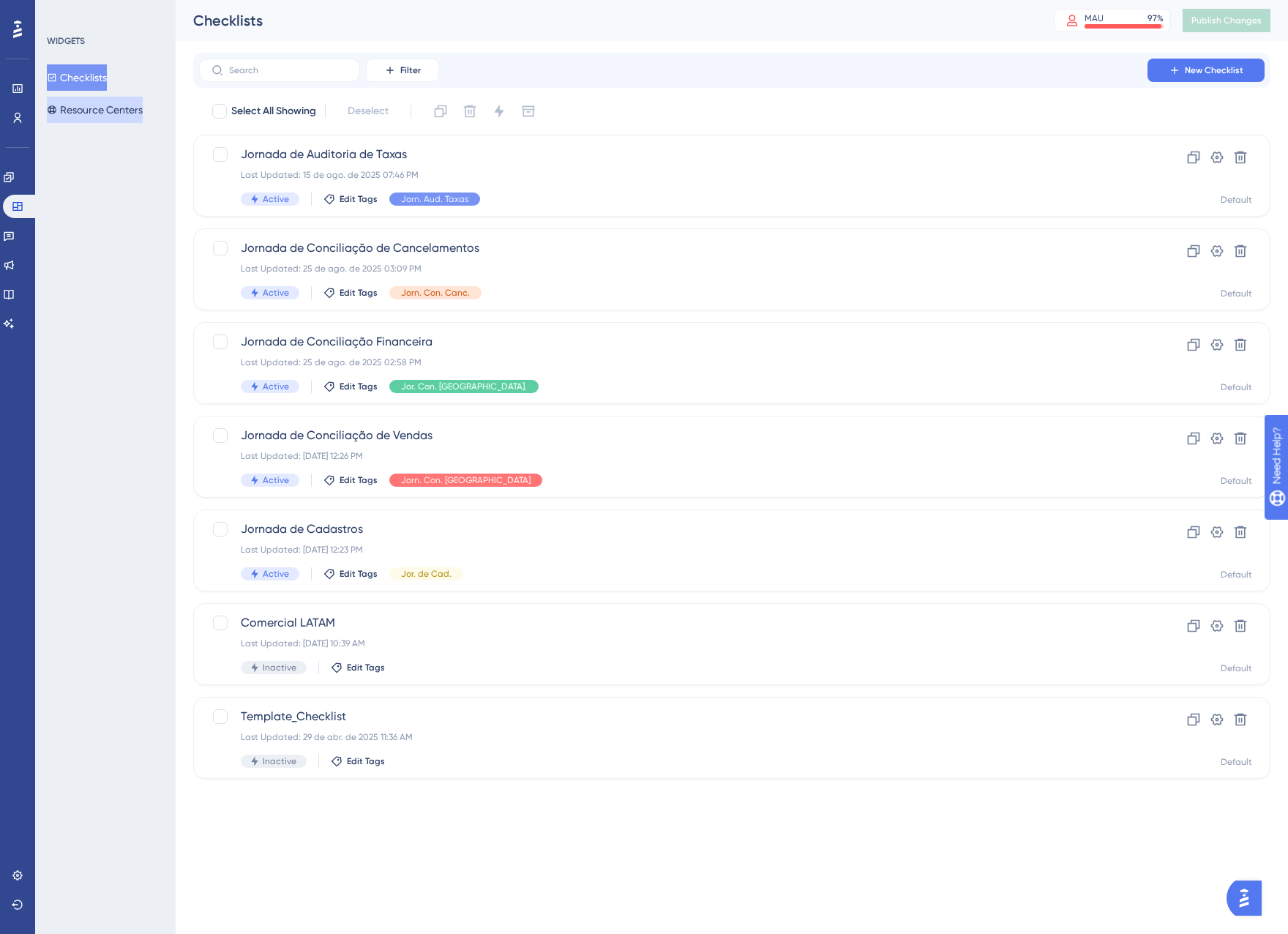
click at [88, 110] on button "Resource Centers" at bounding box center [95, 109] width 96 height 26
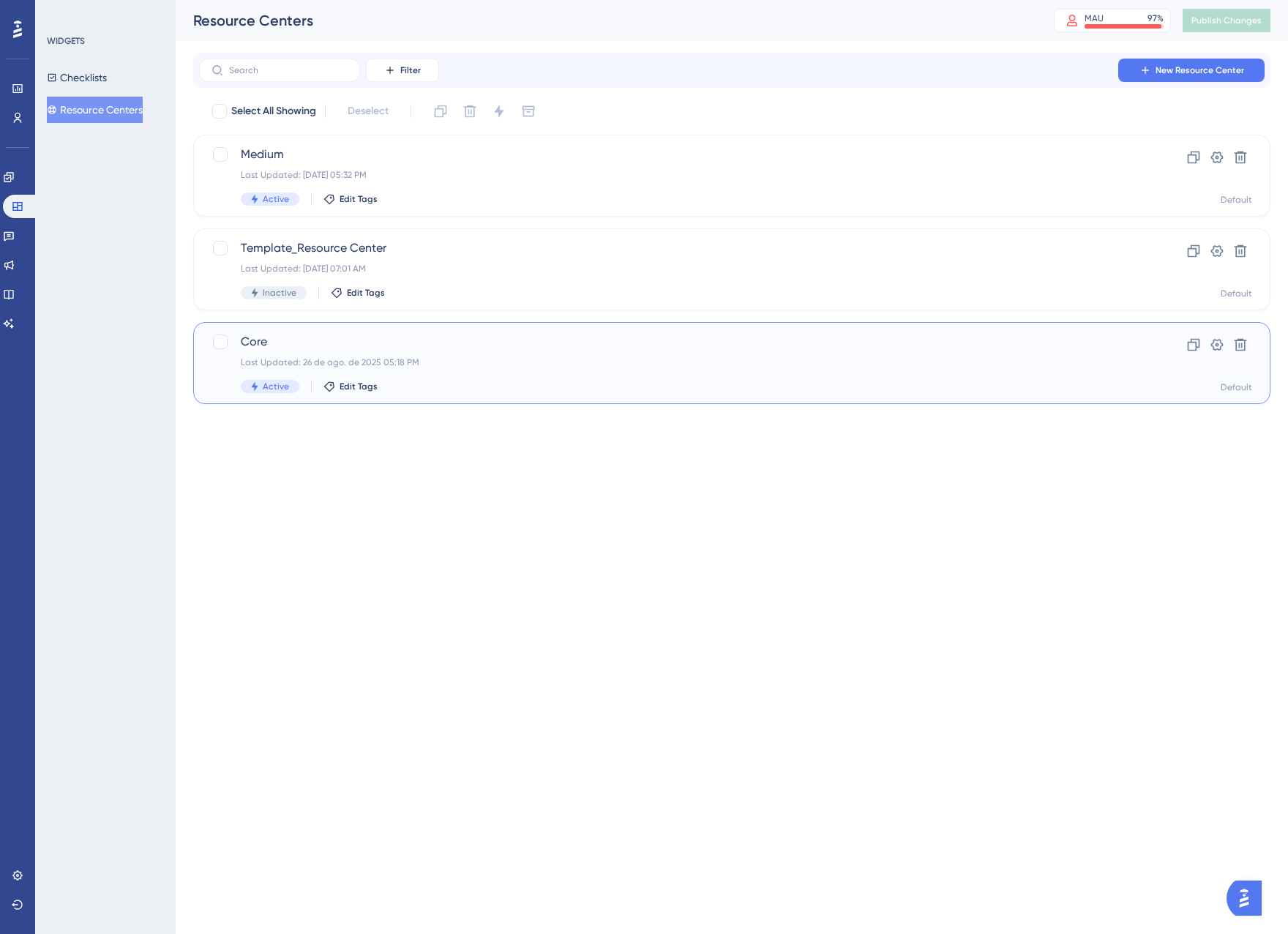
click at [452, 384] on div "Active Edit Tags" at bounding box center [673, 386] width 865 height 14
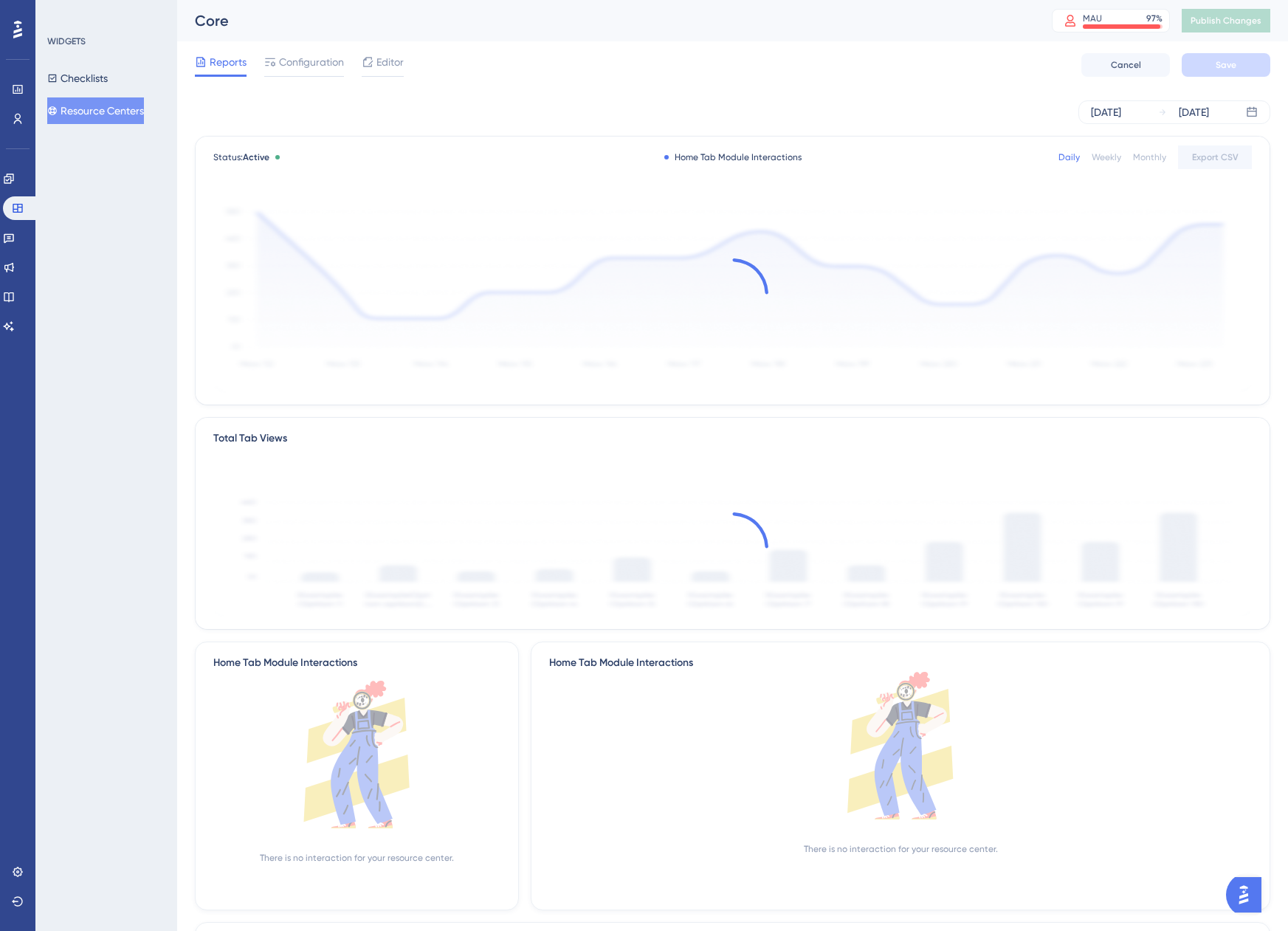
click at [357, 64] on div "Reports Configuration Editor" at bounding box center [299, 65] width 208 height 24
click at [359, 65] on div "Reports Configuration Editor" at bounding box center [299, 65] width 208 height 24
click at [368, 65] on icon at bounding box center [367, 62] width 12 height 12
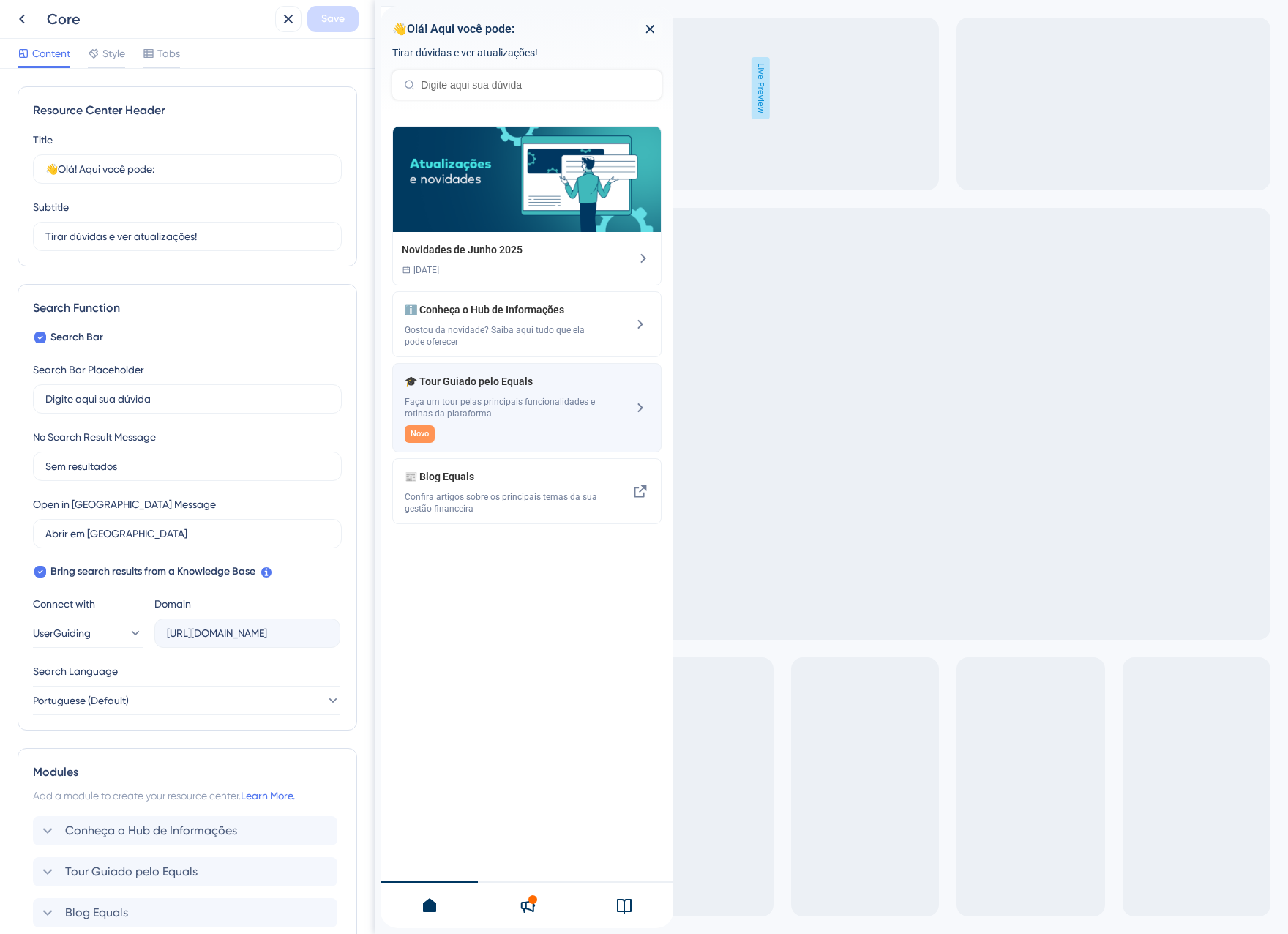
click at [504, 409] on span "Faça um tour pelas principais funcionalidades e rotinas da plataforma" at bounding box center [502, 408] width 196 height 23
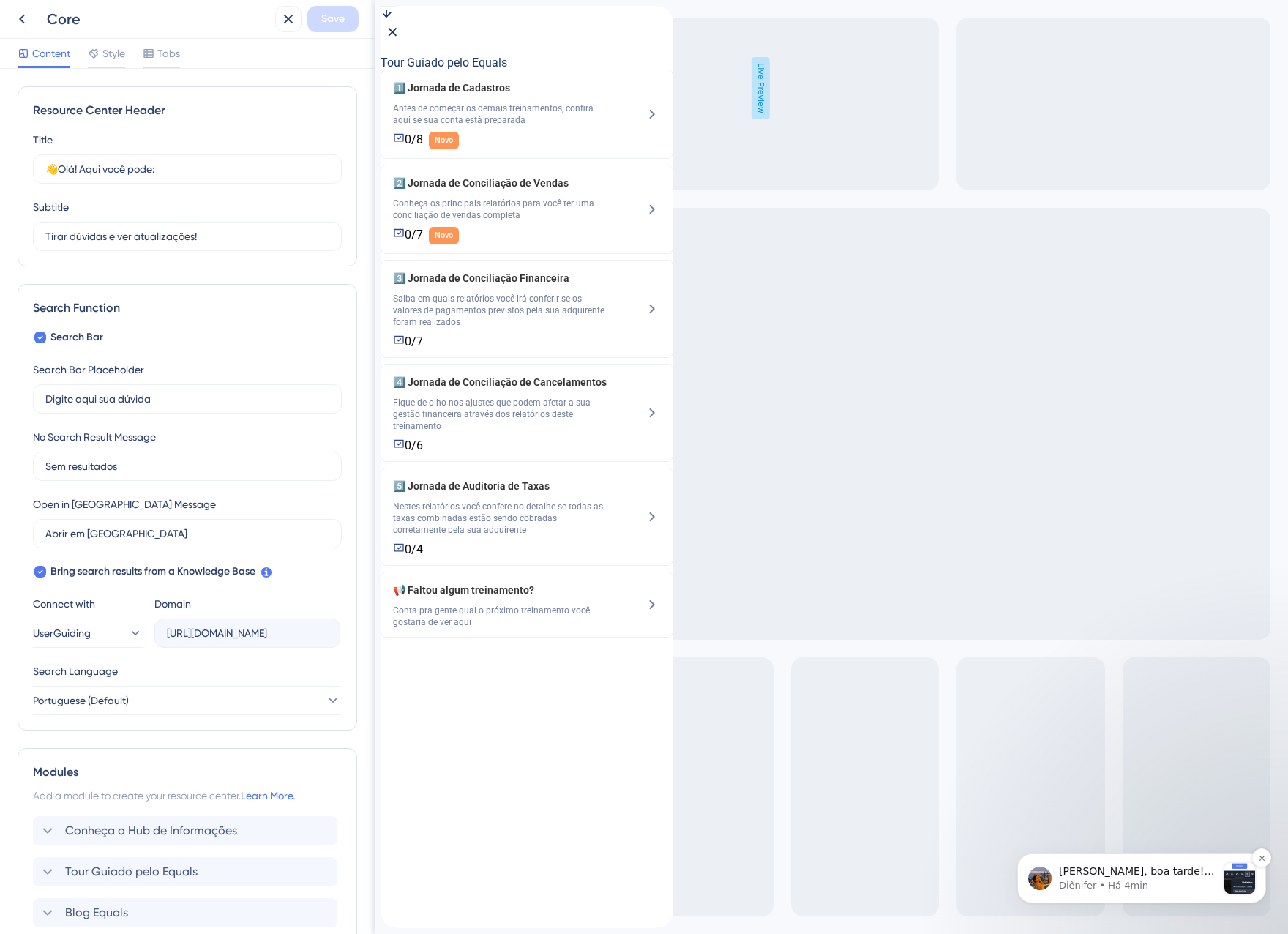
click at [1126, 887] on p "Diênifer • Há 4min" at bounding box center [1137, 885] width 158 height 14
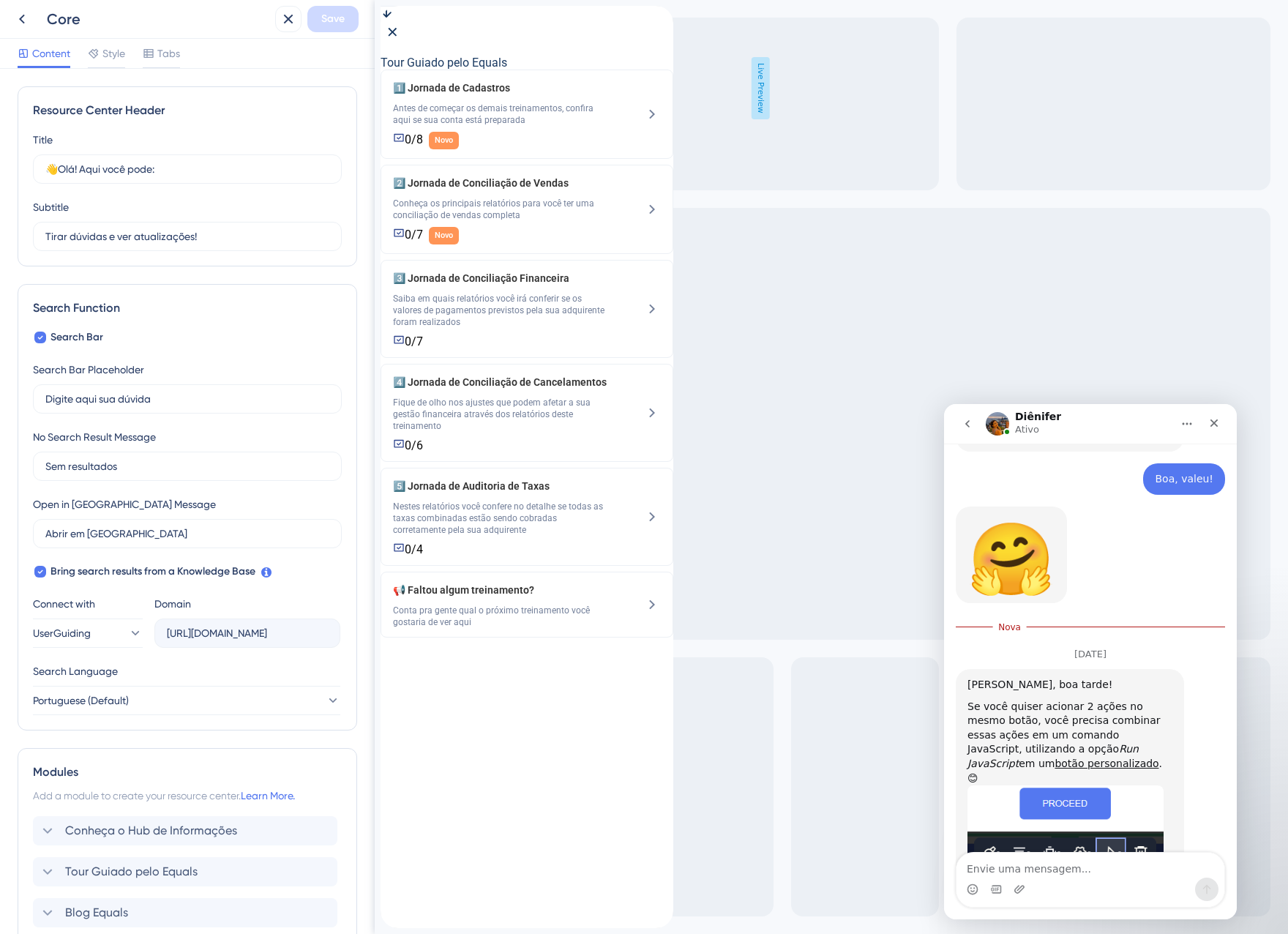
scroll to position [1786, 0]
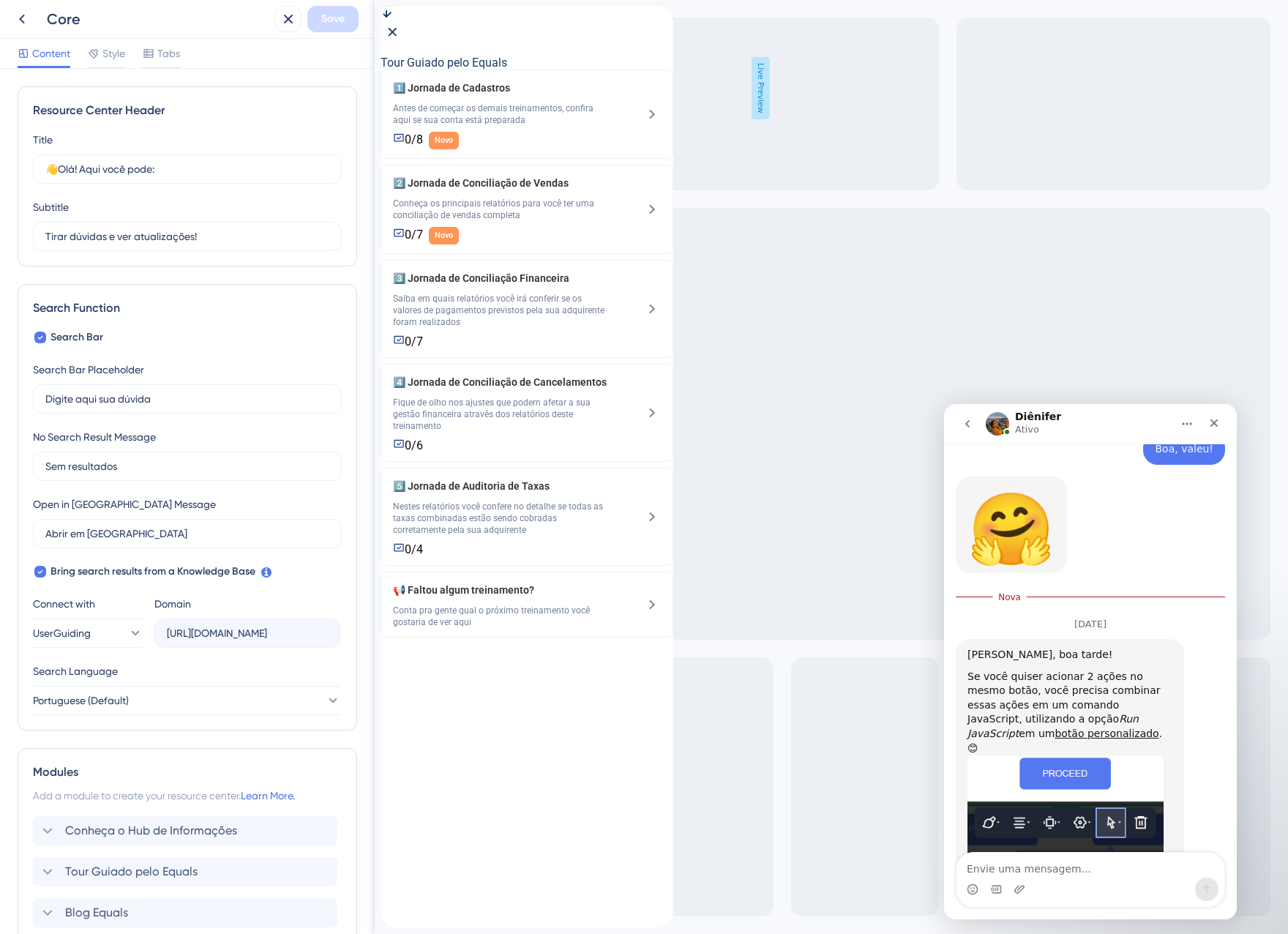
click at [1053, 854] on textarea "Envie uma mensagem..." at bounding box center [1090, 865] width 268 height 25
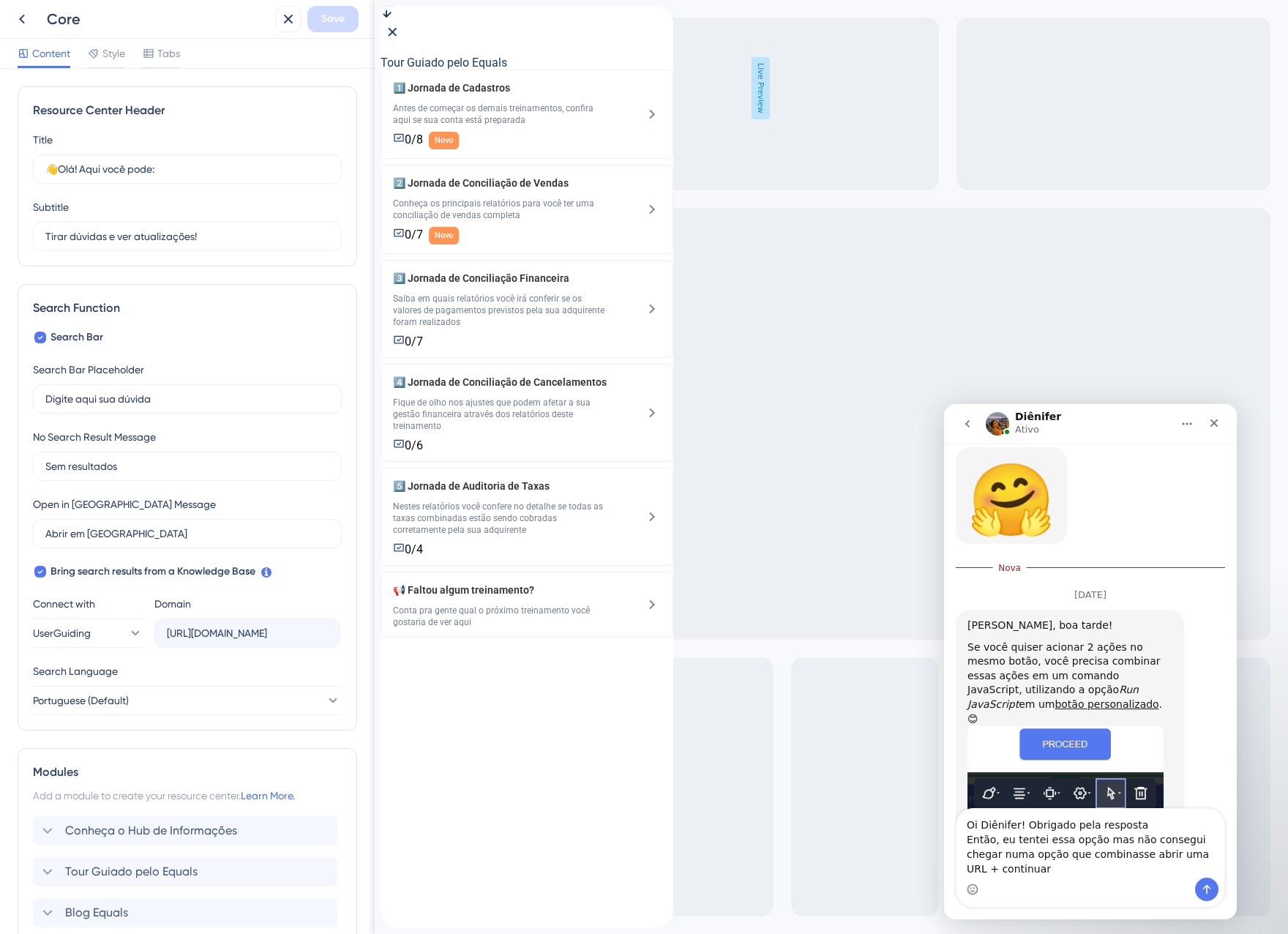
scroll to position [1817, 0]
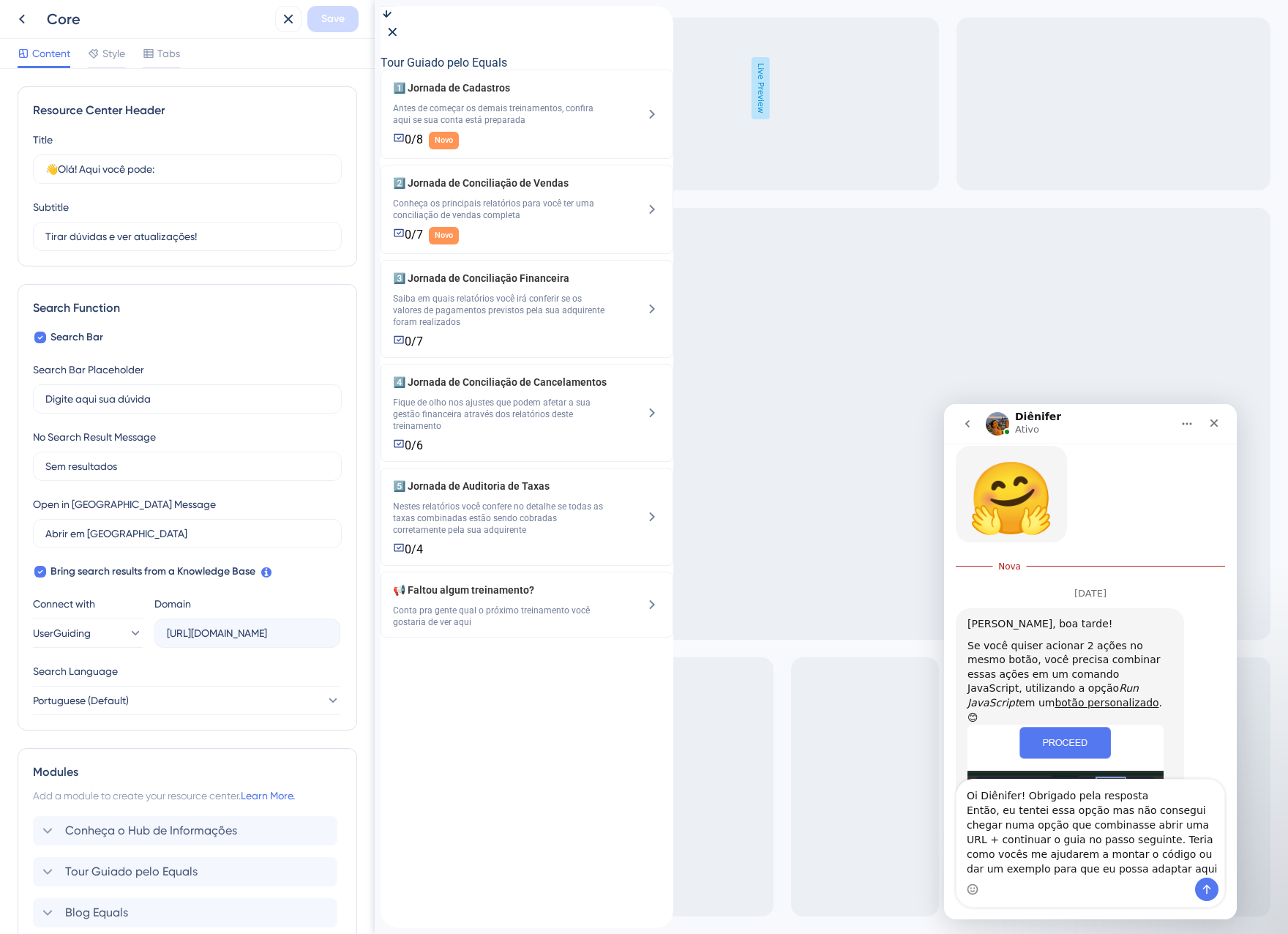
type textarea "Oi Diênifer! Obrigado pela resposta Então, eu tentei essa opção mas não consegu…"
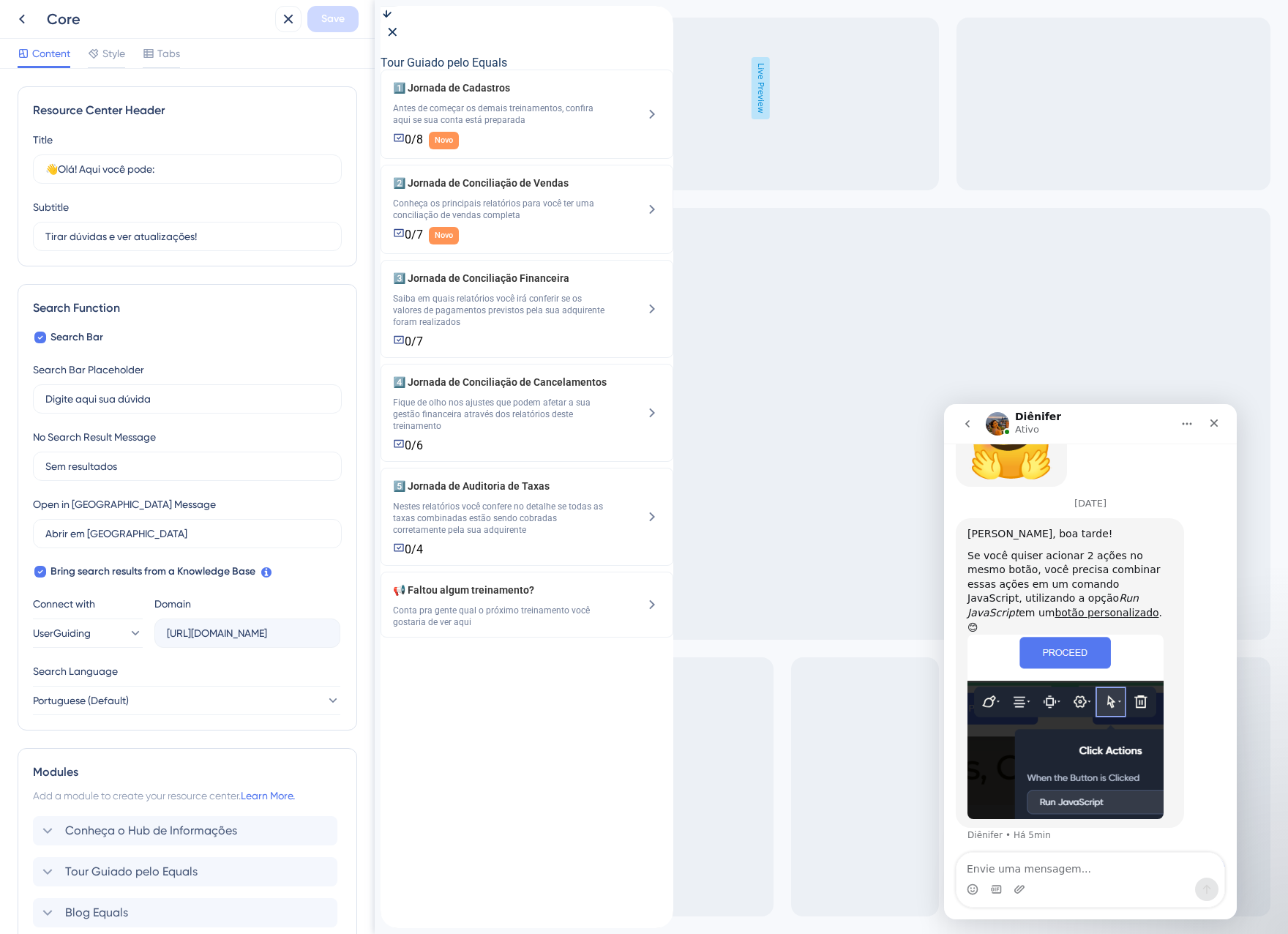
scroll to position [1882, 0]
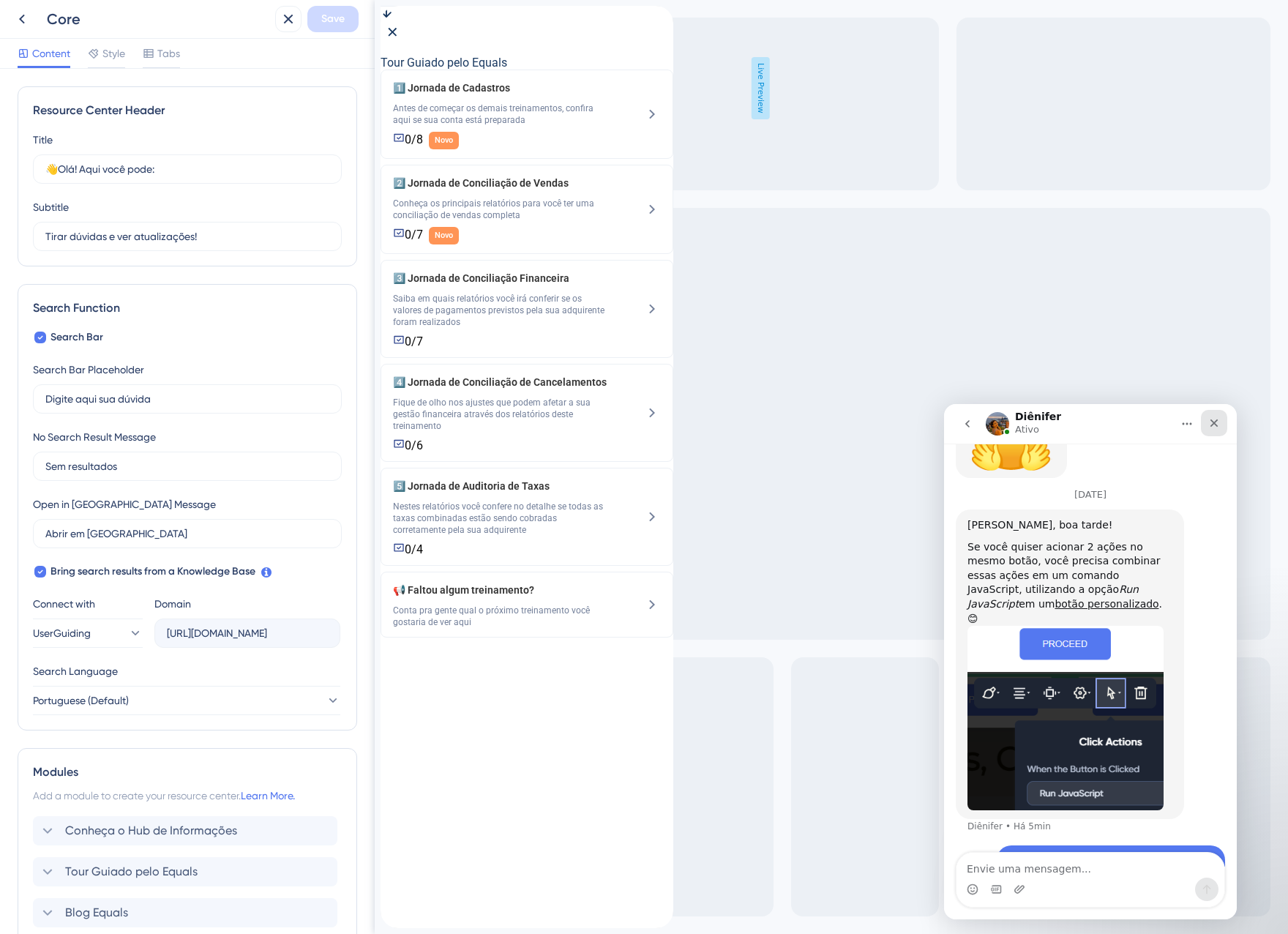
click at [1212, 420] on icon "Fechar" at bounding box center [1214, 422] width 12 height 12
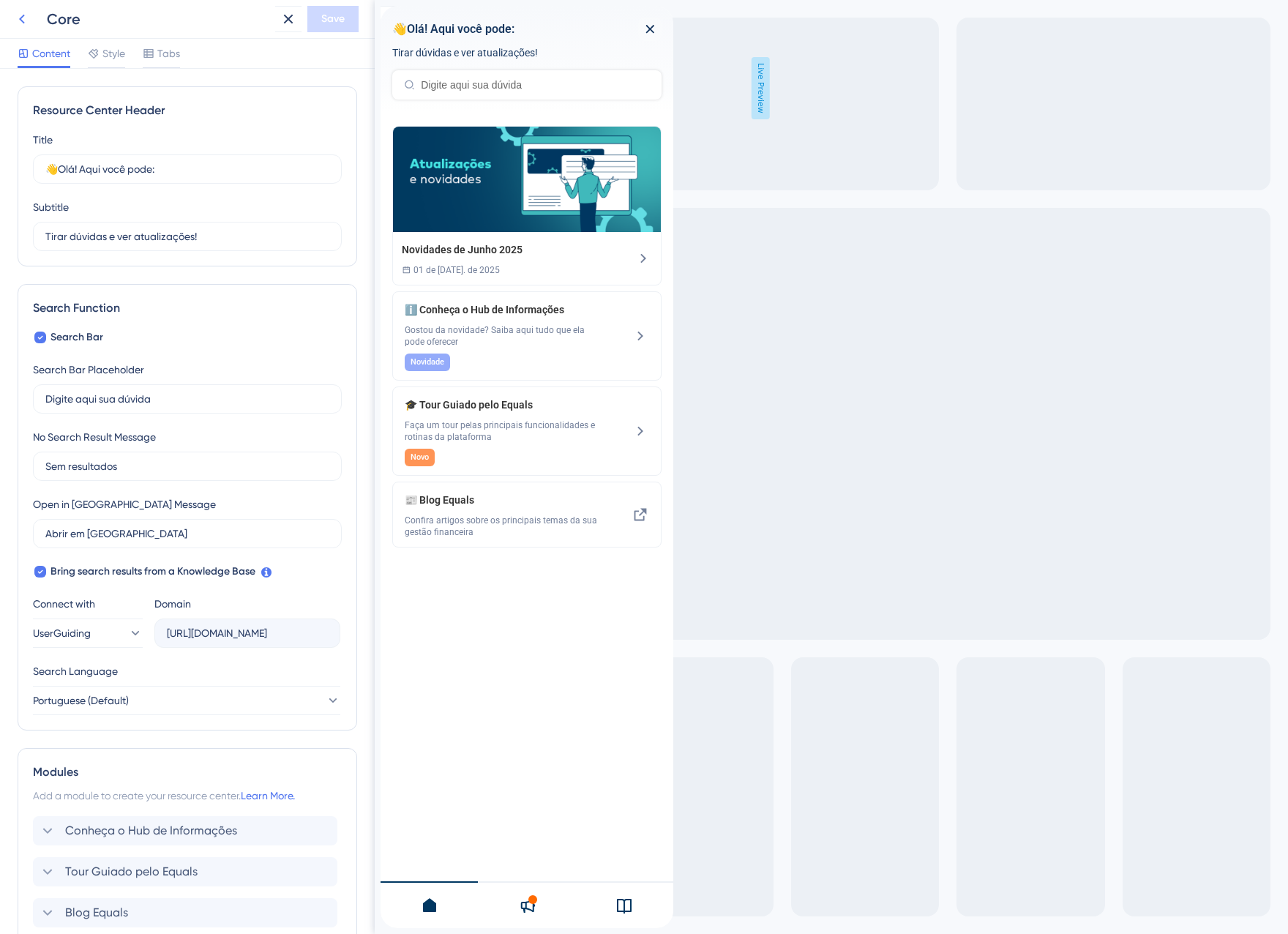
click at [18, 23] on icon at bounding box center [22, 18] width 17 height 17
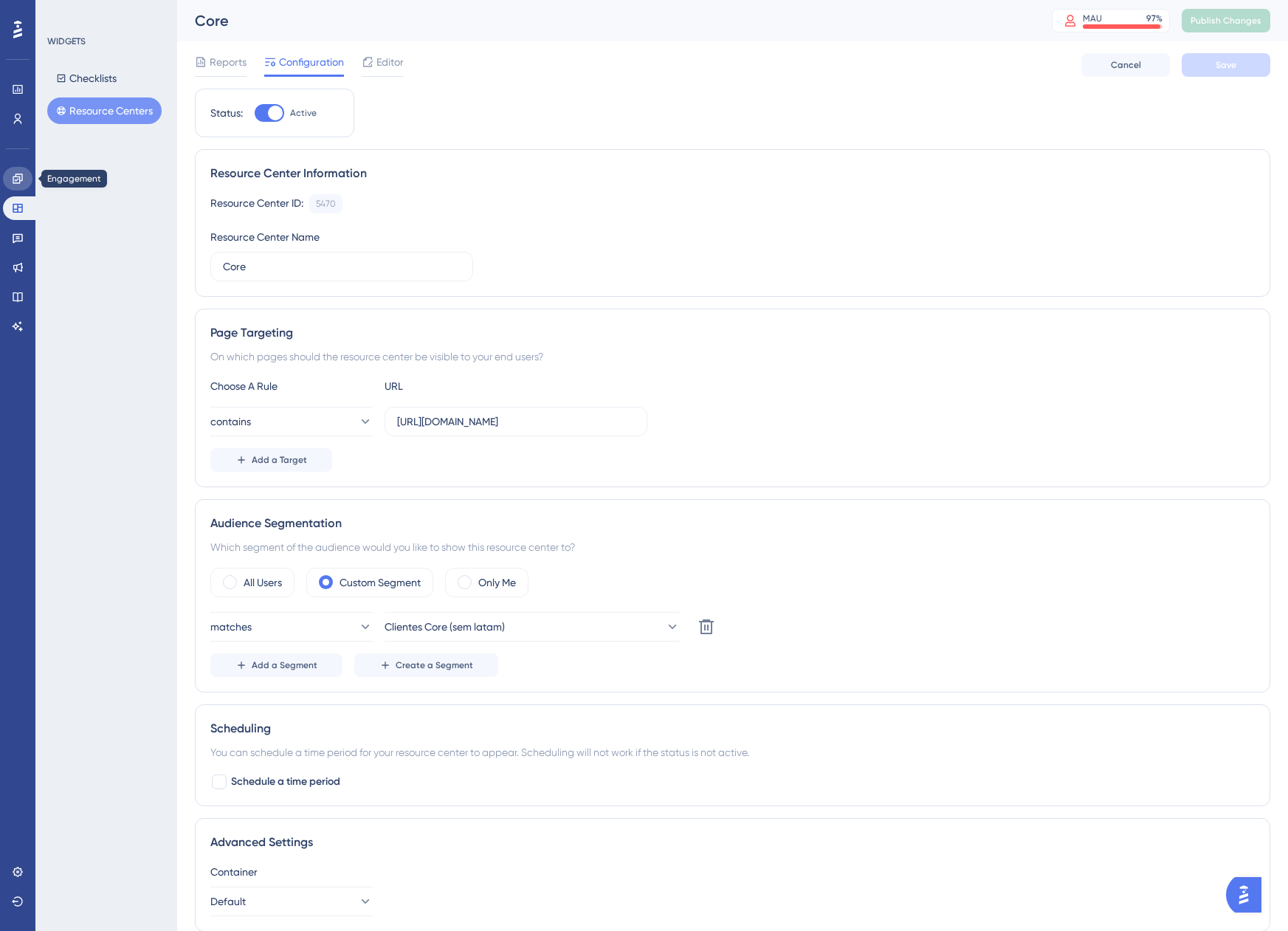
click at [22, 176] on icon at bounding box center [17, 178] width 12 height 12
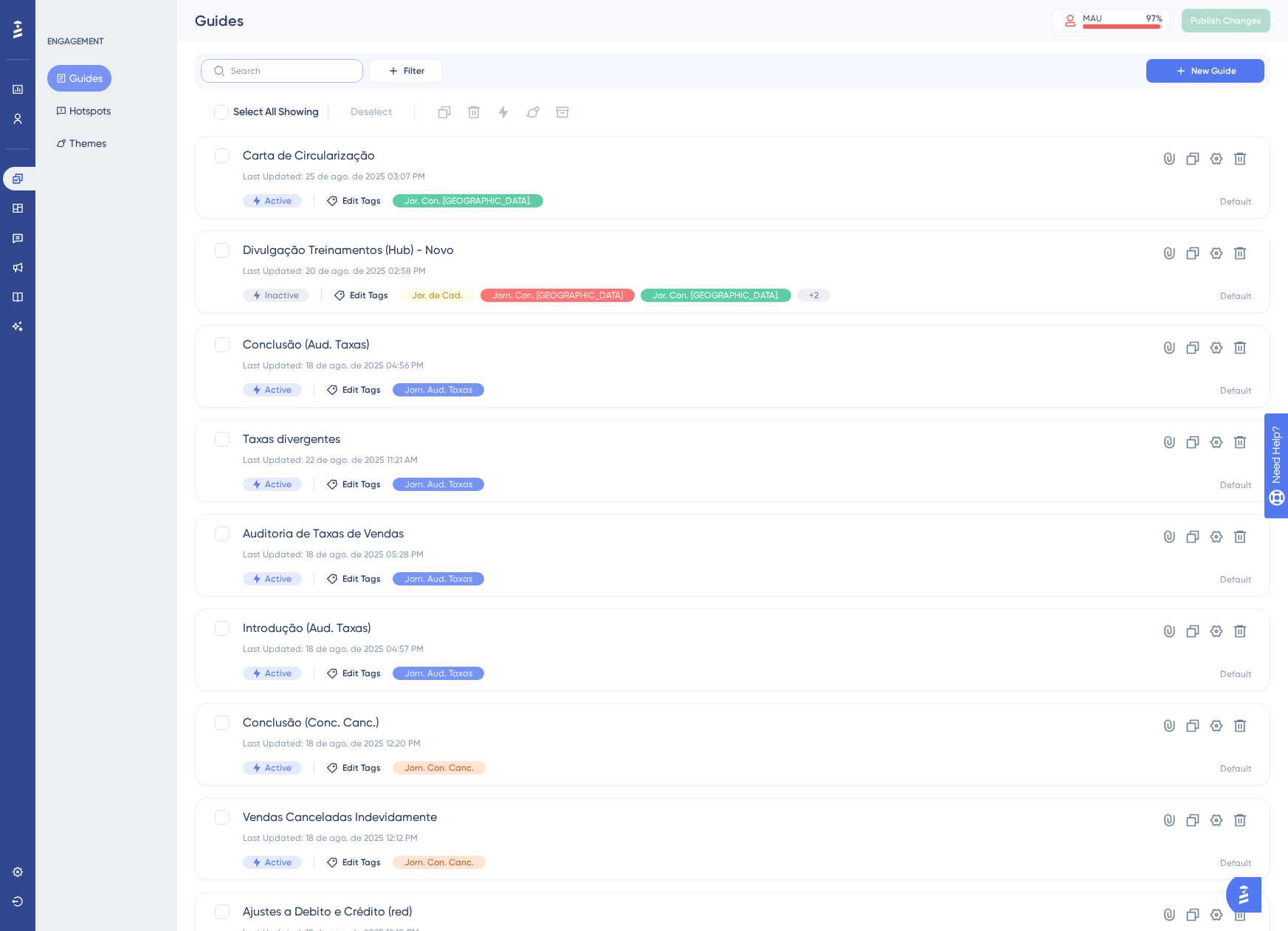
click at [315, 65] on label at bounding box center [282, 71] width 162 height 24
click at [315, 66] on input "text" at bounding box center [290, 70] width 119 height 10
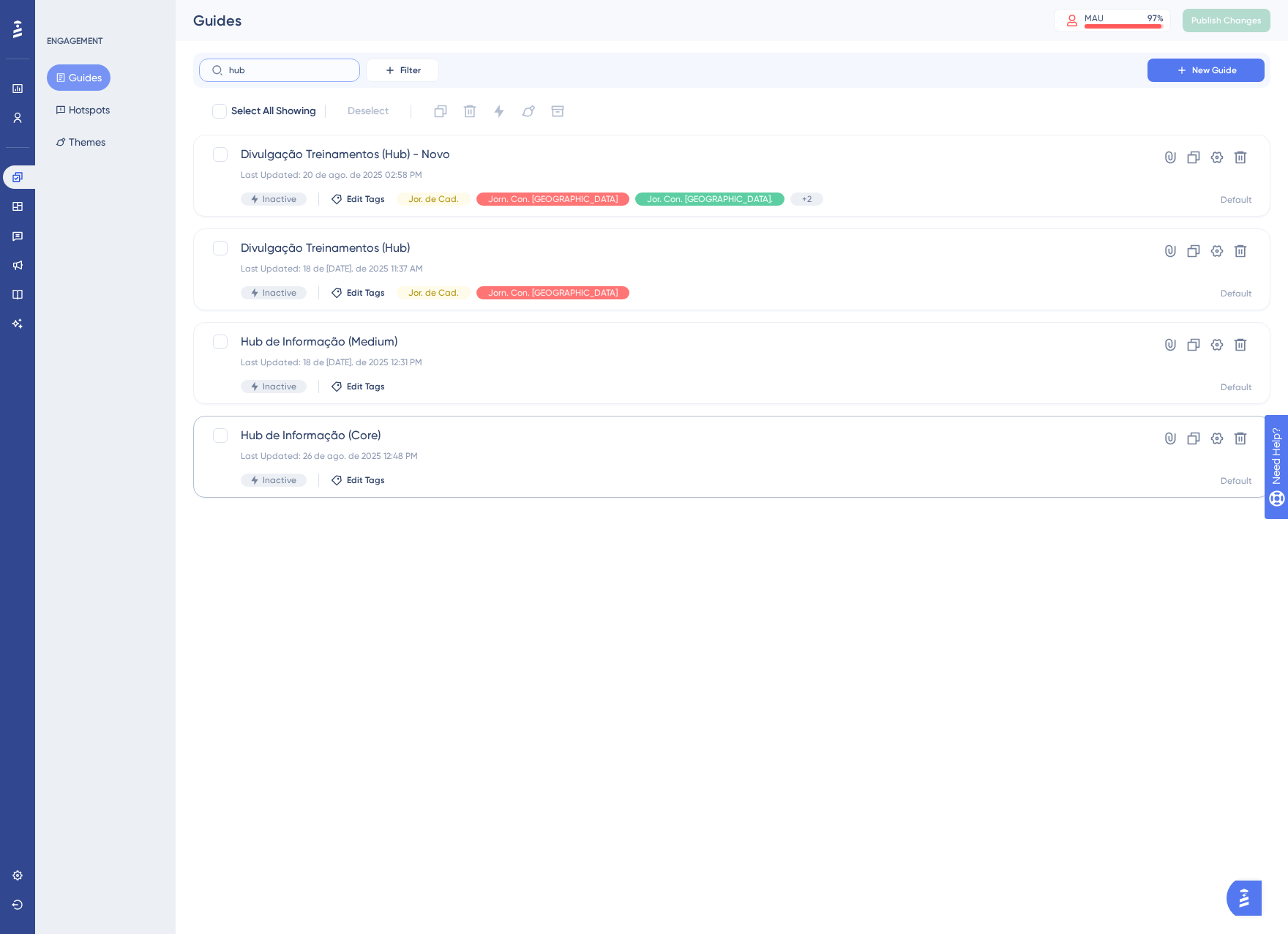
type input "hub"
click at [541, 469] on div "Hub de Informação (Core) Last Updated: 26 de ago. de 2025 12:48 PM Inactive Edi…" at bounding box center [673, 457] width 865 height 60
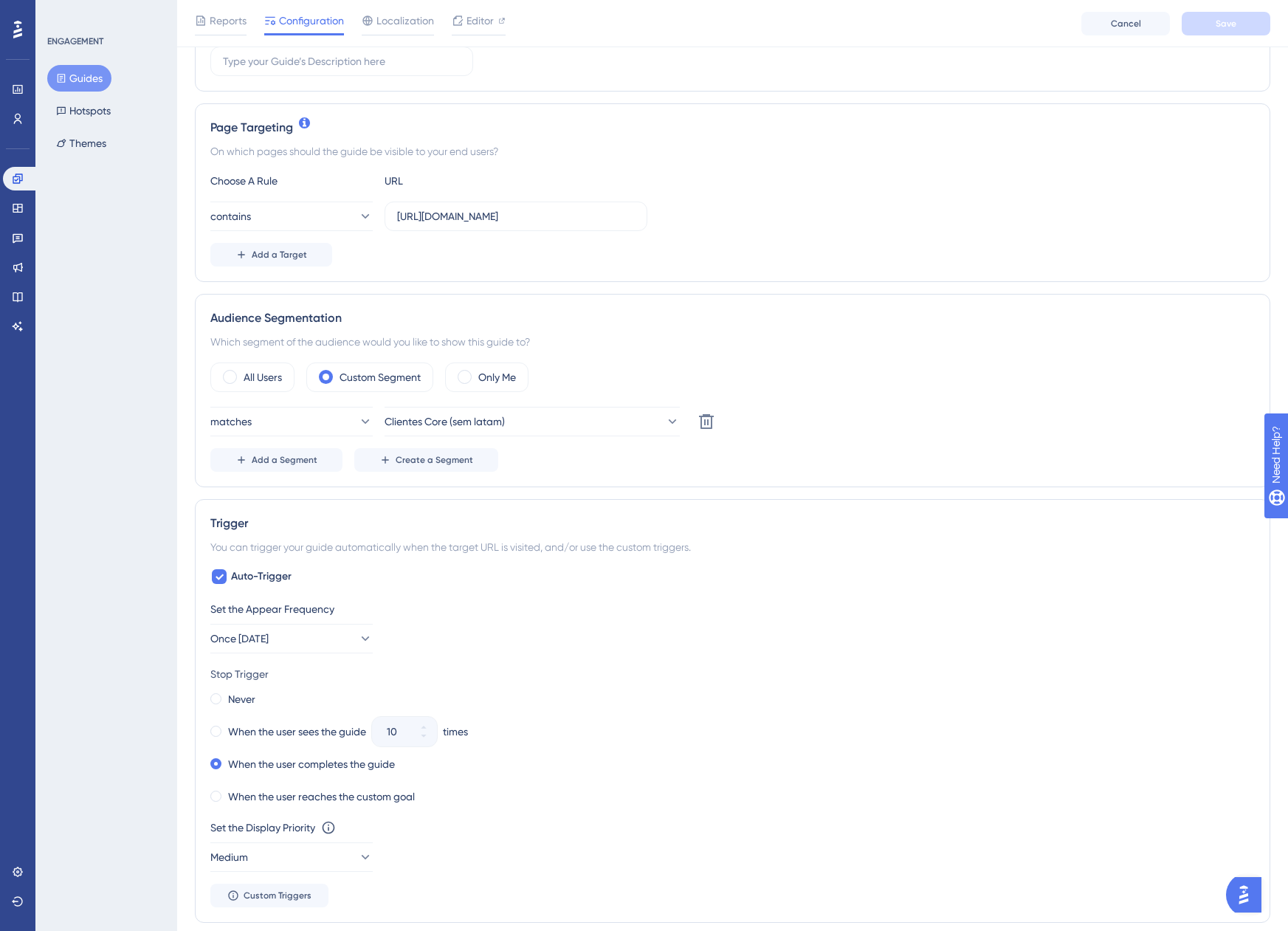
scroll to position [295, 0]
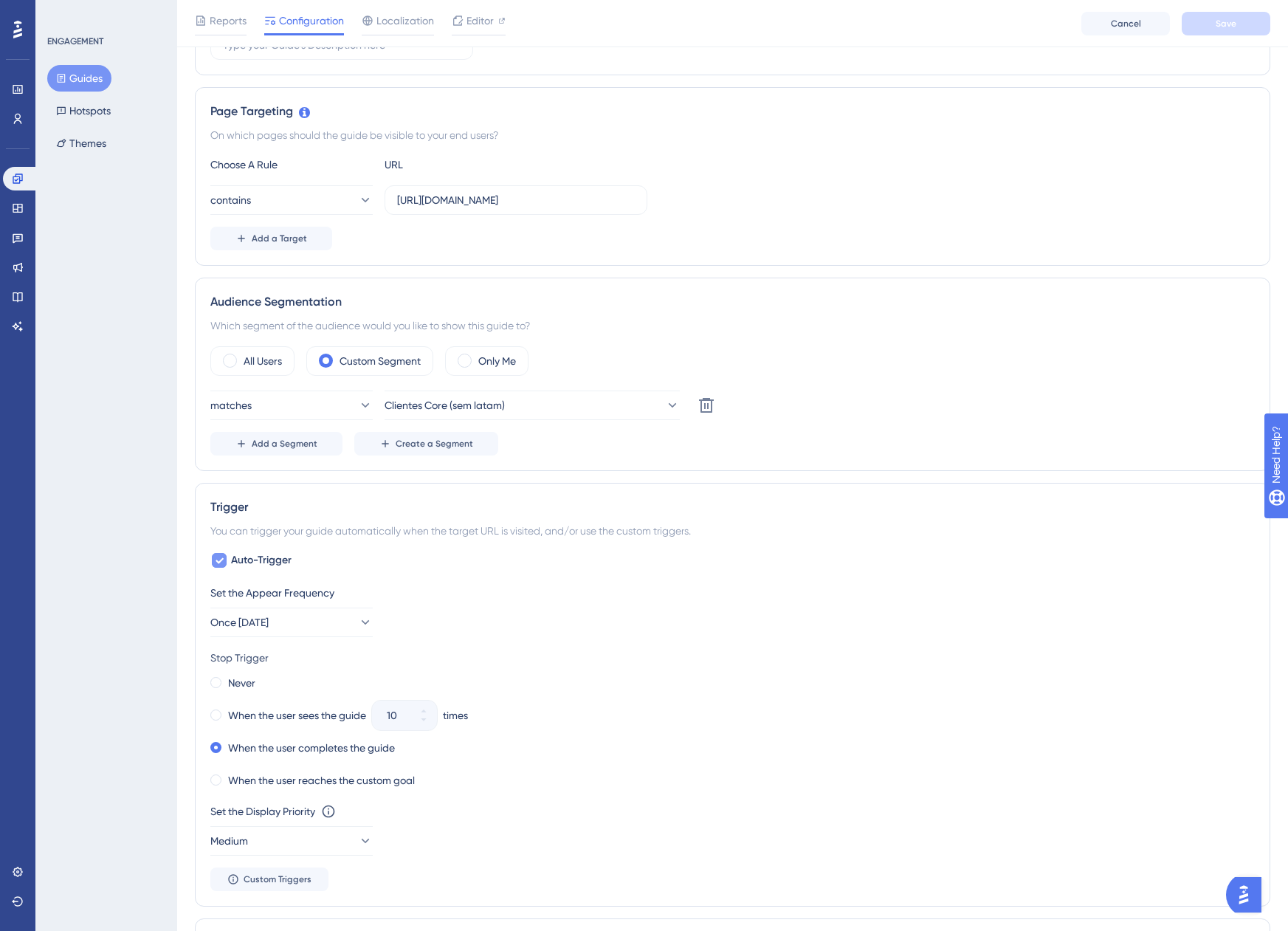
click at [225, 557] on div at bounding box center [219, 560] width 15 height 15
checkbox input "false"
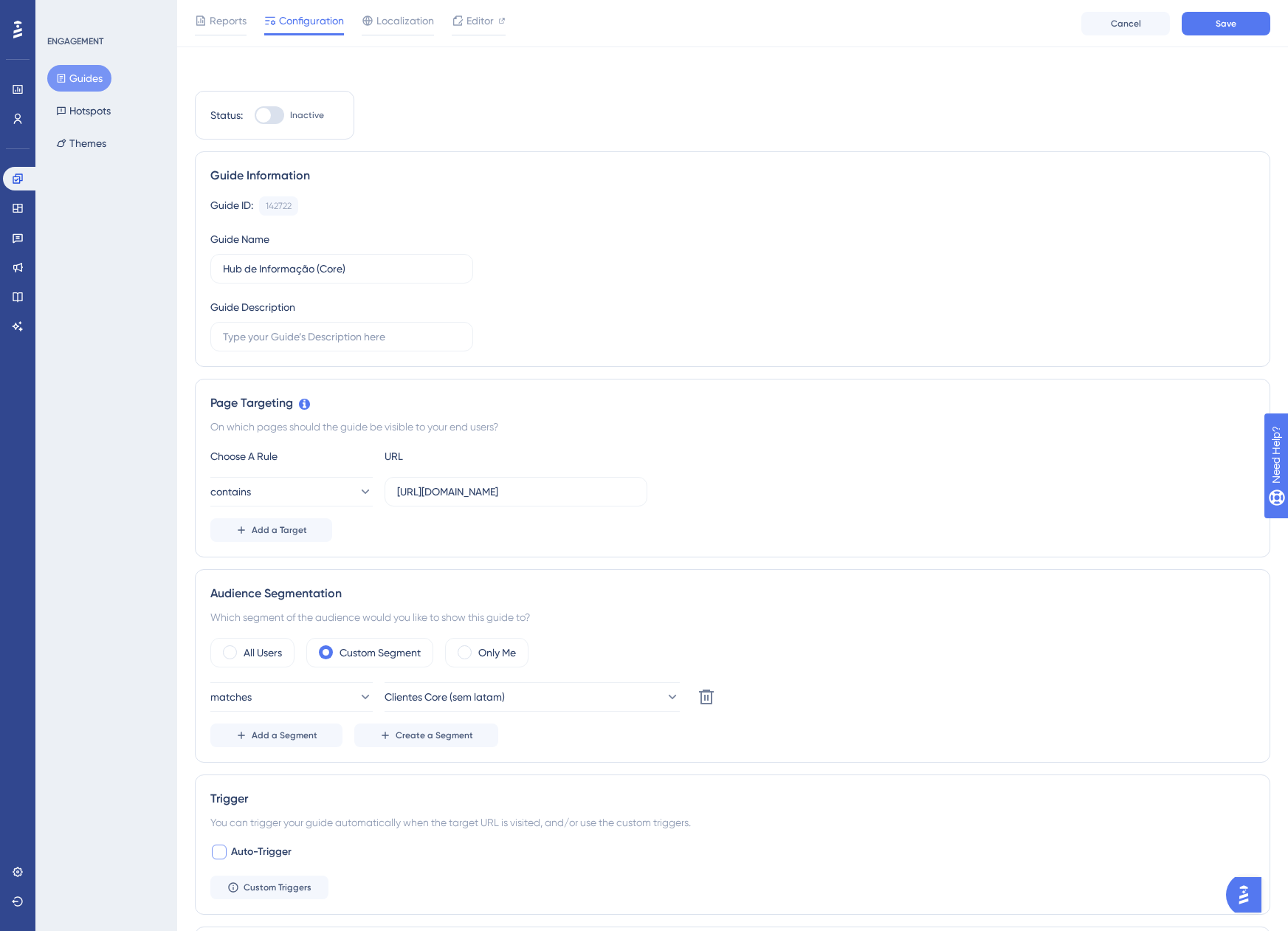
scroll to position [0, 0]
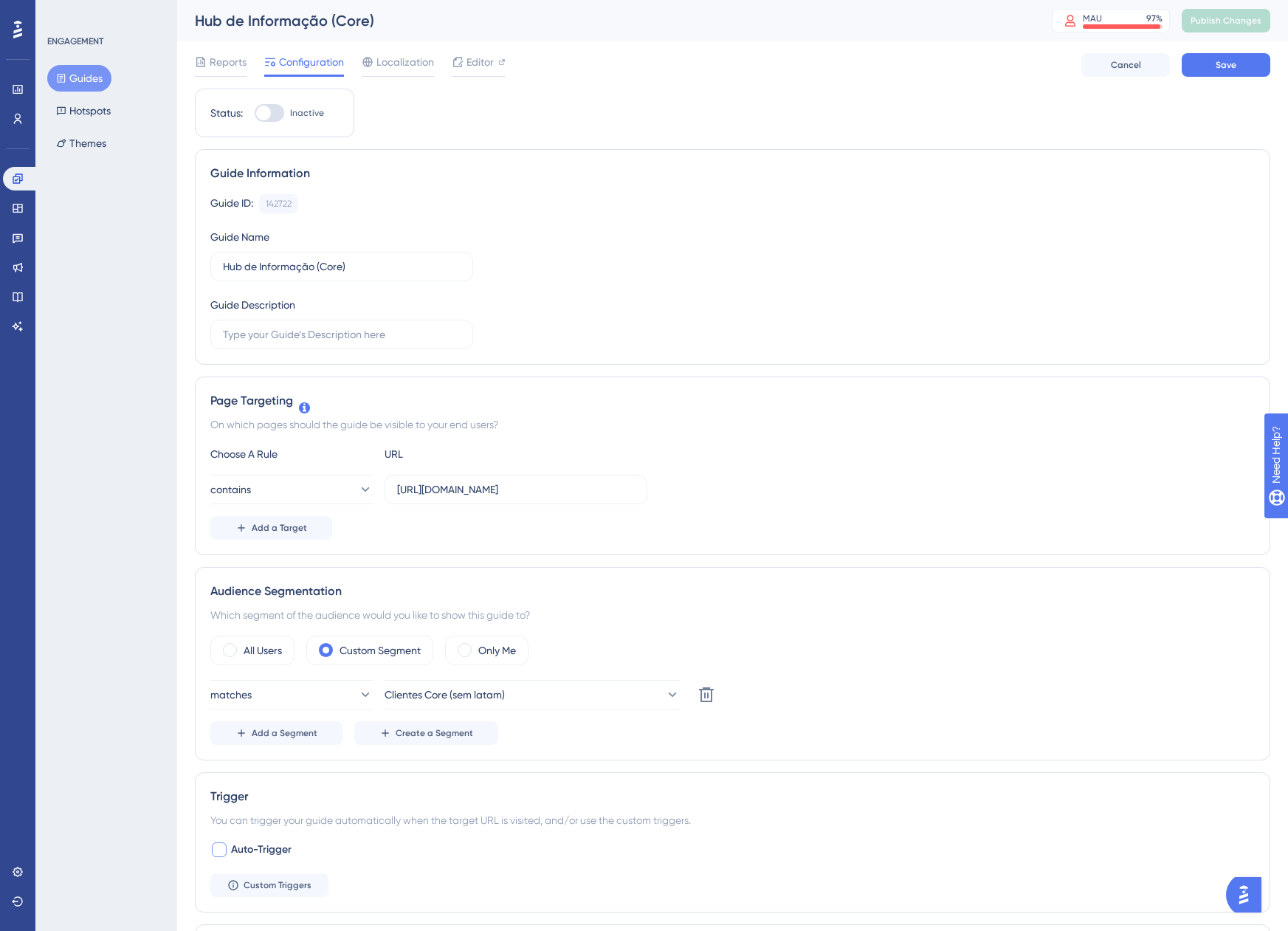
click at [277, 120] on div at bounding box center [269, 112] width 29 height 17
click at [255, 114] on input "Inactive" at bounding box center [254, 113] width 1 height 1
checkbox input "true"
click at [1243, 59] on button "Save" at bounding box center [1225, 65] width 88 height 24
click at [1232, 21] on span "Publish Changes" at bounding box center [1226, 20] width 71 height 12
